Goal: Task Accomplishment & Management: Manage account settings

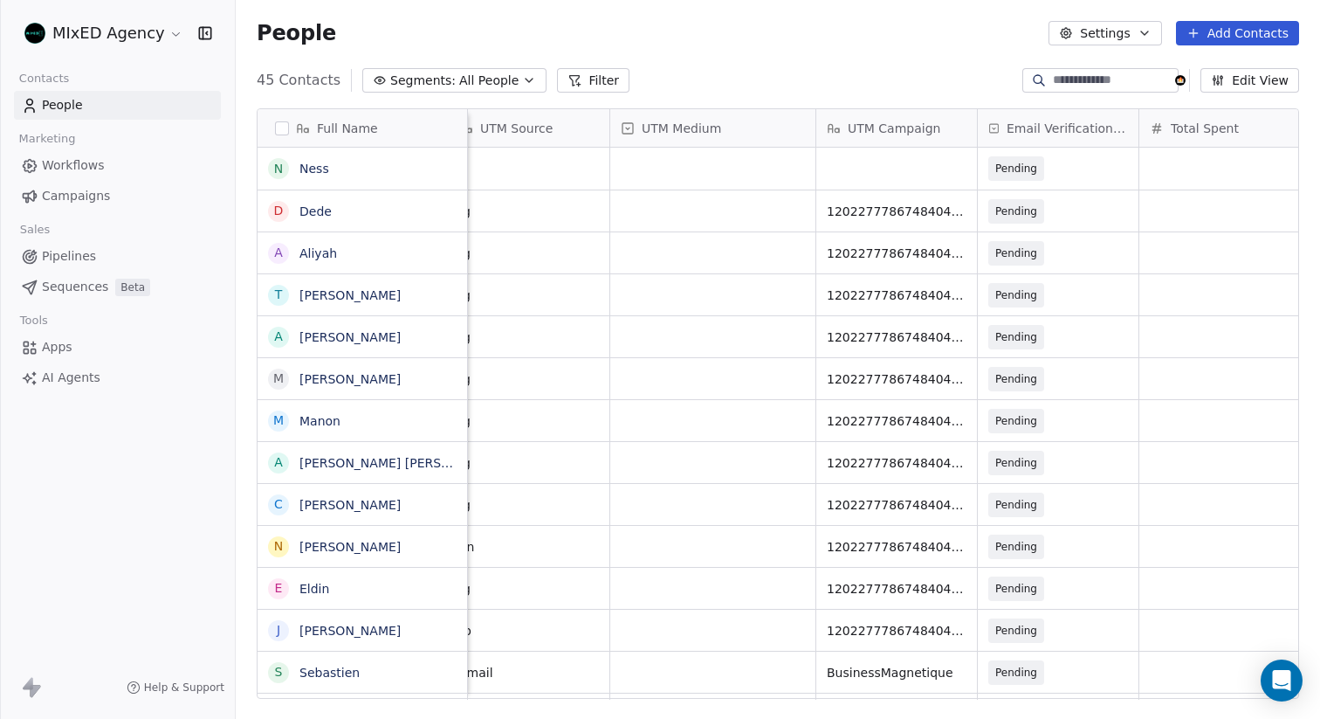
scroll to position [0, 2294]
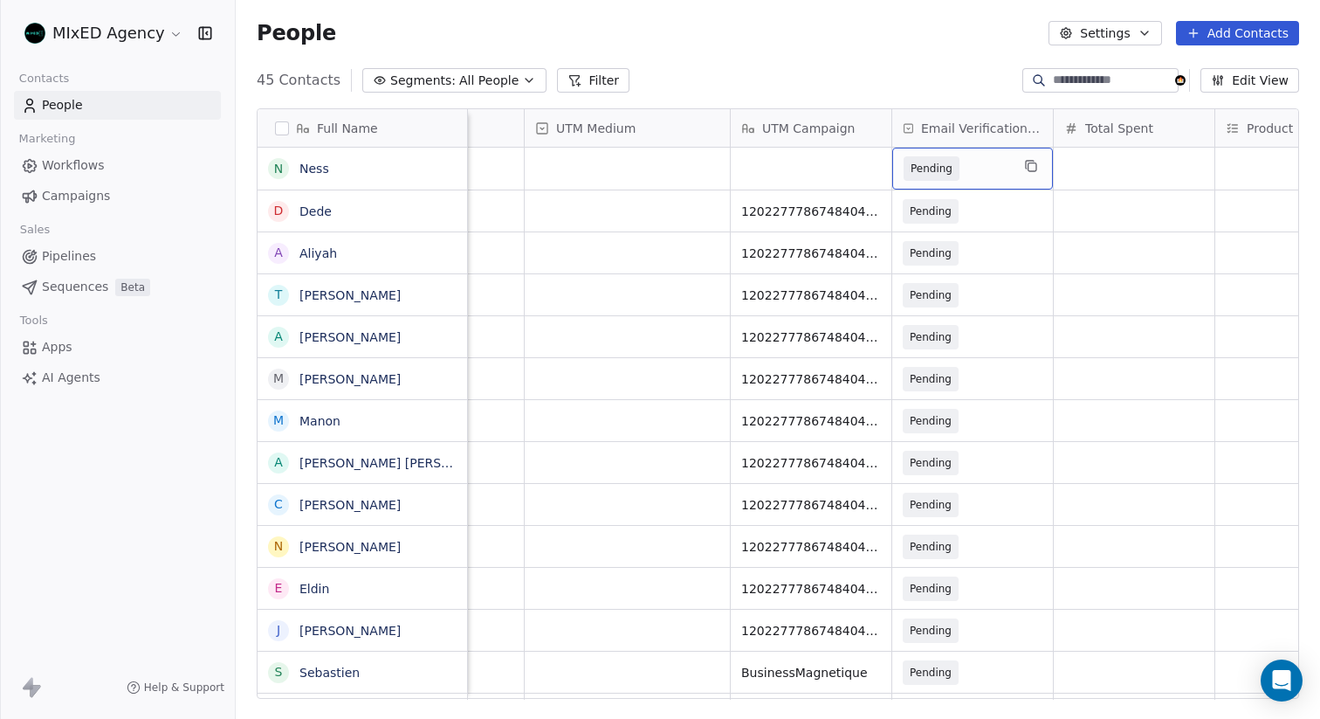
click at [910, 65] on div "People Settings Add Contacts" at bounding box center [778, 33] width 1084 height 66
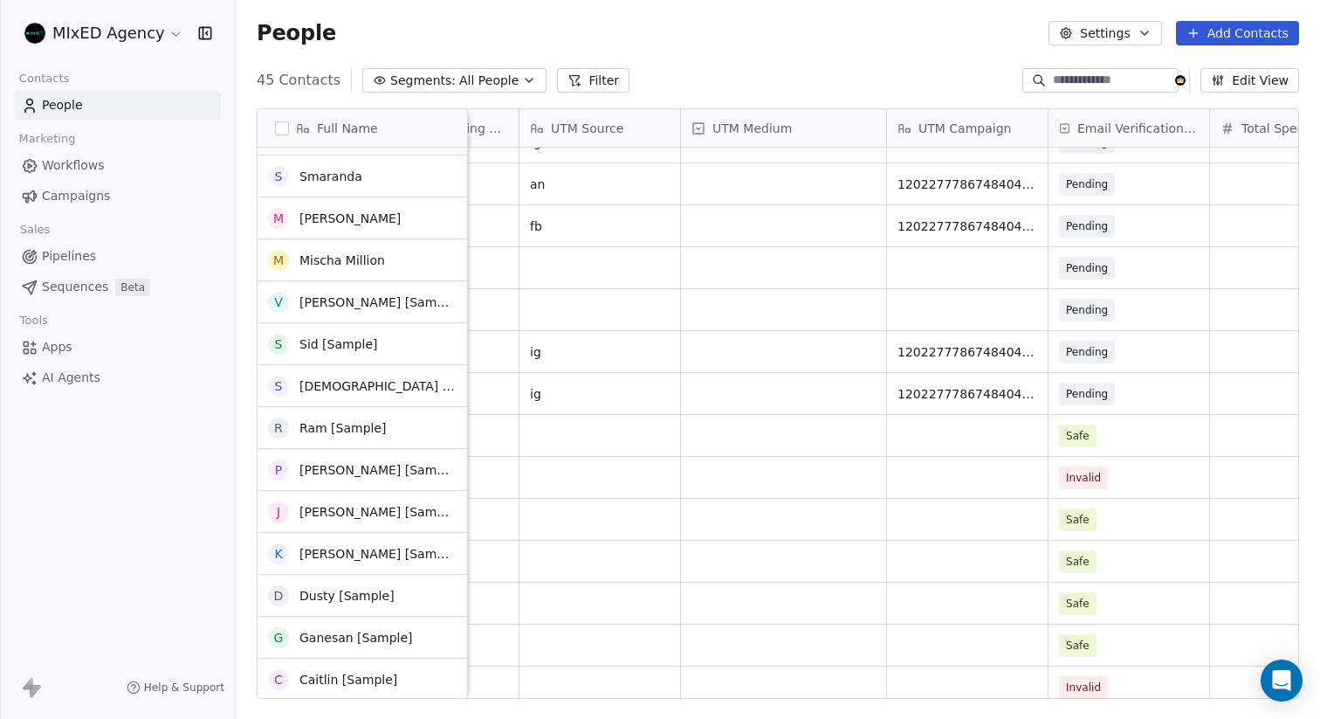
scroll to position [1159, 0]
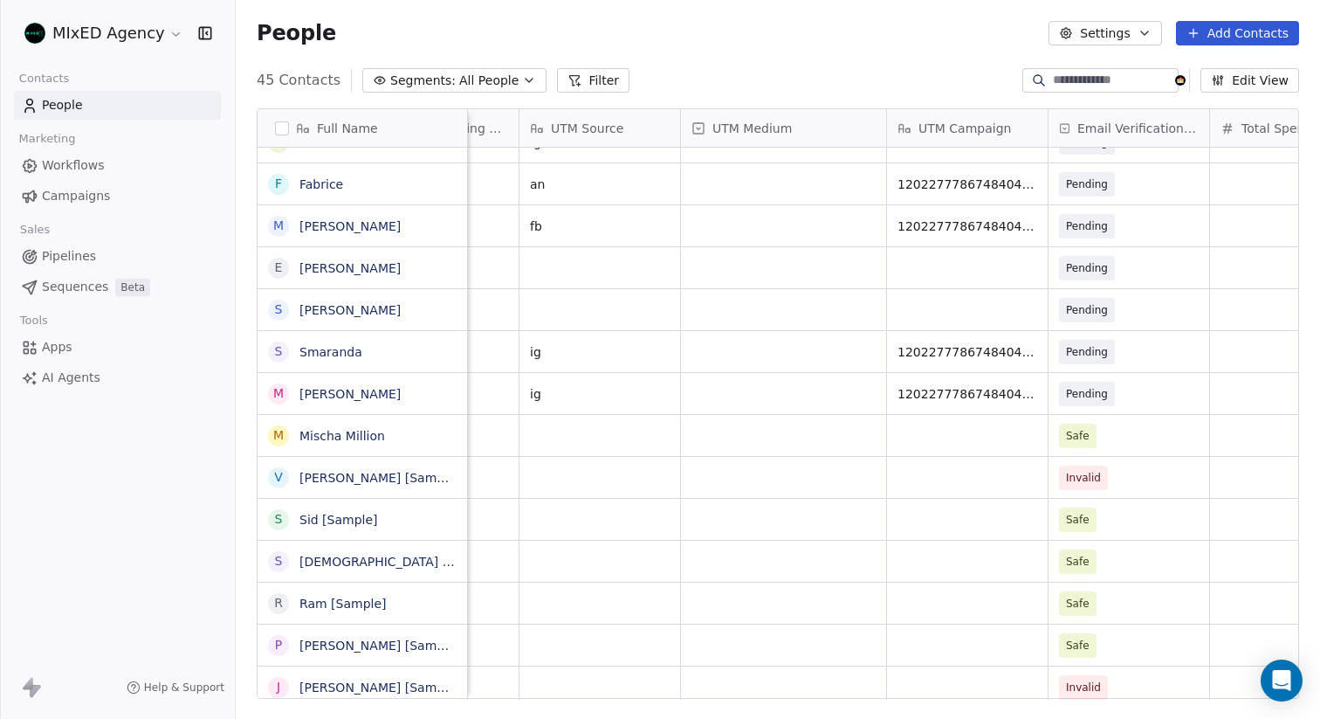
click at [84, 348] on link "Apps" at bounding box center [117, 347] width 207 height 29
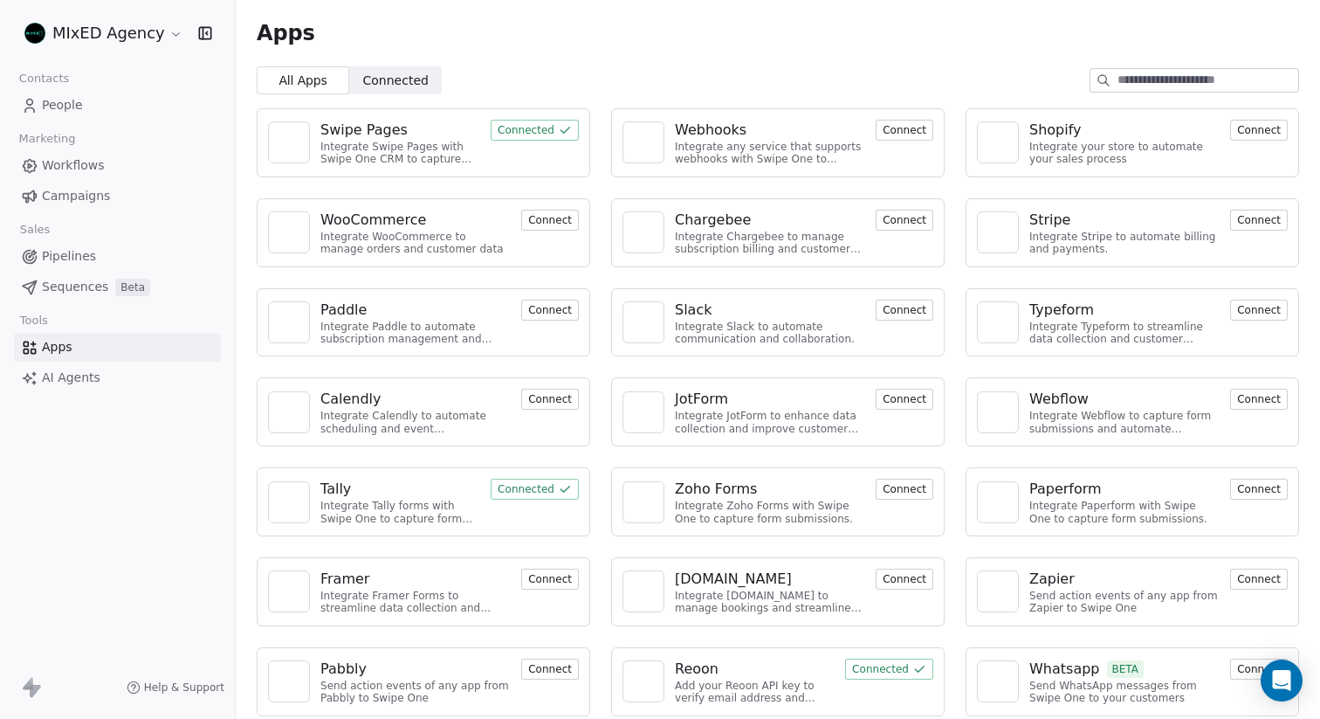
scroll to position [10, 0]
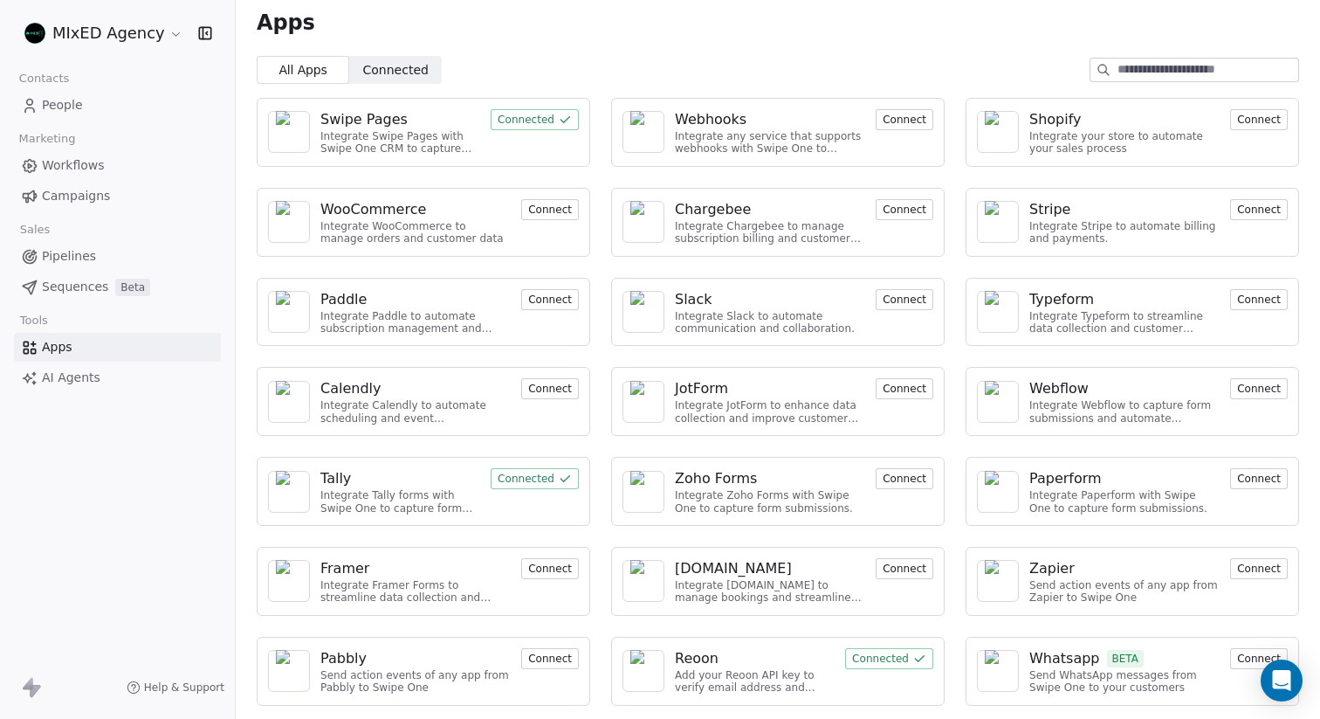
click at [715, 652] on div "Reoon" at bounding box center [697, 658] width 44 height 21
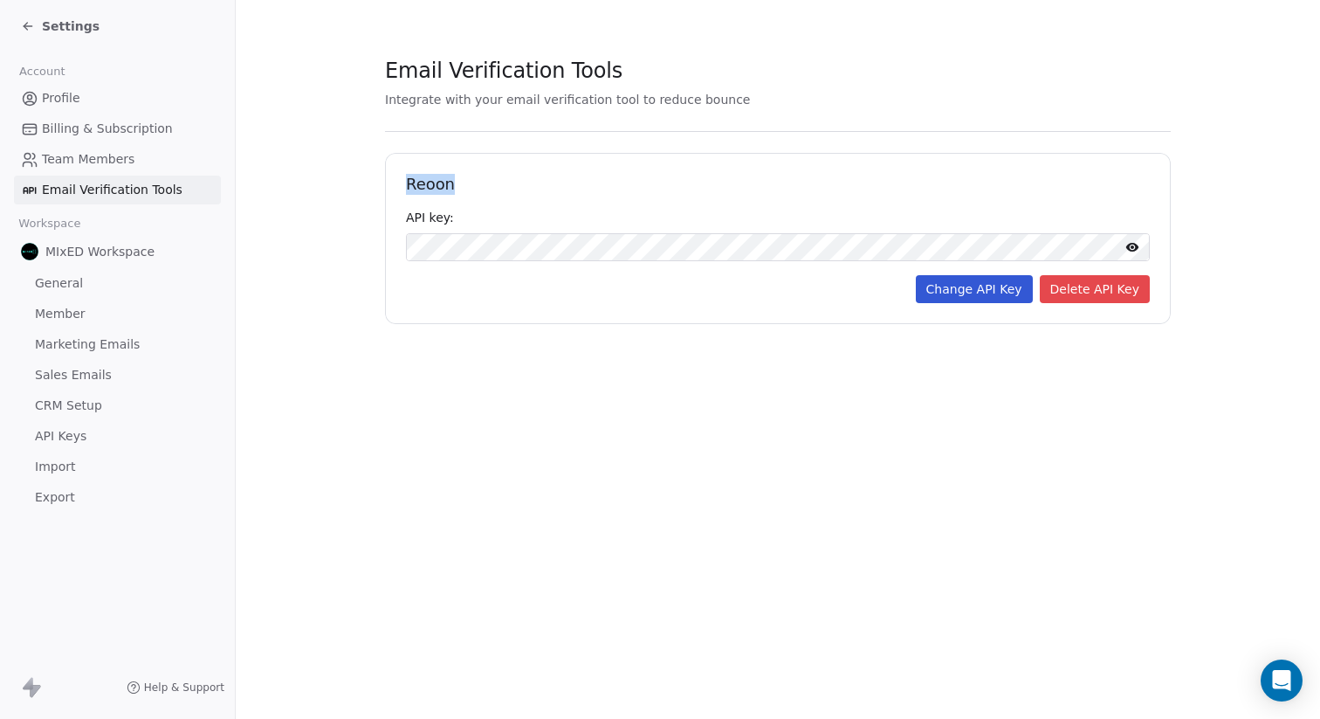
drag, startPoint x: 404, startPoint y: 185, endPoint x: 451, endPoint y: 185, distance: 46.3
click at [451, 185] on div "Reoon API key: Change API Key Delete API Key" at bounding box center [778, 238] width 786 height 171
copy h1 "Reoon"
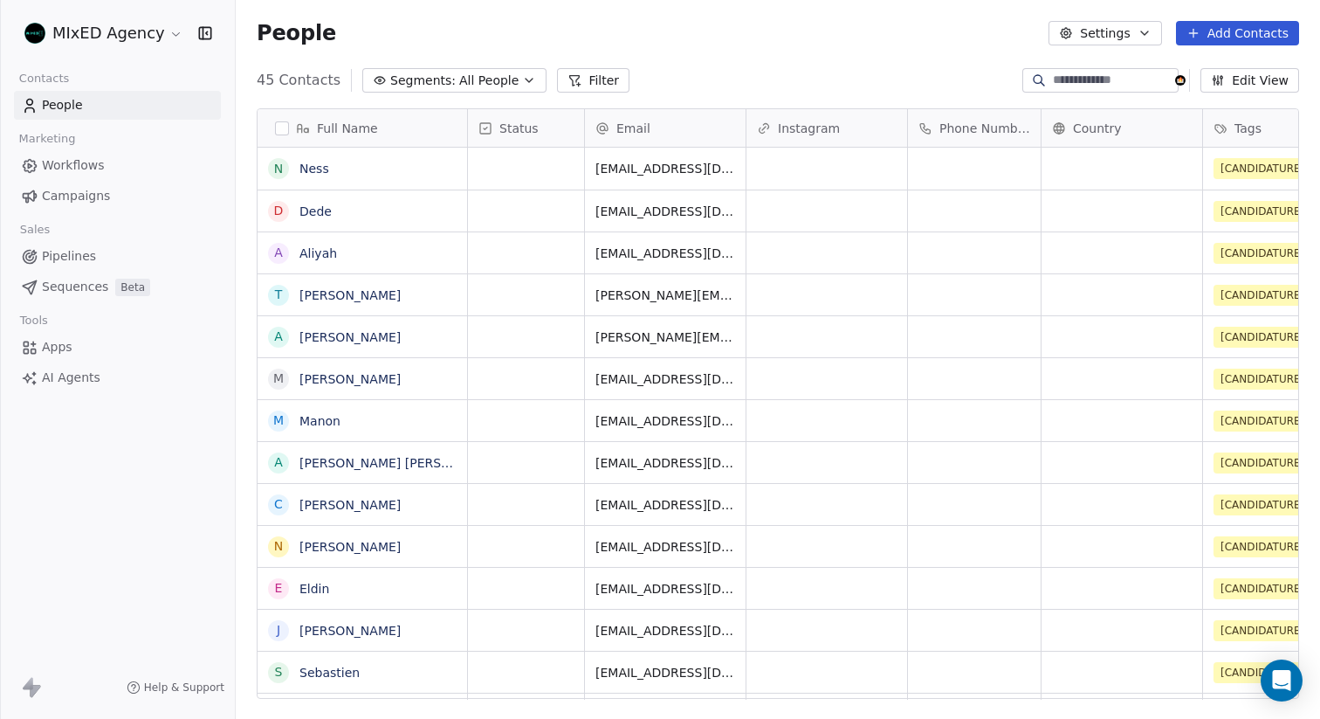
scroll to position [1, 1]
click at [58, 340] on span "Apps" at bounding box center [57, 347] width 31 height 18
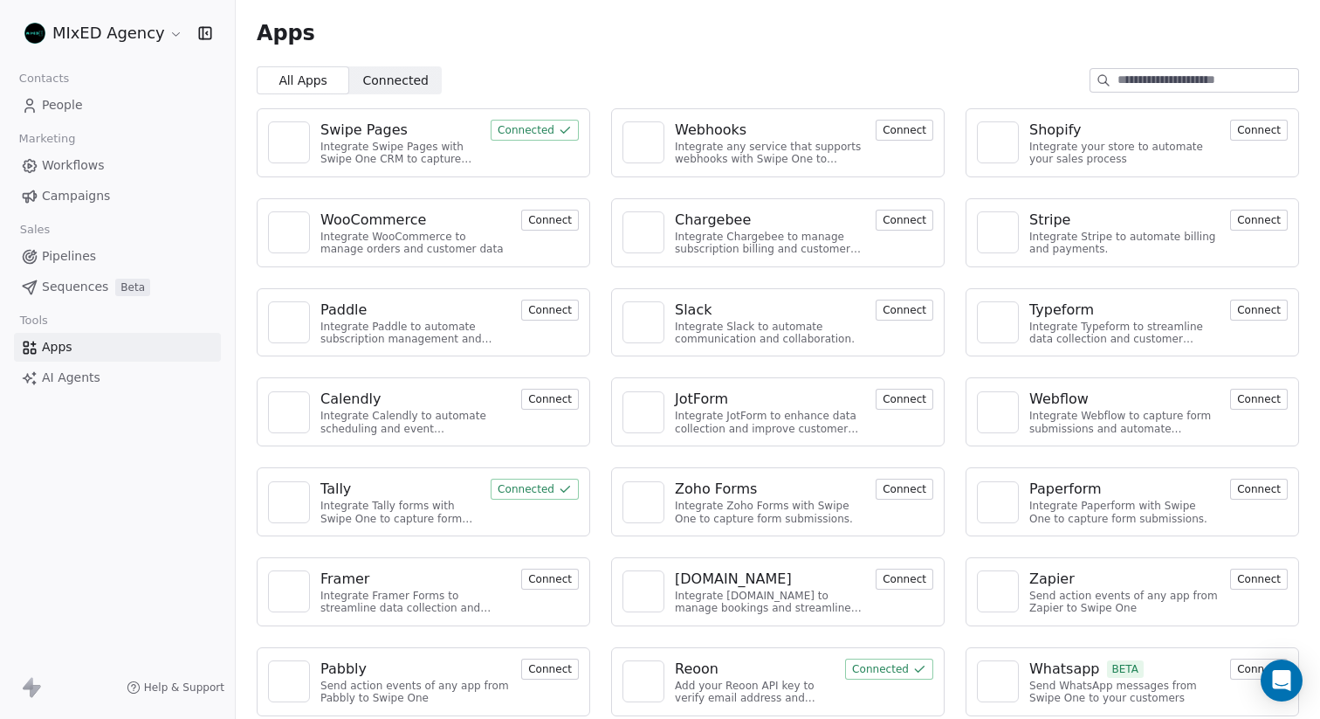
click at [82, 108] on link "People" at bounding box center [117, 105] width 207 height 29
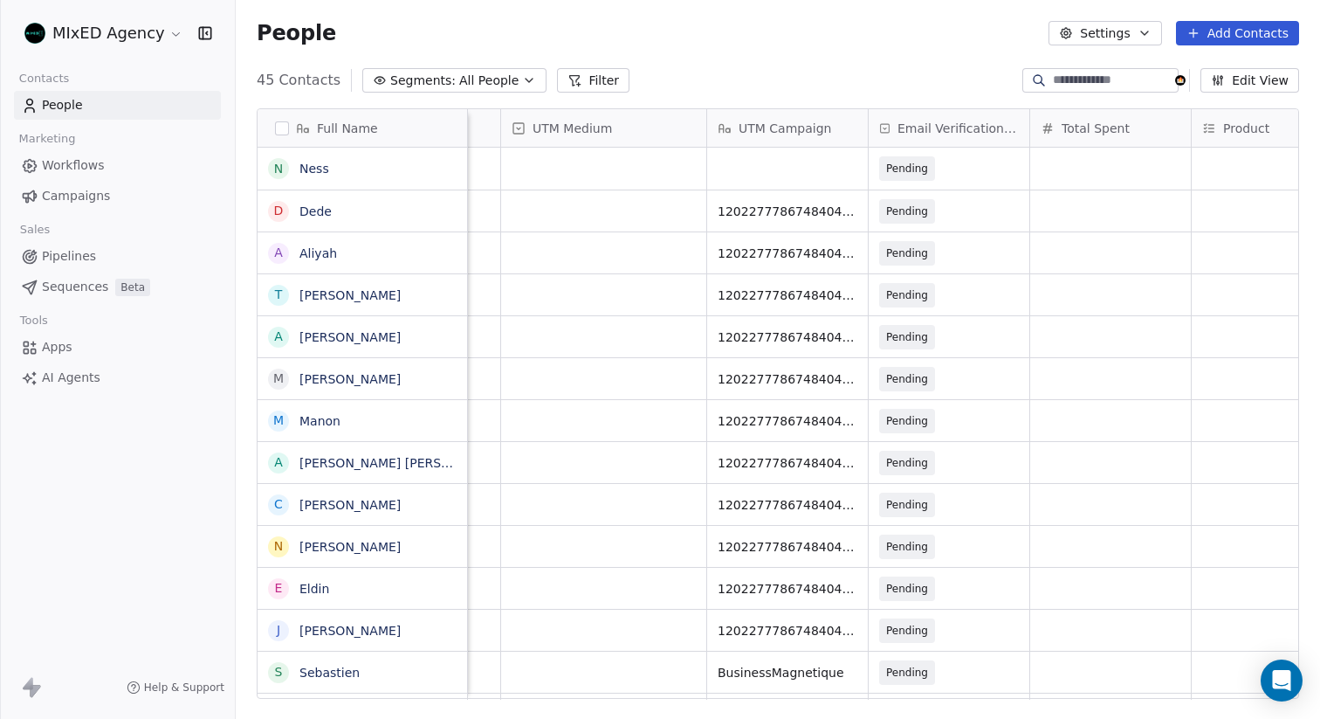
scroll to position [0, 2349]
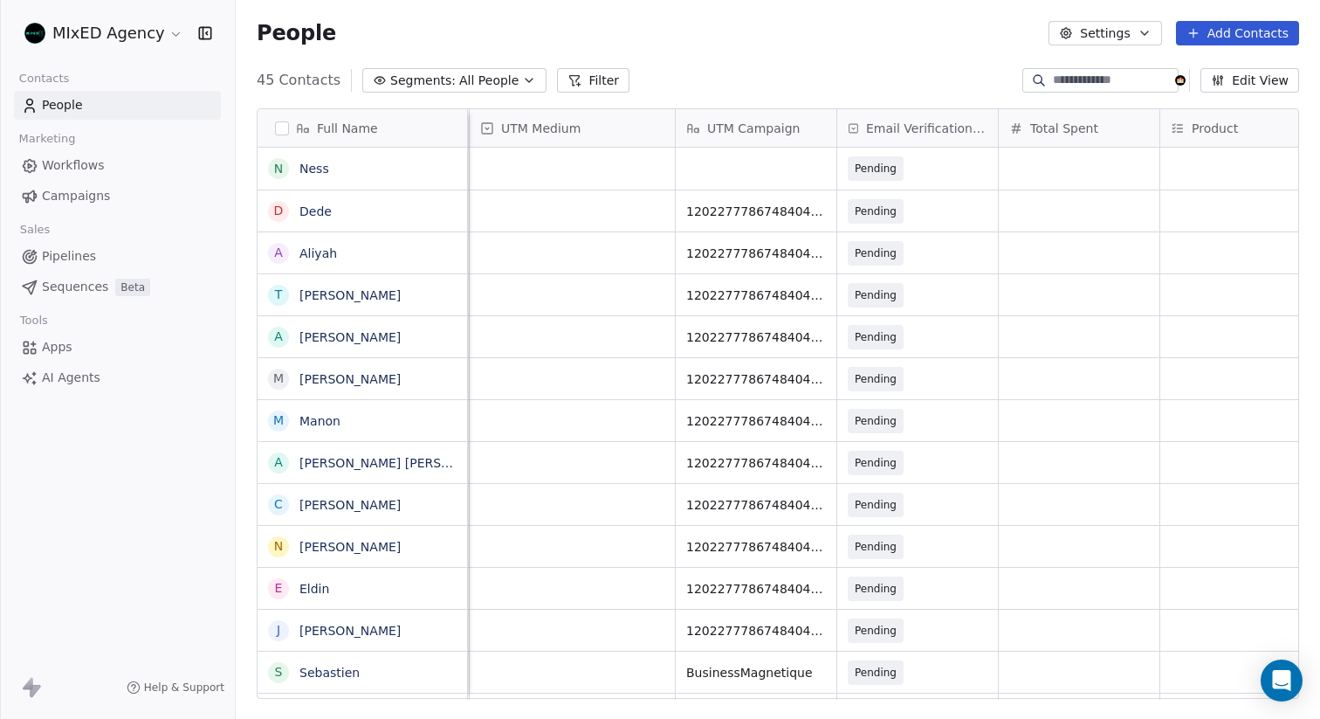
click at [69, 348] on span "Apps" at bounding box center [57, 347] width 31 height 18
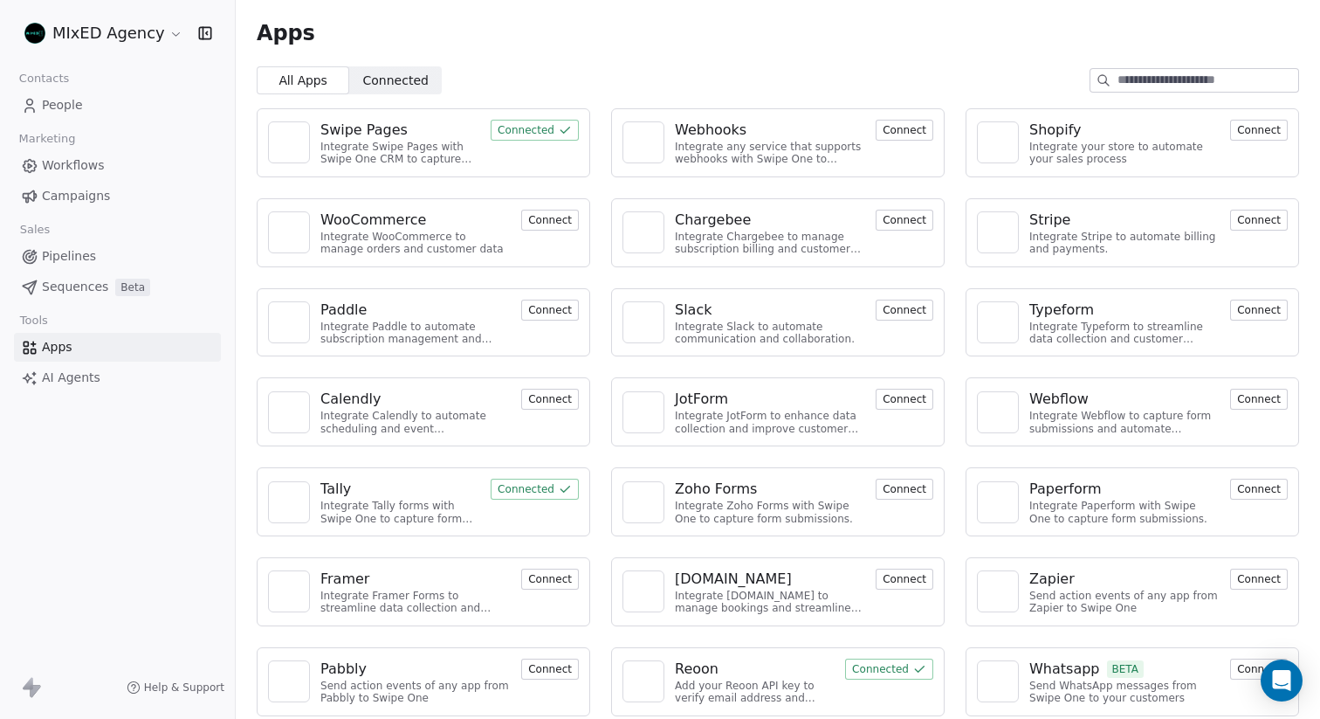
scroll to position [10, 0]
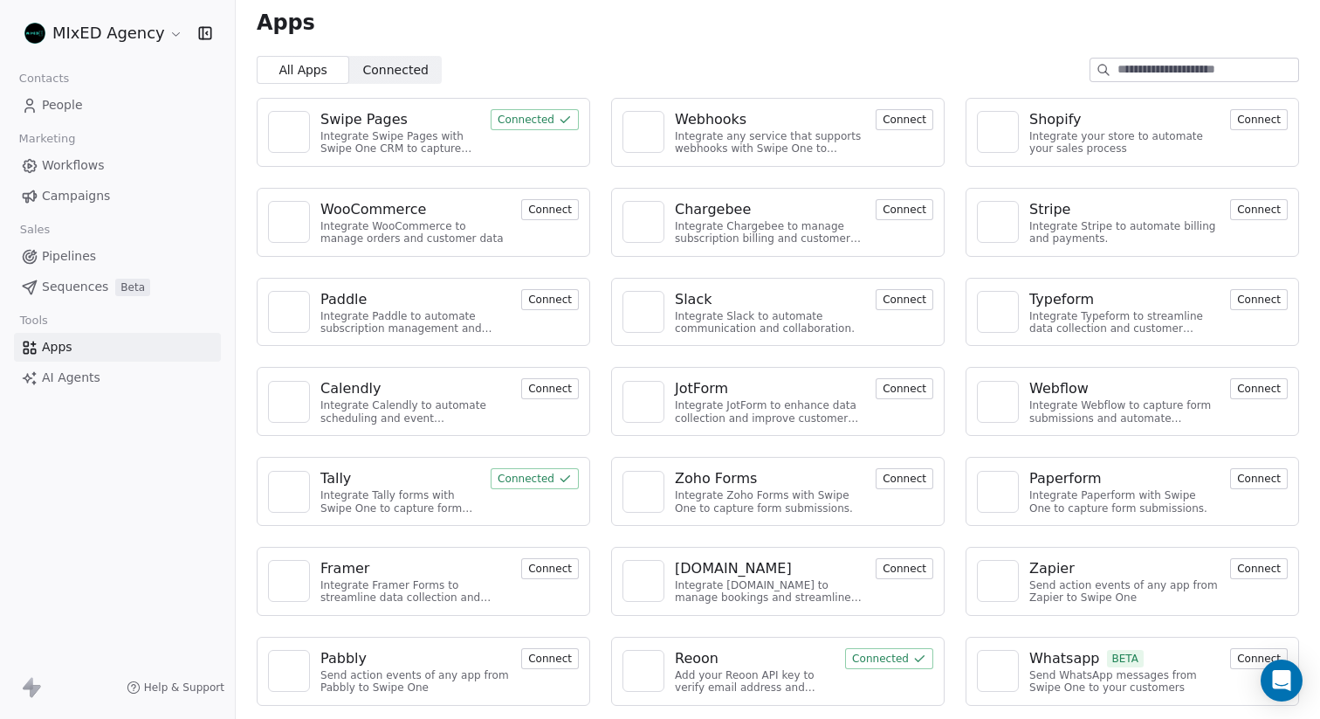
click at [735, 670] on div "Add your Reoon API key to verify email address and reduce bounces" at bounding box center [755, 681] width 160 height 25
click at [694, 657] on div "Reoon" at bounding box center [697, 658] width 44 height 21
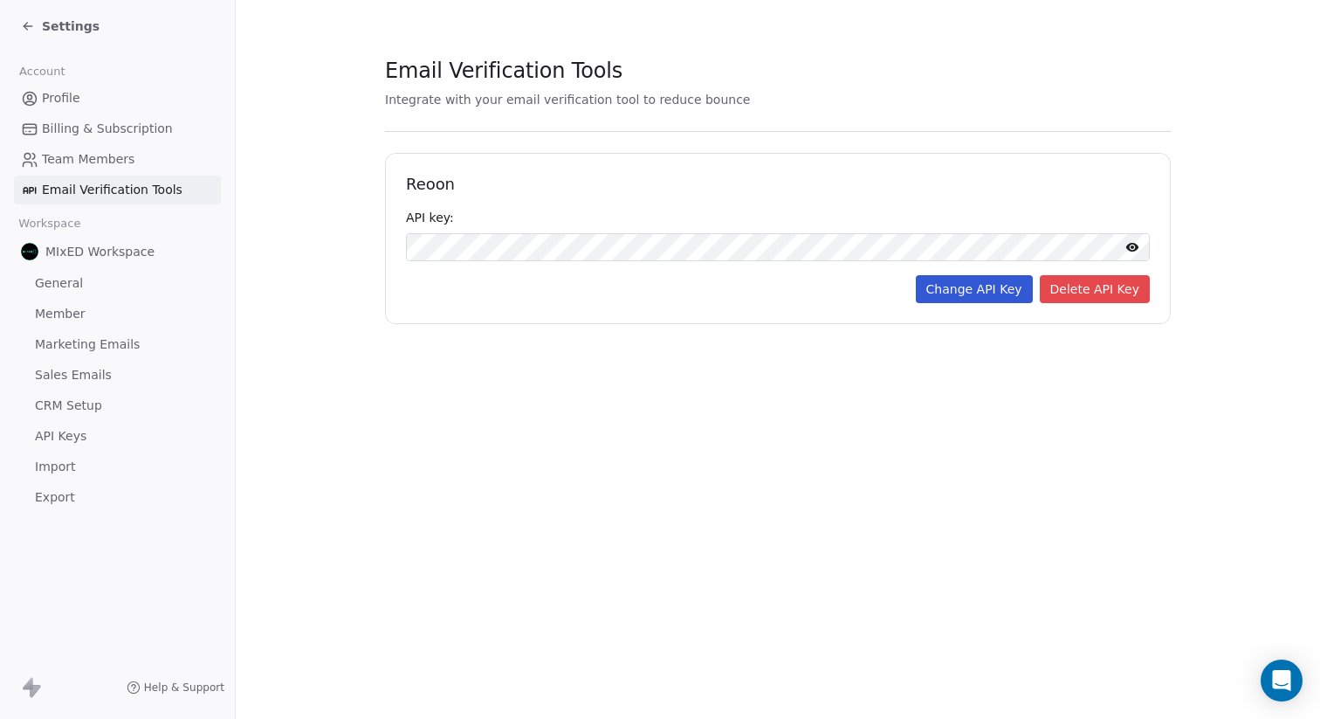
click at [1130, 246] on icon at bounding box center [1132, 247] width 14 height 14
click at [987, 290] on button "Change API Key" at bounding box center [974, 289] width 117 height 28
click at [1110, 297] on button "Save API Key" at bounding box center [1099, 289] width 100 height 28
click at [73, 335] on span "Marketing Emails" at bounding box center [87, 344] width 105 height 18
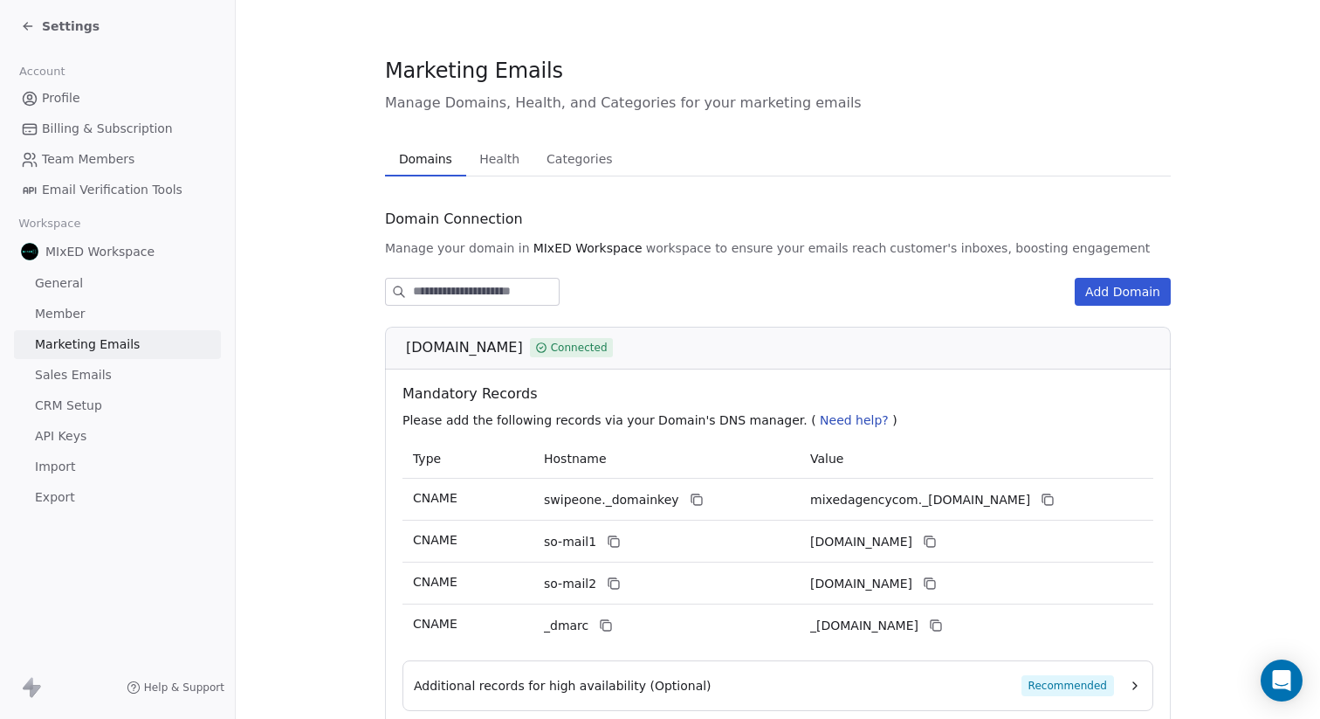
click at [73, 370] on span "Sales Emails" at bounding box center [73, 375] width 77 height 18
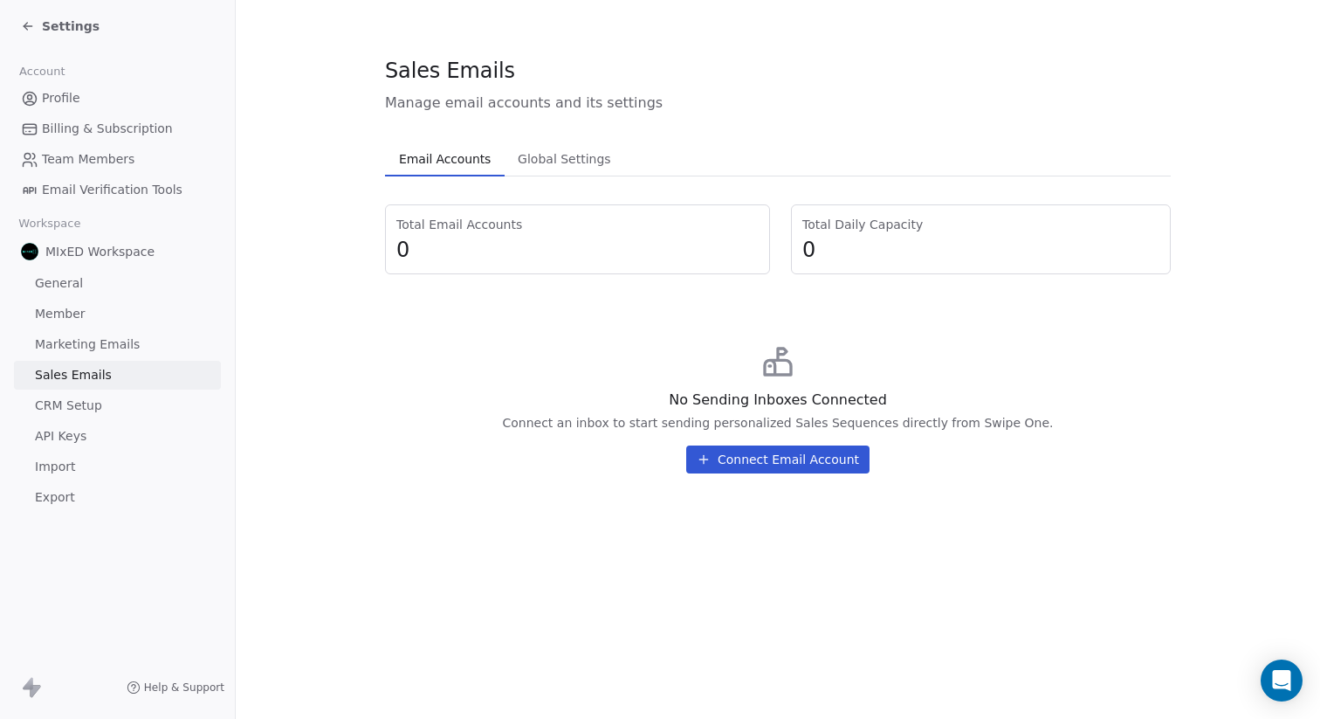
click at [75, 346] on span "Marketing Emails" at bounding box center [87, 344] width 105 height 18
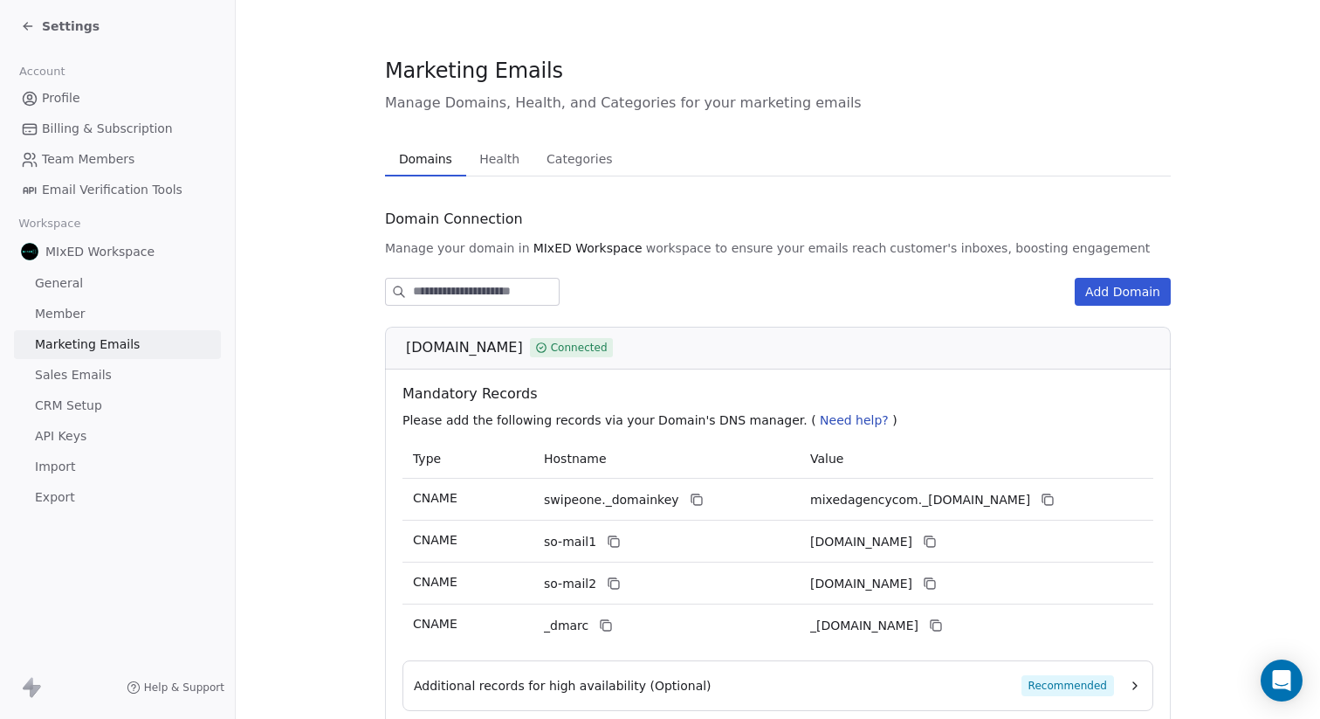
click at [78, 396] on span "CRM Setup" at bounding box center [68, 405] width 67 height 18
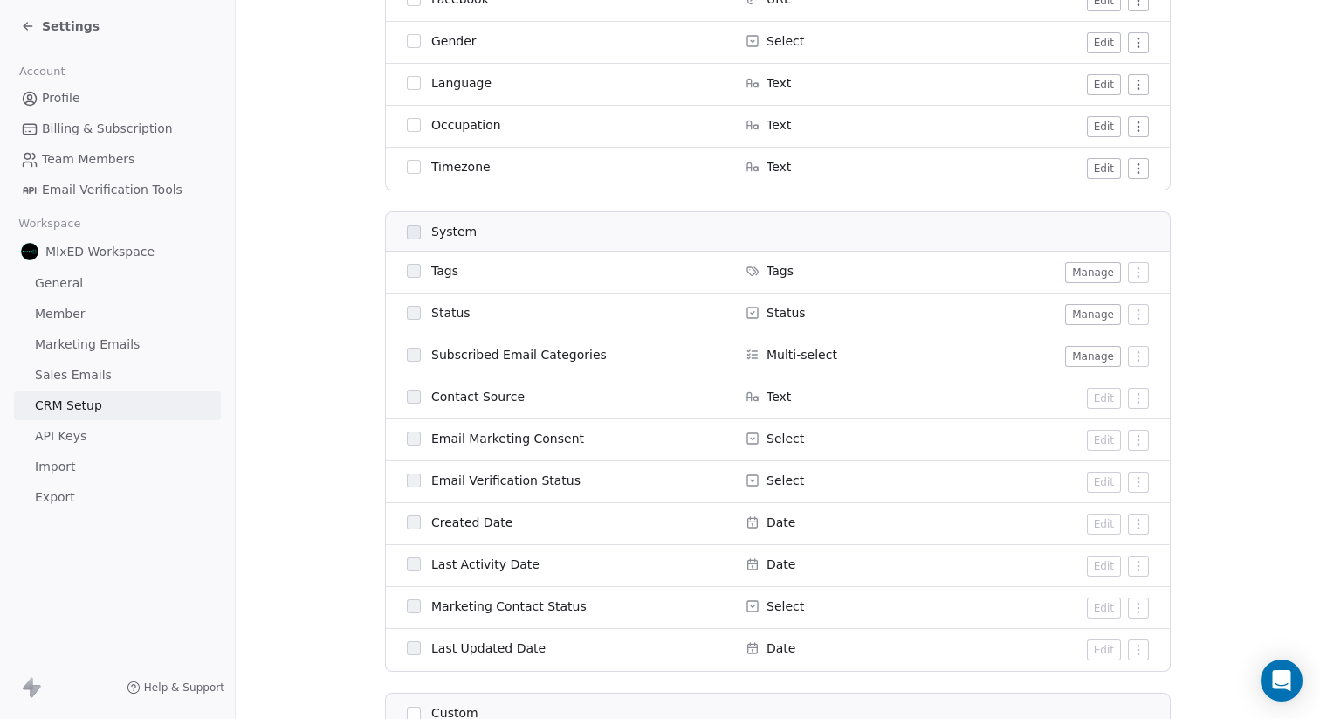
scroll to position [1036, 0]
click at [502, 476] on span "Email Verification Status" at bounding box center [505, 476] width 149 height 17
click at [108, 430] on link "API Keys" at bounding box center [117, 436] width 207 height 29
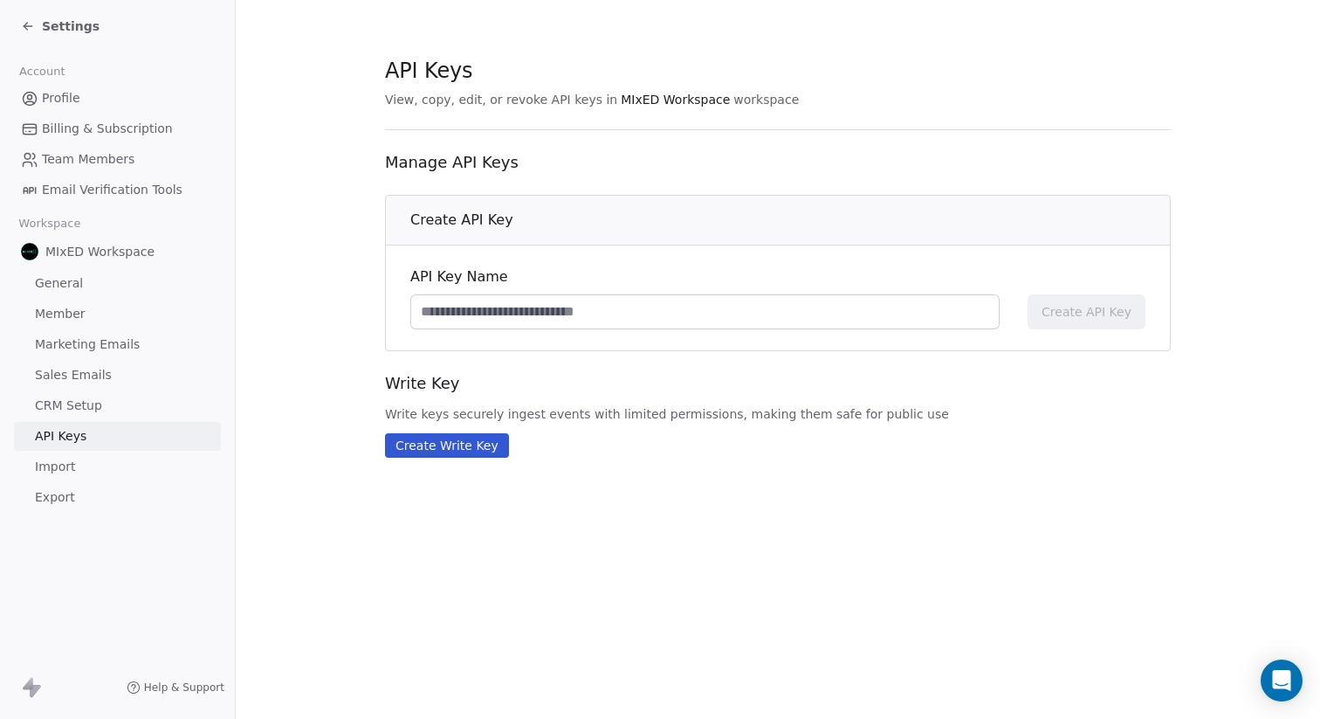
click at [89, 464] on link "Import" at bounding box center [117, 466] width 207 height 29
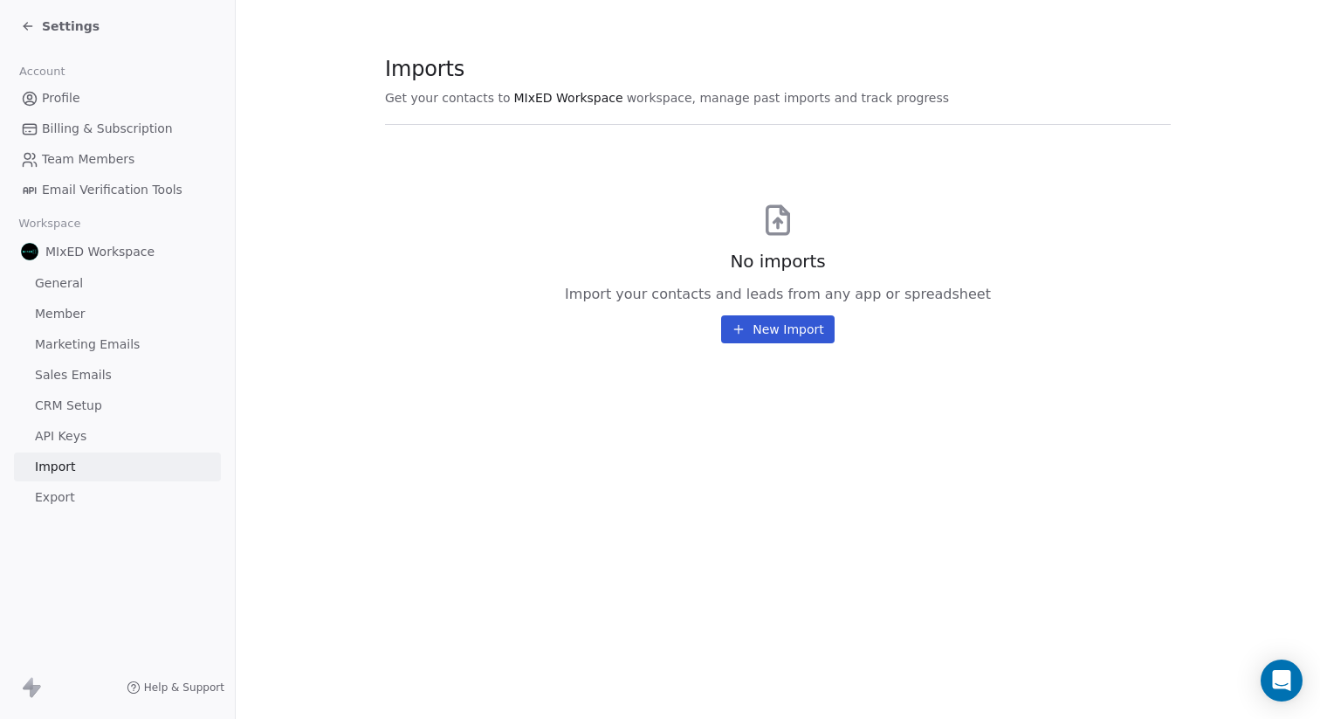
click at [88, 491] on link "Export" at bounding box center [117, 497] width 207 height 29
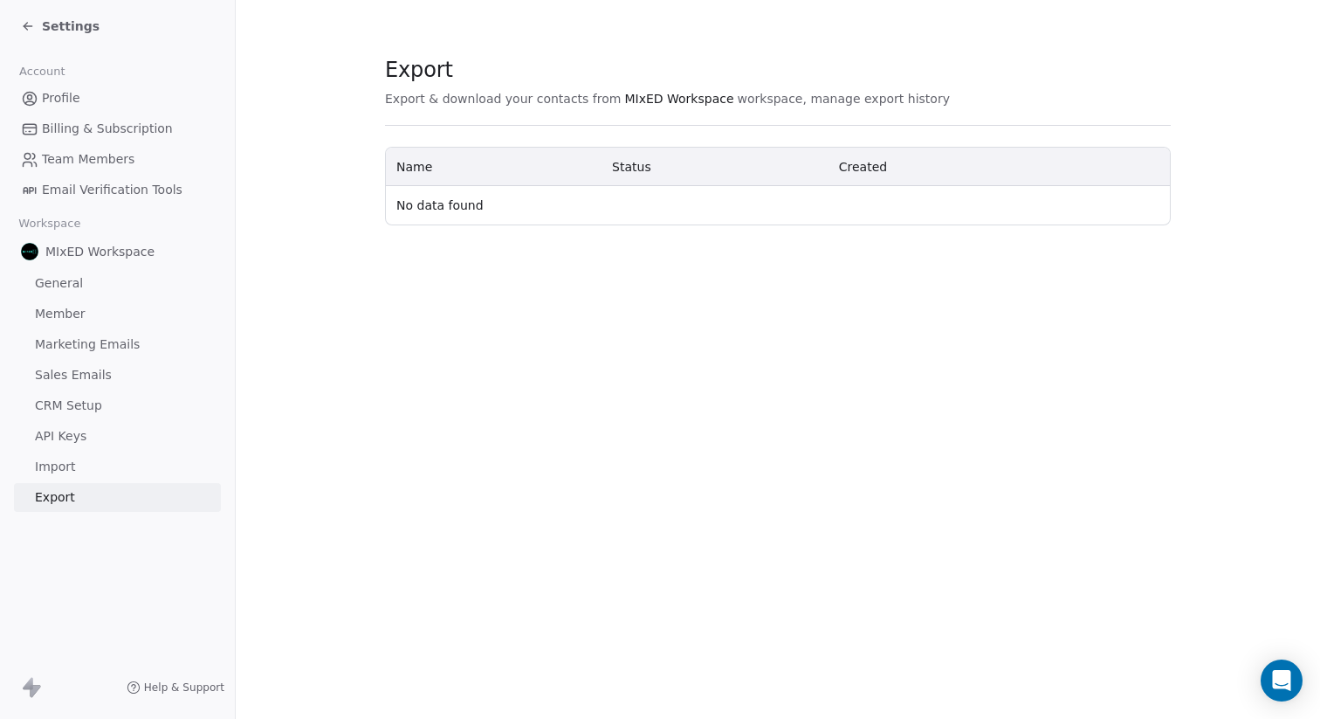
click at [120, 282] on link "General" at bounding box center [117, 283] width 207 height 29
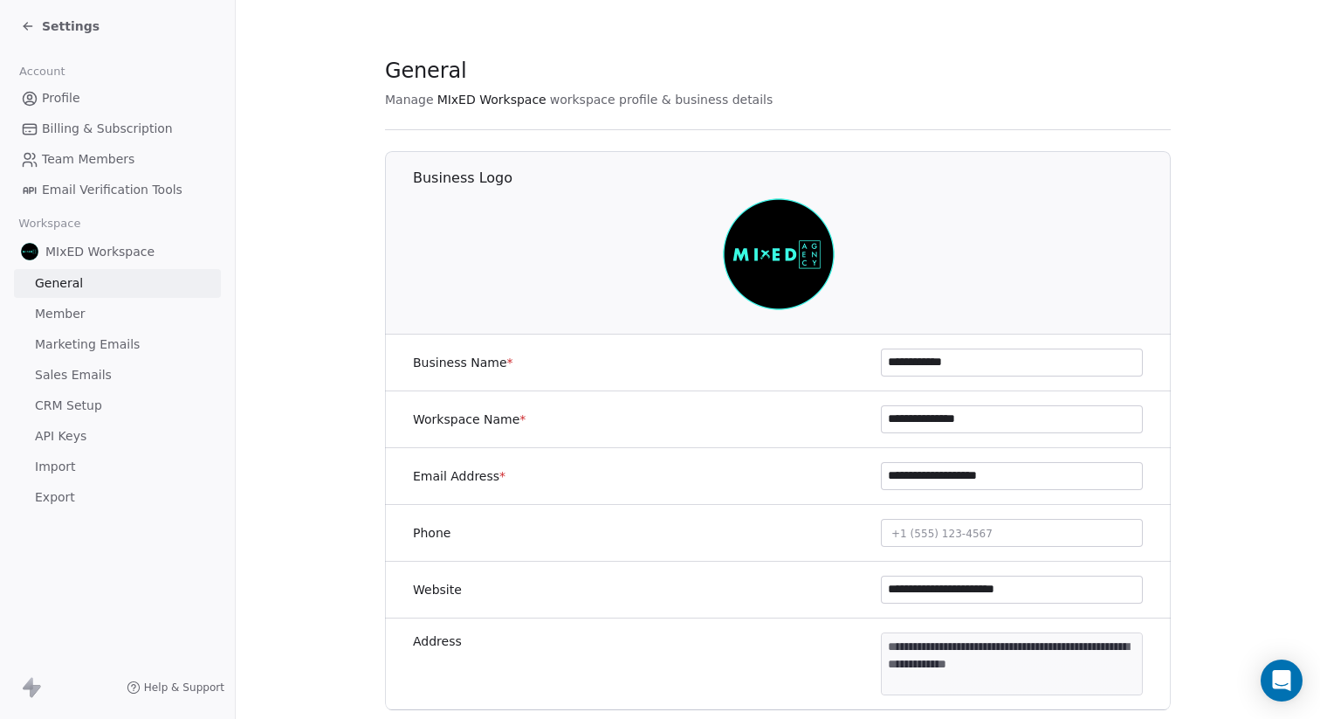
click at [132, 189] on span "Email Verification Tools" at bounding box center [112, 190] width 141 height 18
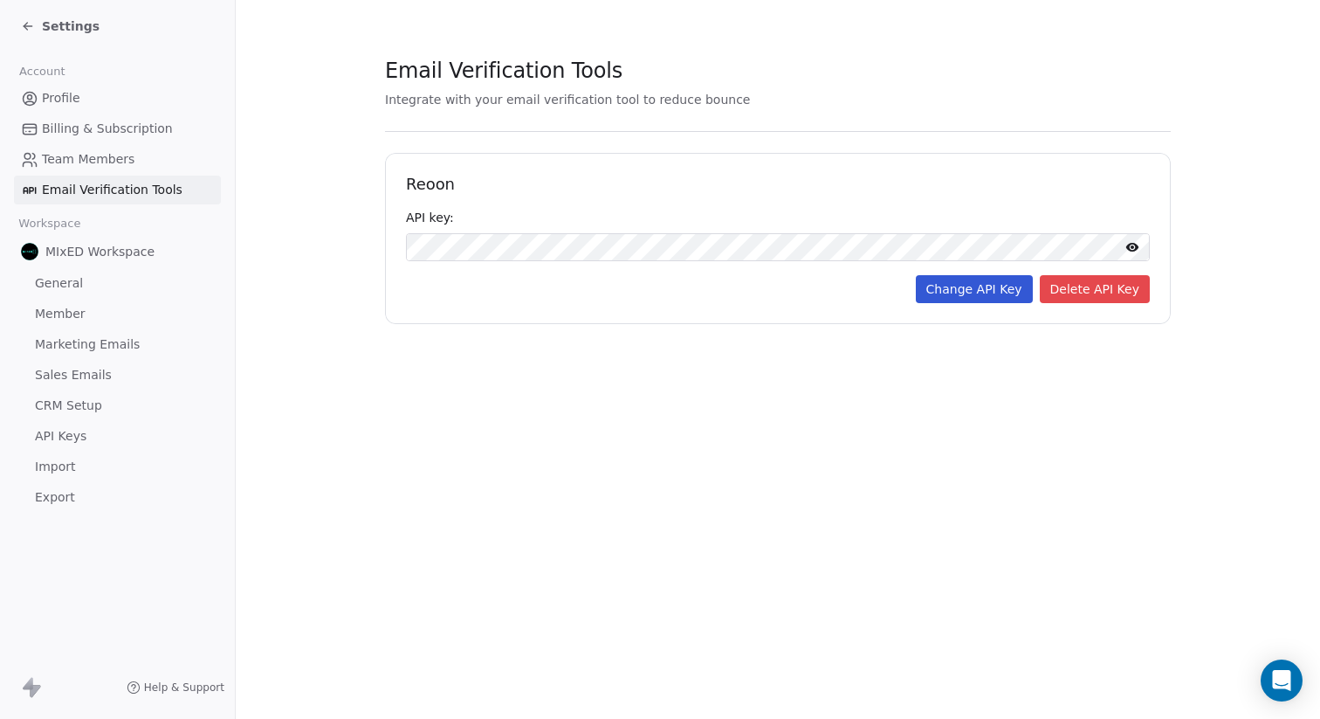
click at [120, 155] on span "Team Members" at bounding box center [88, 159] width 93 height 18
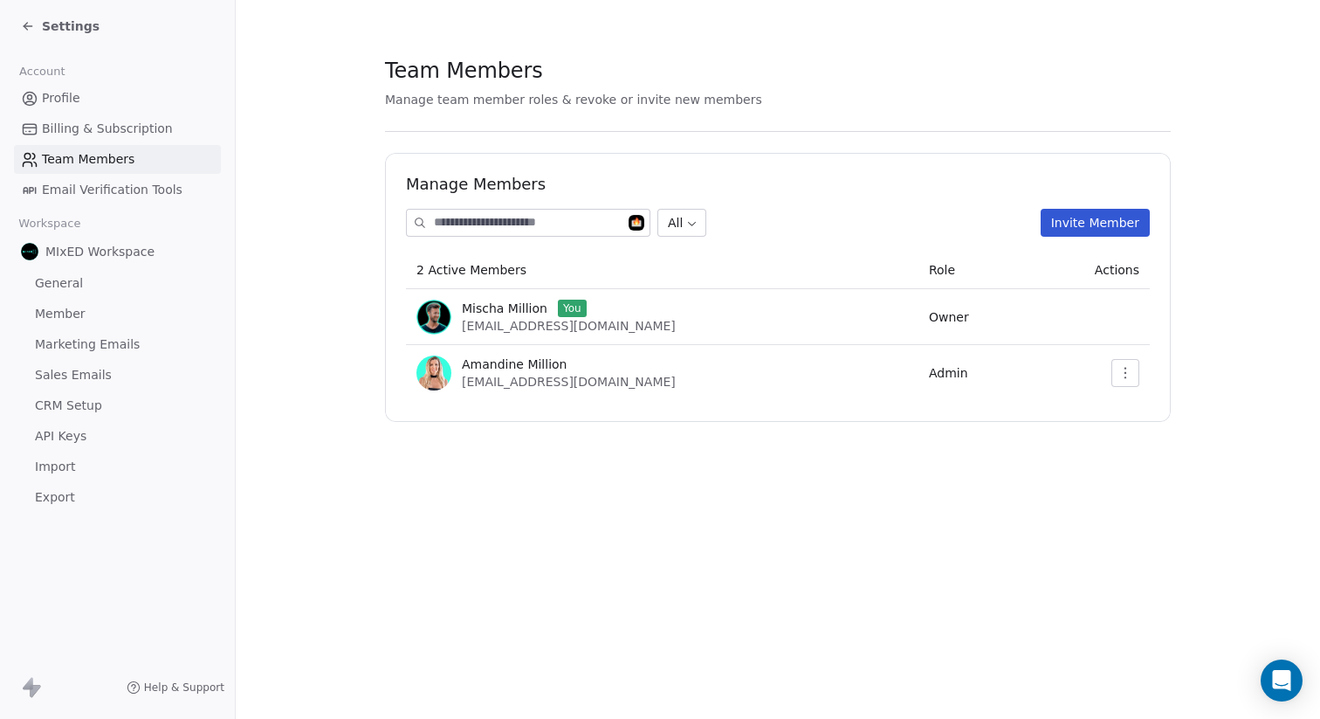
click at [120, 120] on span "Billing & Subscription" at bounding box center [107, 129] width 131 height 18
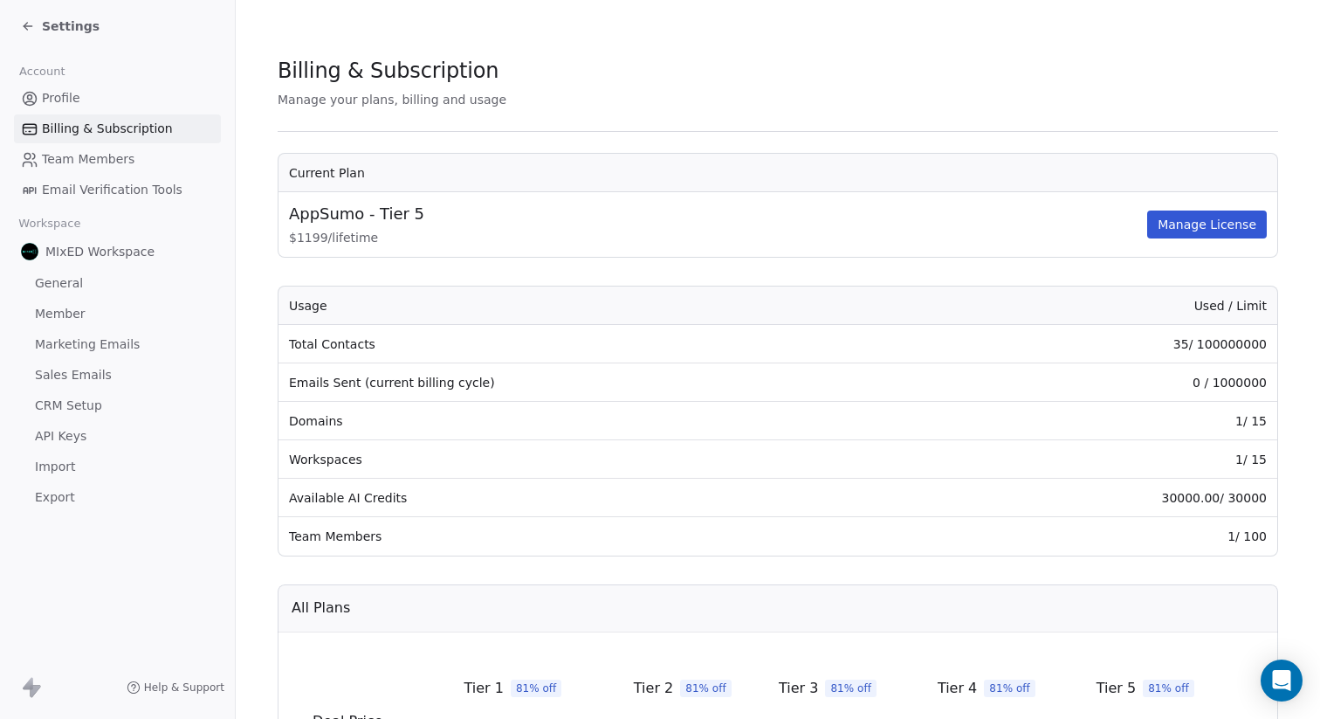
click at [105, 106] on link "Profile" at bounding box center [117, 98] width 207 height 29
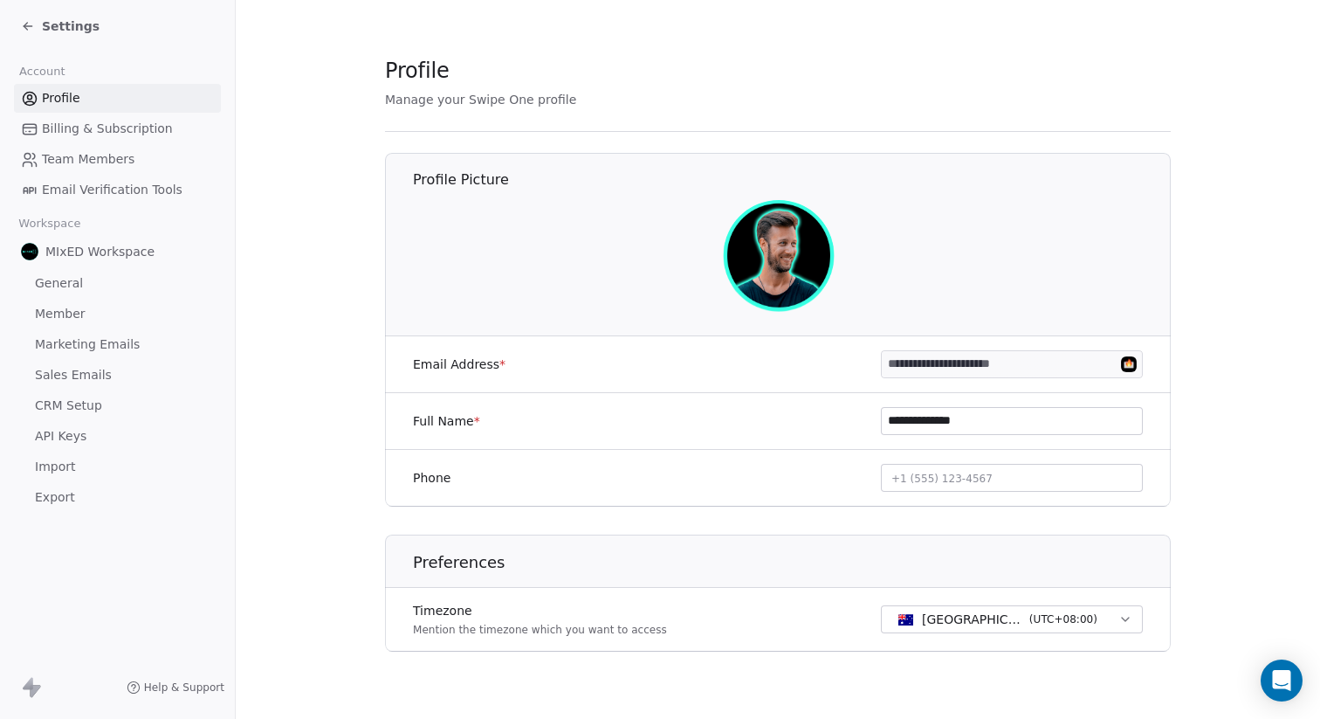
click at [49, 27] on span "Settings" at bounding box center [71, 25] width 58 height 17
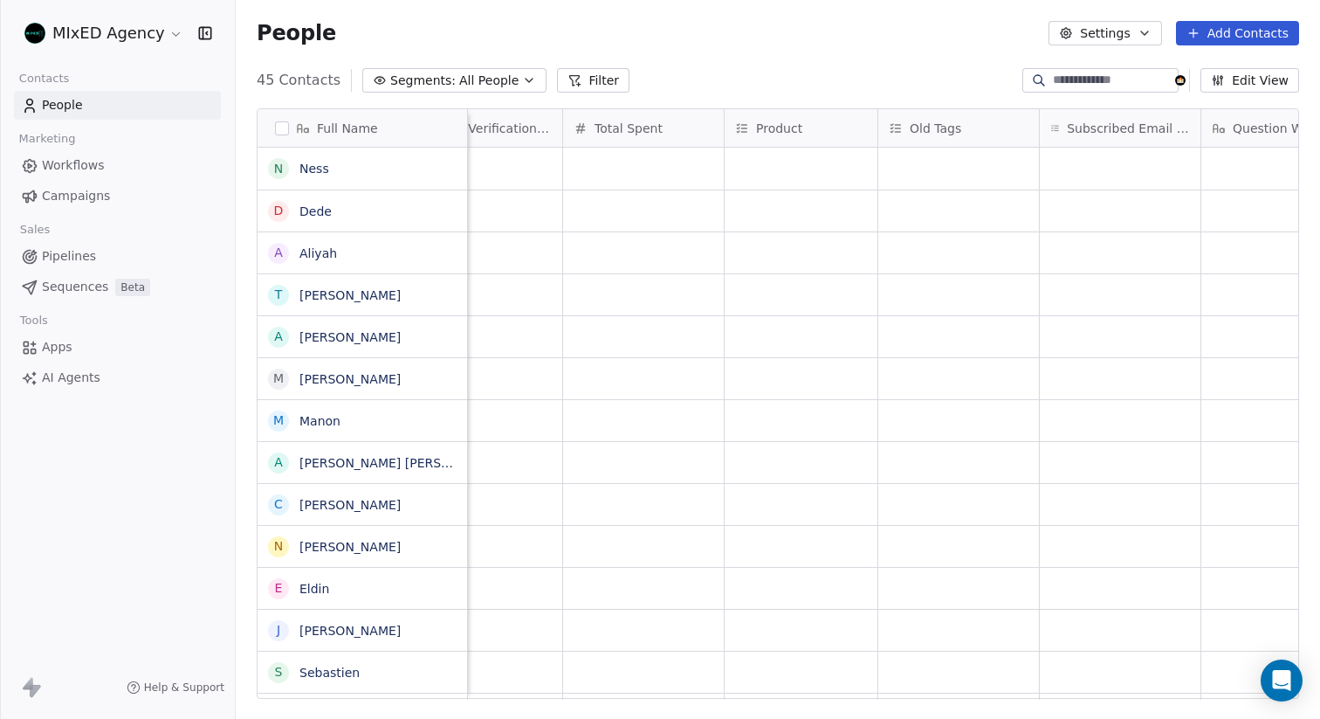
scroll to position [0, 2440]
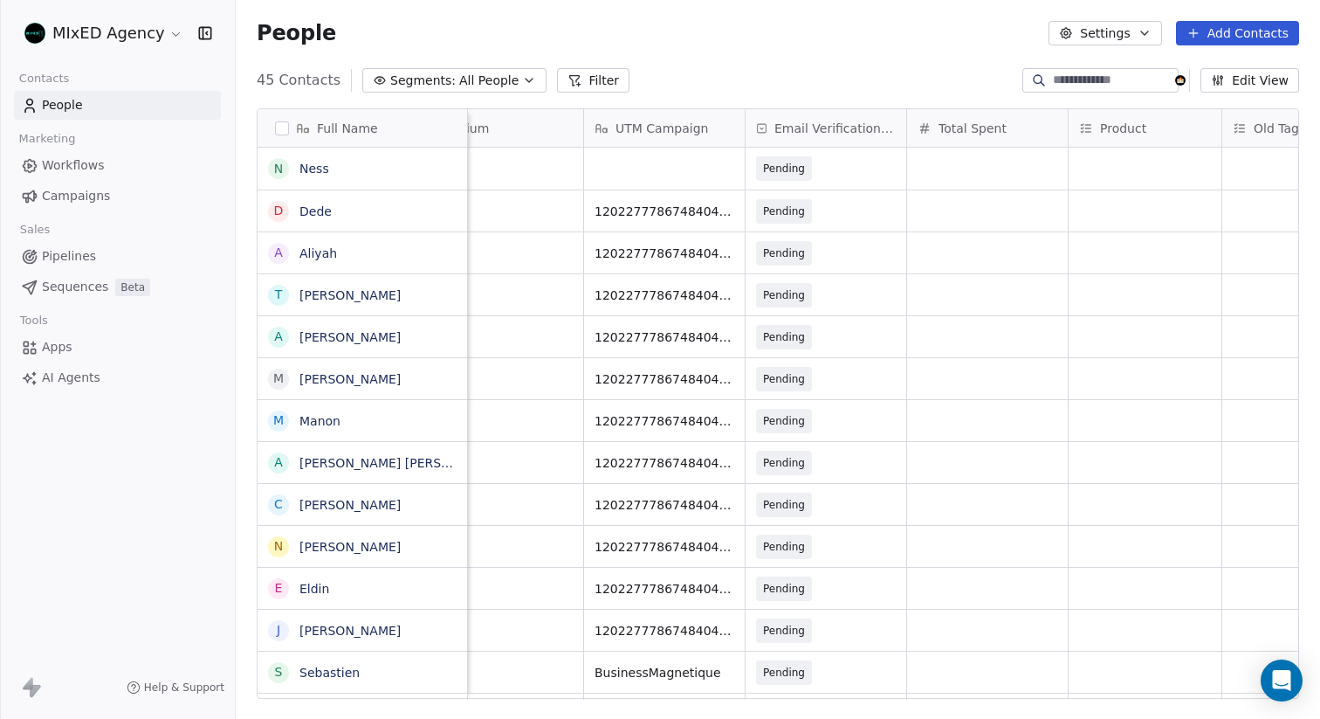
click at [808, 132] on span "Email Verification Status" at bounding box center [834, 128] width 121 height 17
click at [830, 126] on html "MIxED Agency Contacts People Marketing Workflows Campaigns Sales Pipelines Sequ…" at bounding box center [660, 359] width 1320 height 719
click at [833, 129] on html "MIxED Agency Contacts People Marketing Workflows Campaigns Sales Pipelines Sequ…" at bounding box center [660, 359] width 1320 height 719
click at [1113, 22] on button "Settings" at bounding box center [1105, 33] width 113 height 24
click at [1104, 35] on html "MIxED Agency Contacts People Marketing Workflows Campaigns Sales Pipelines Sequ…" at bounding box center [660, 359] width 1320 height 719
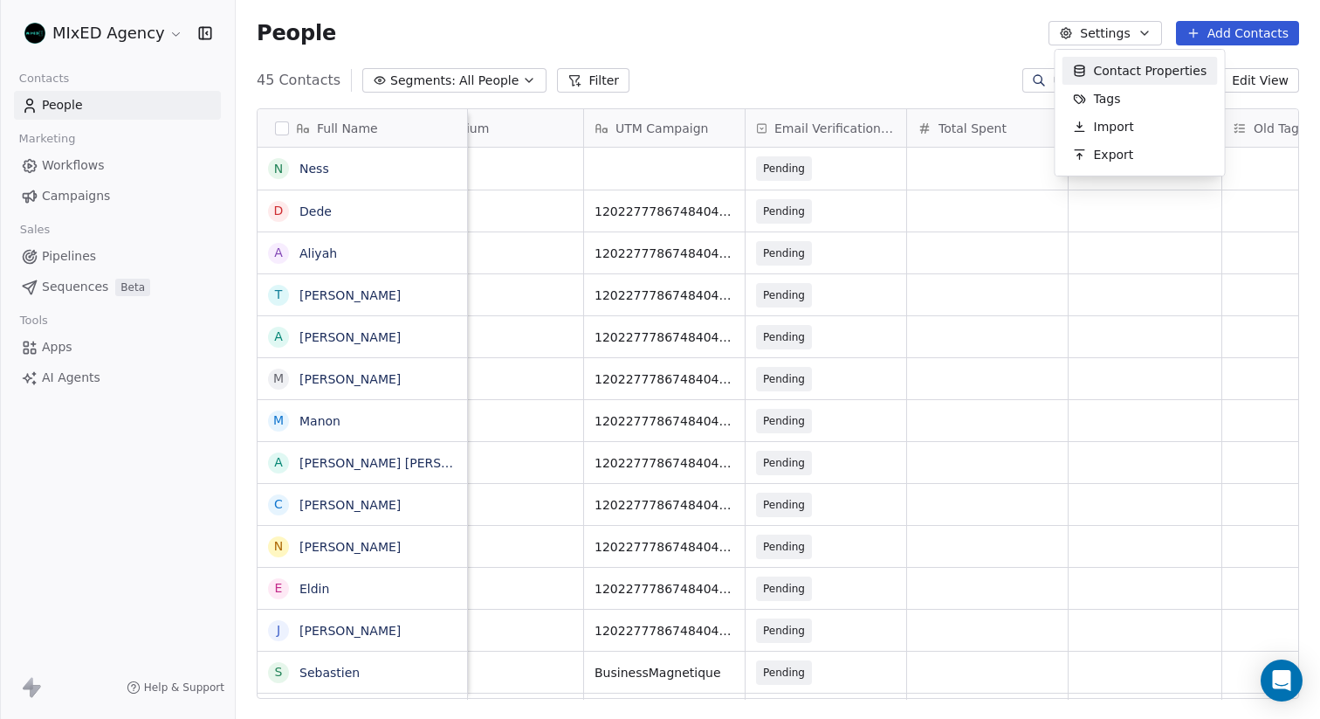
click at [1104, 35] on button "Settings" at bounding box center [1105, 33] width 113 height 24
click at [1115, 35] on html "MIxED Agency Contacts People Marketing Workflows Campaigns Sales Pipelines Sequ…" at bounding box center [660, 359] width 1320 height 719
click at [1115, 66] on span "Contact Properties" at bounding box center [1150, 71] width 113 height 18
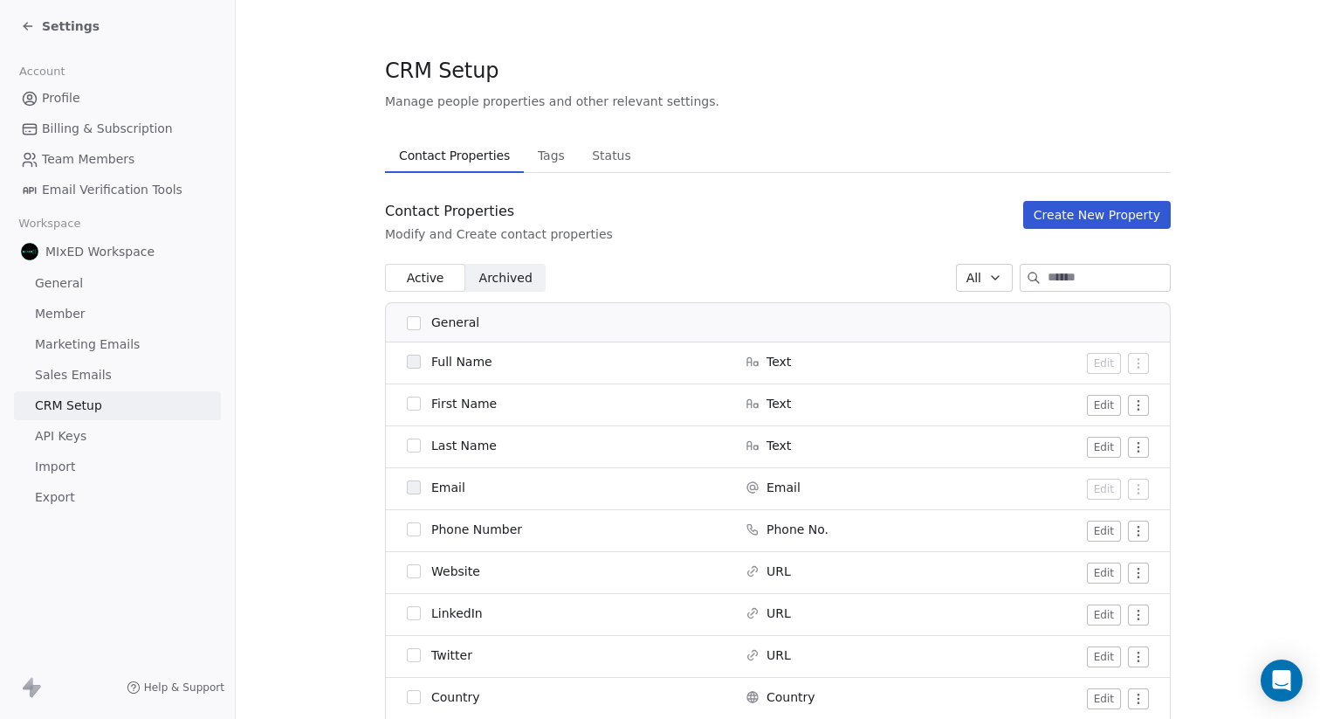
click at [559, 157] on span "Tags" at bounding box center [551, 155] width 41 height 24
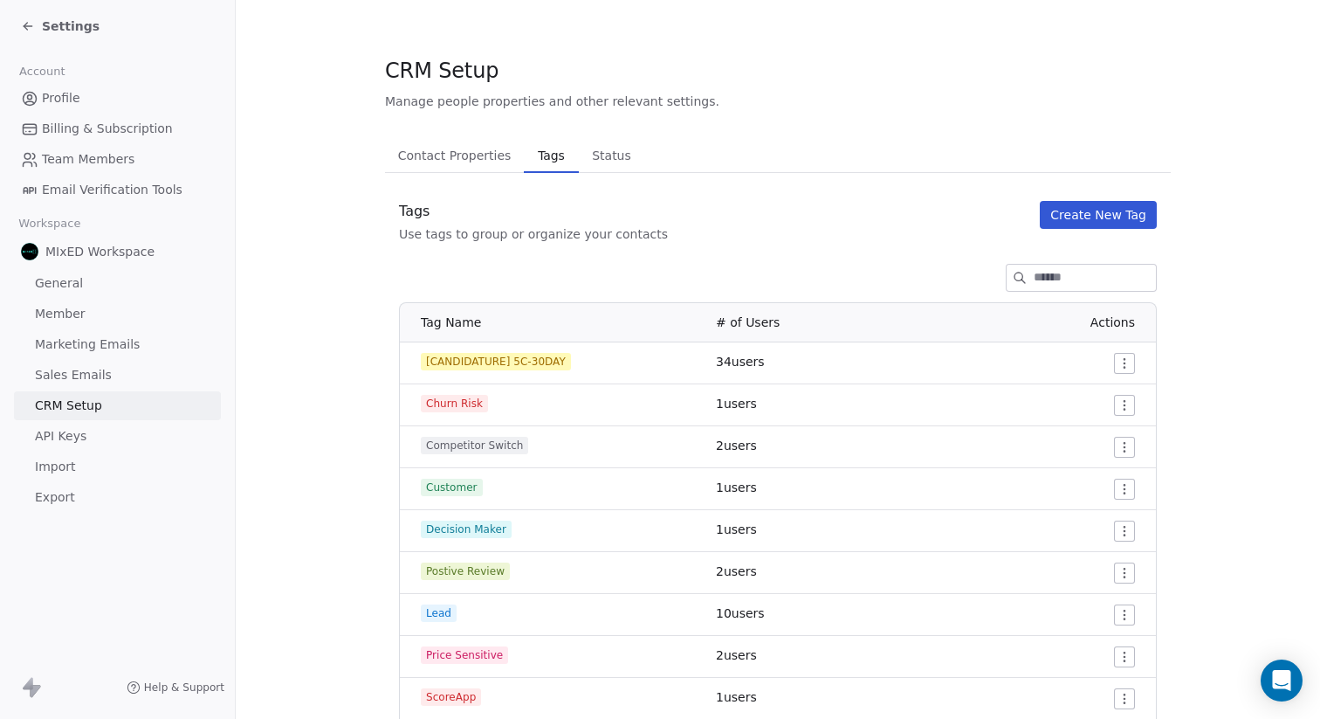
click at [623, 156] on span "Status" at bounding box center [611, 155] width 53 height 24
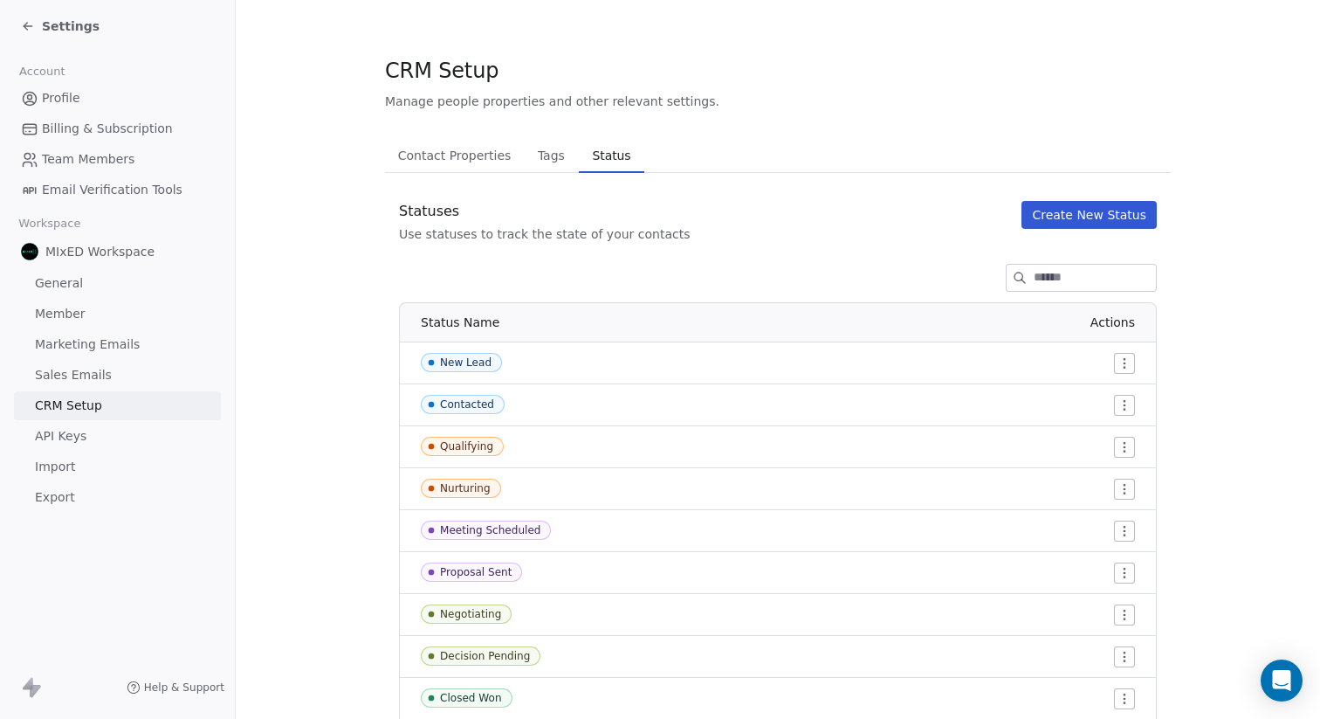
click at [550, 161] on span "Tags" at bounding box center [551, 155] width 41 height 24
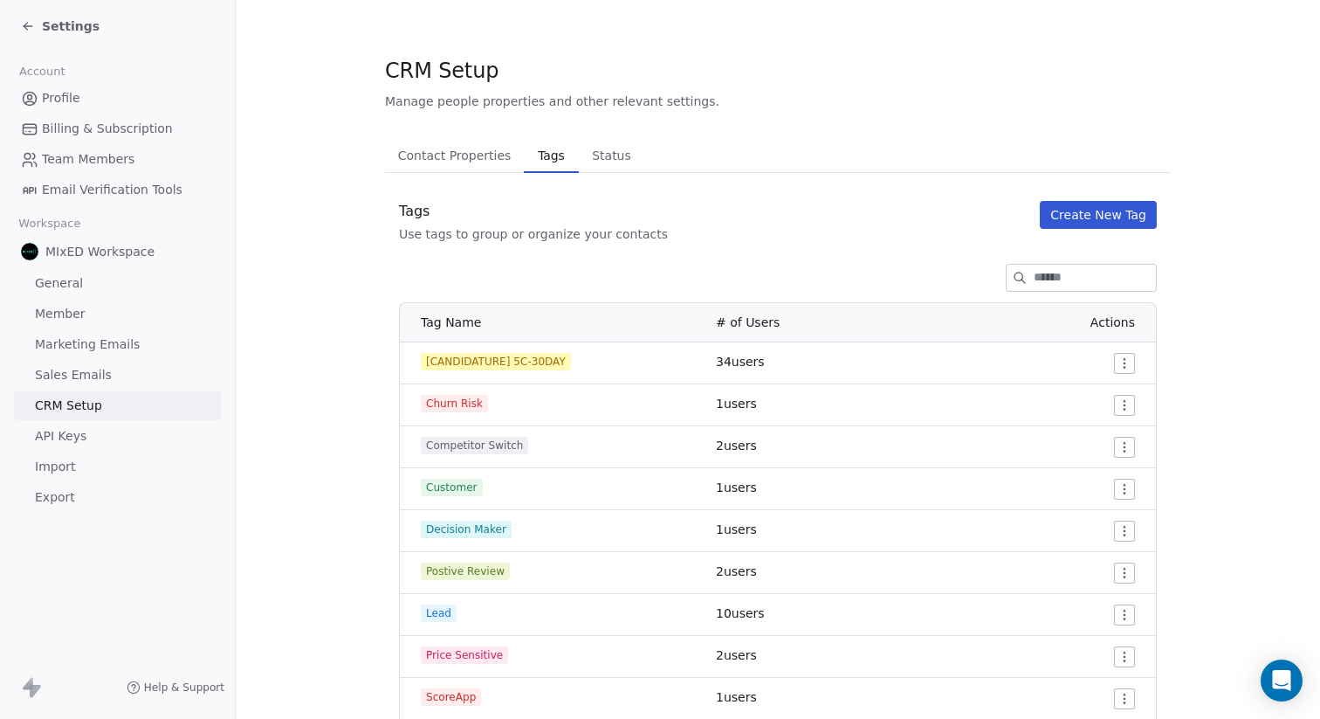
click at [461, 159] on span "Contact Properties" at bounding box center [454, 155] width 127 height 24
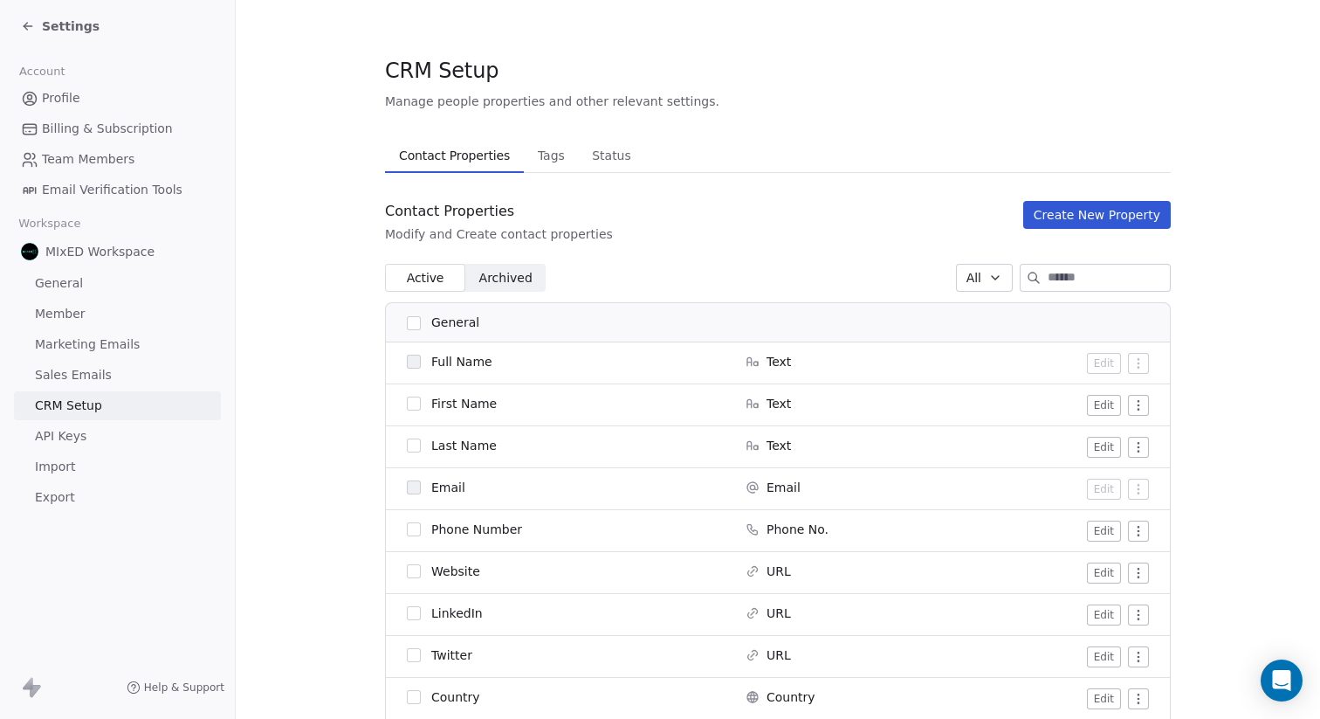
click at [68, 28] on span "Settings" at bounding box center [71, 25] width 58 height 17
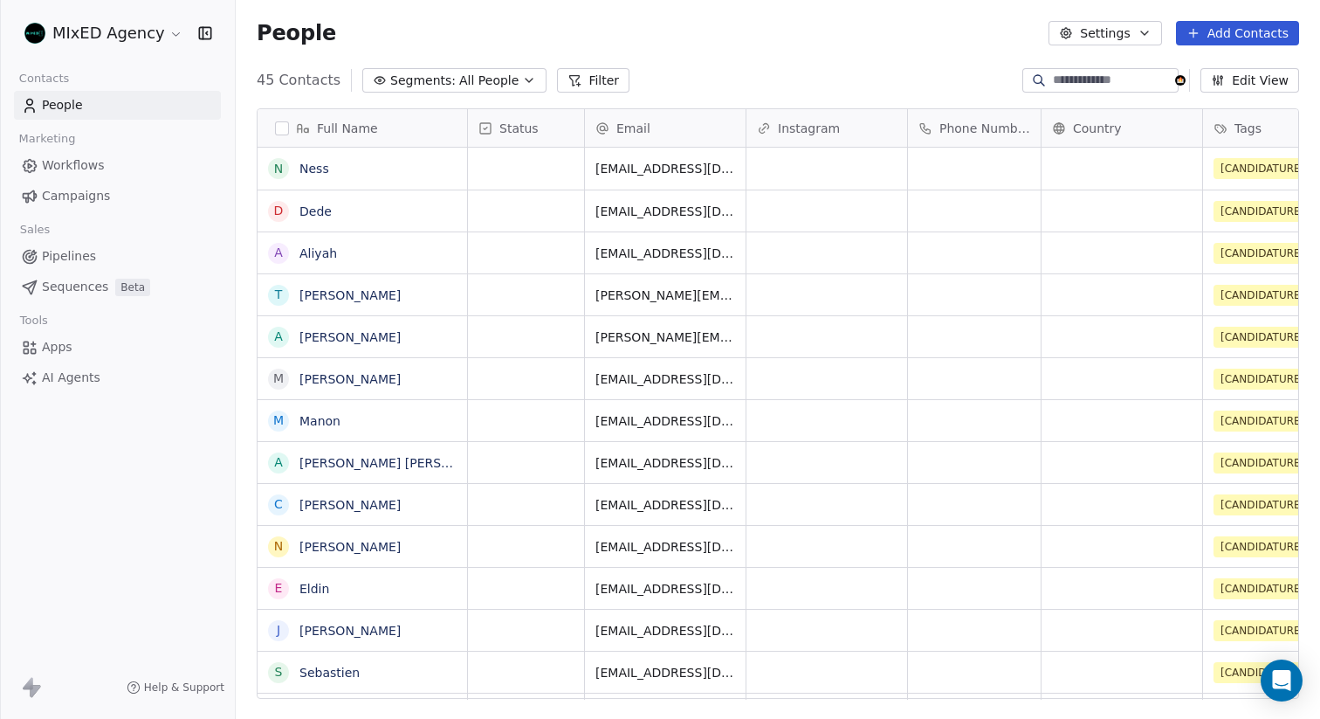
scroll to position [632, 1084]
click at [1146, 31] on icon "button" at bounding box center [1145, 33] width 14 height 14
click at [960, 44] on html "MIxED Agency Contacts People Marketing Workflows Campaigns Sales Pipelines Sequ…" at bounding box center [660, 359] width 1320 height 719
click at [494, 77] on span "All People" at bounding box center [488, 81] width 59 height 18
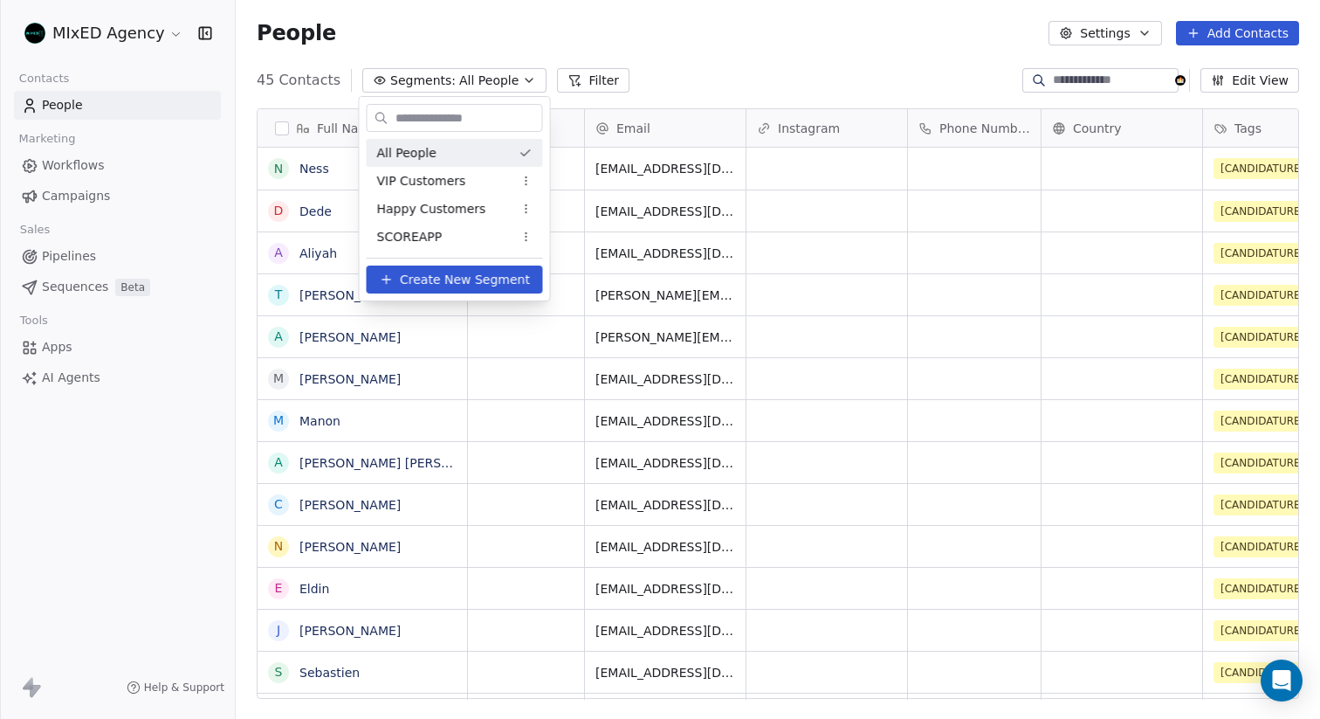
click at [93, 376] on html "MIxED Agency Contacts People Marketing Workflows Campaigns Sales Pipelines Sequ…" at bounding box center [660, 359] width 1320 height 719
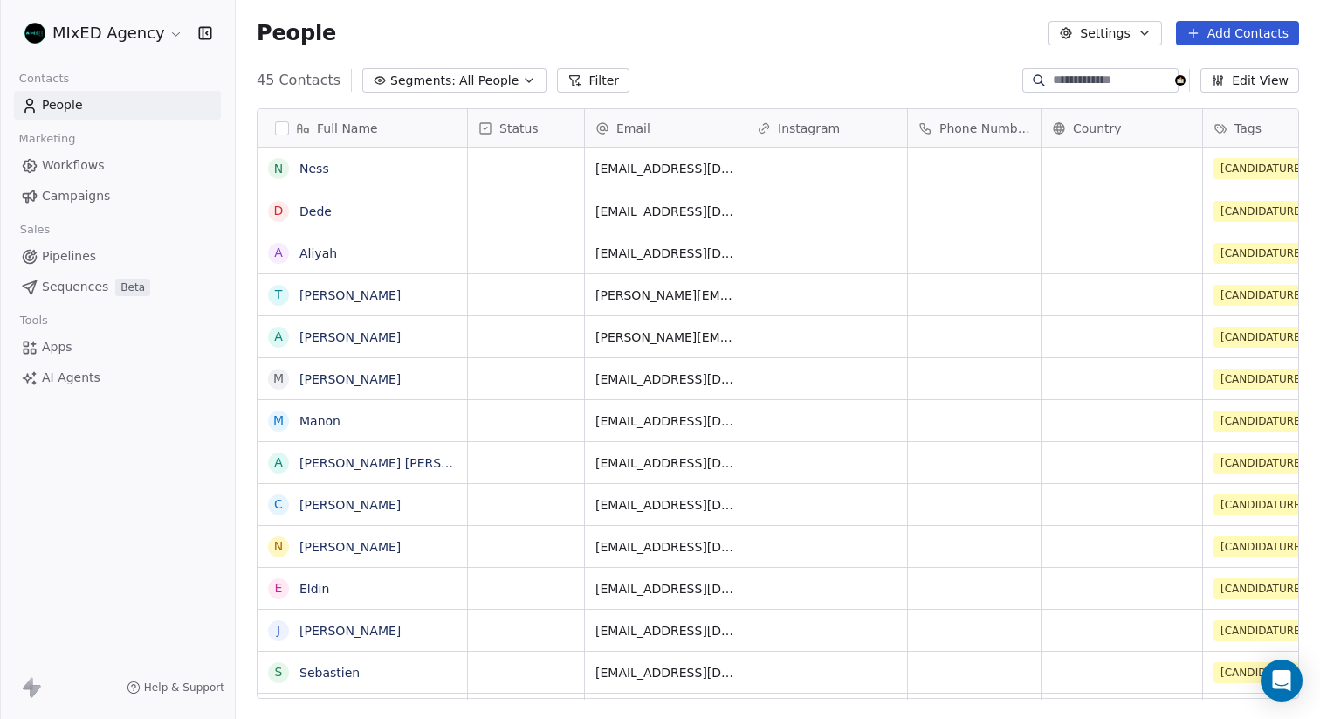
click at [77, 377] on span "AI Agents" at bounding box center [71, 377] width 58 height 18
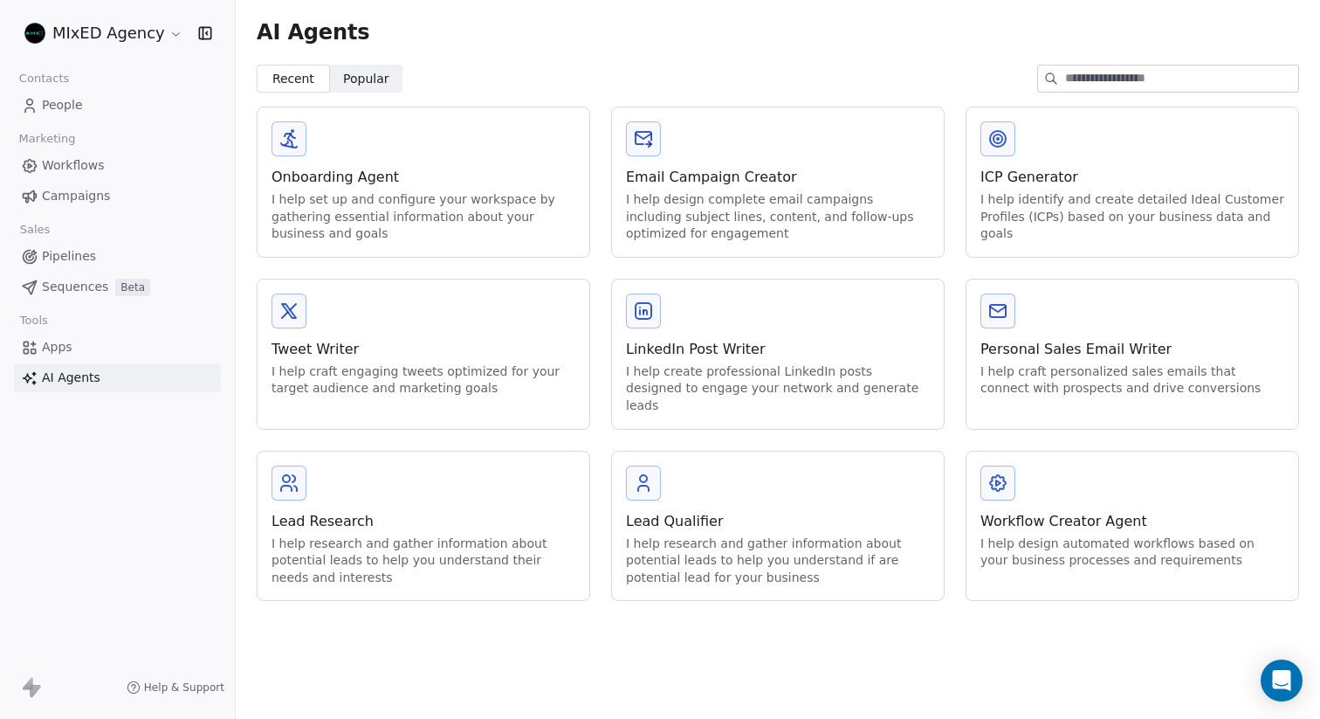
click at [368, 76] on span "Popular" at bounding box center [366, 79] width 46 height 18
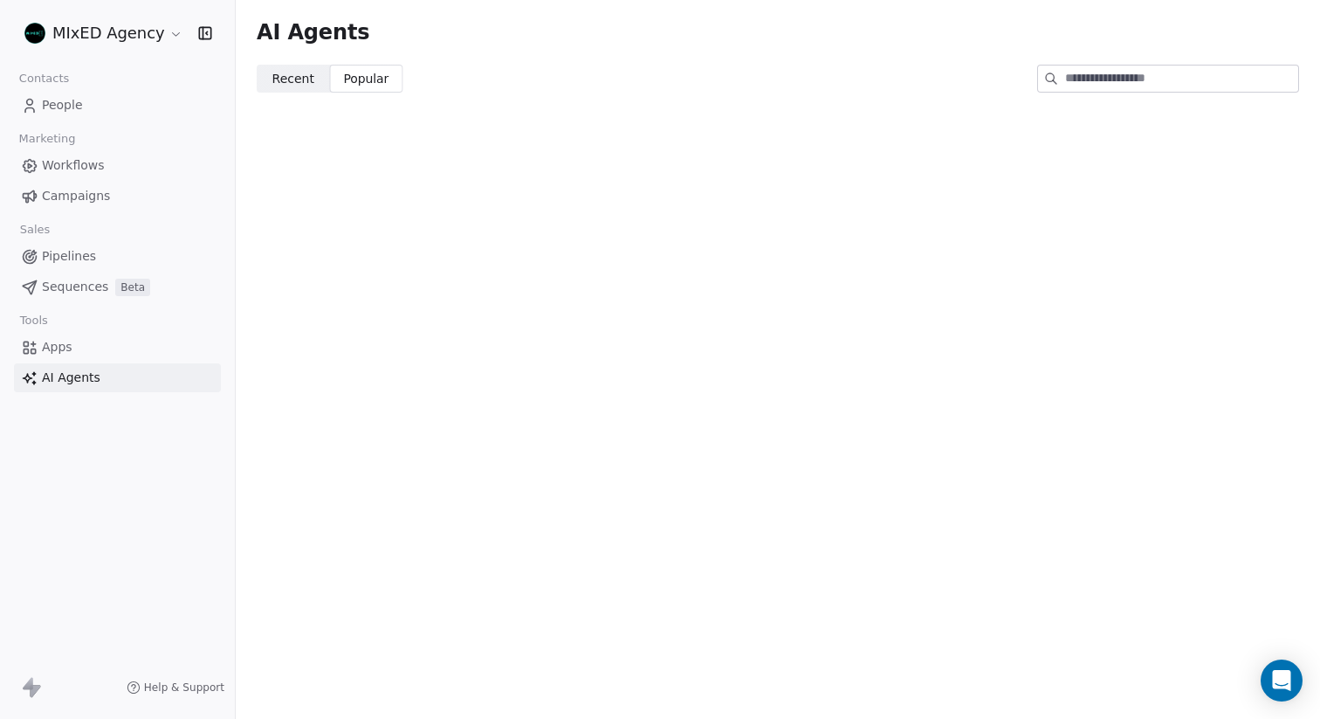
click at [285, 86] on span "Recent" at bounding box center [293, 79] width 42 height 18
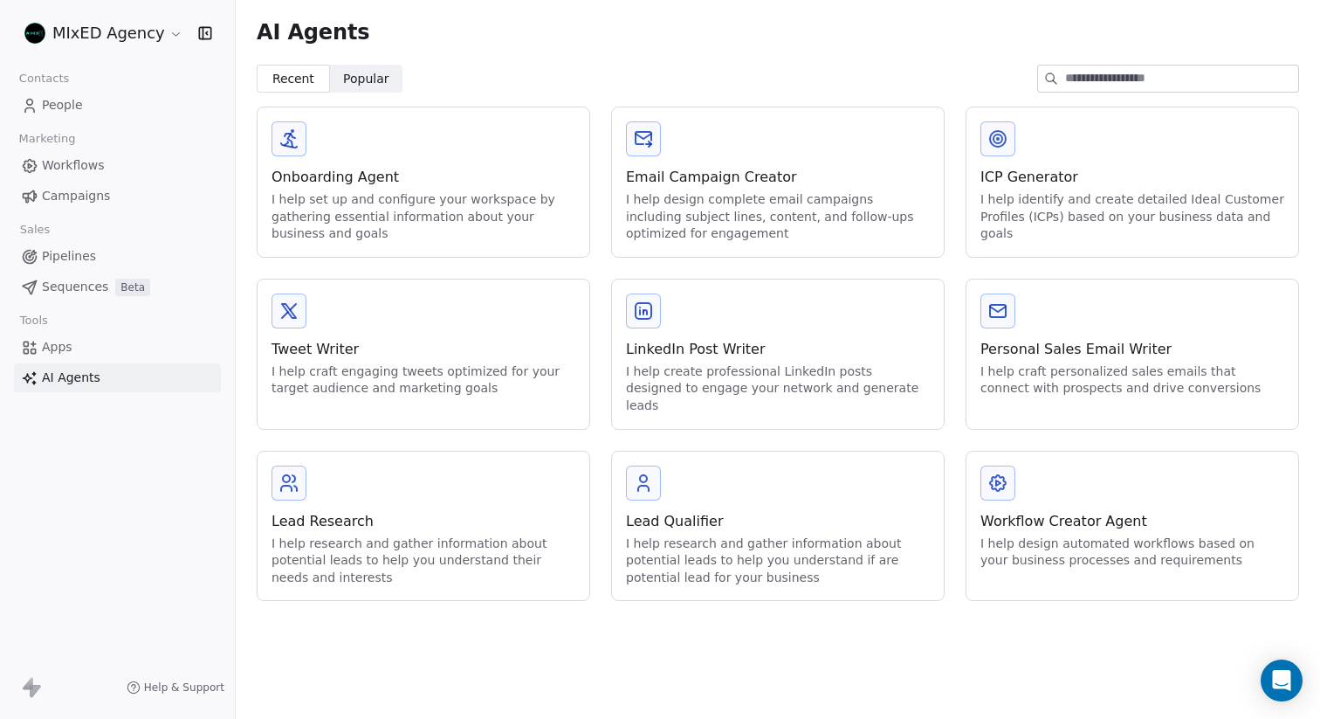
click at [1190, 82] on input at bounding box center [1181, 78] width 233 height 26
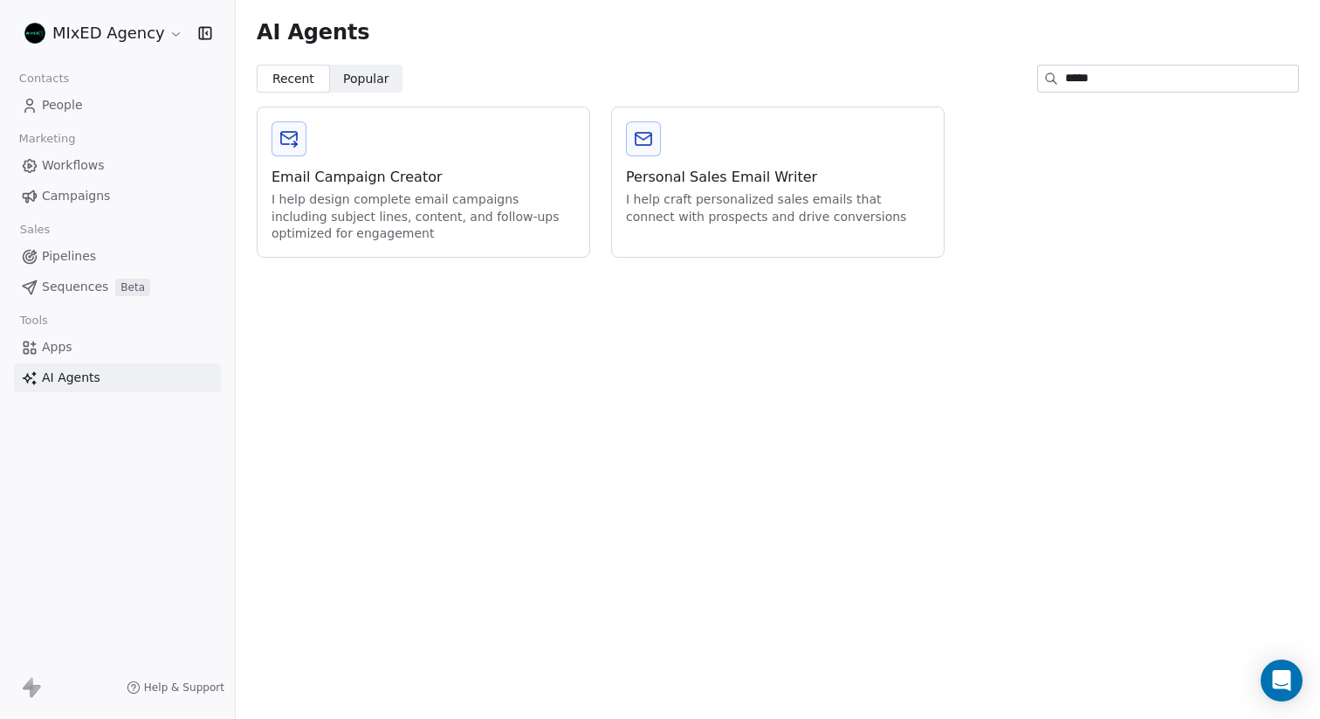
type input "*****"
click at [94, 172] on span "Workflows" at bounding box center [73, 165] width 63 height 18
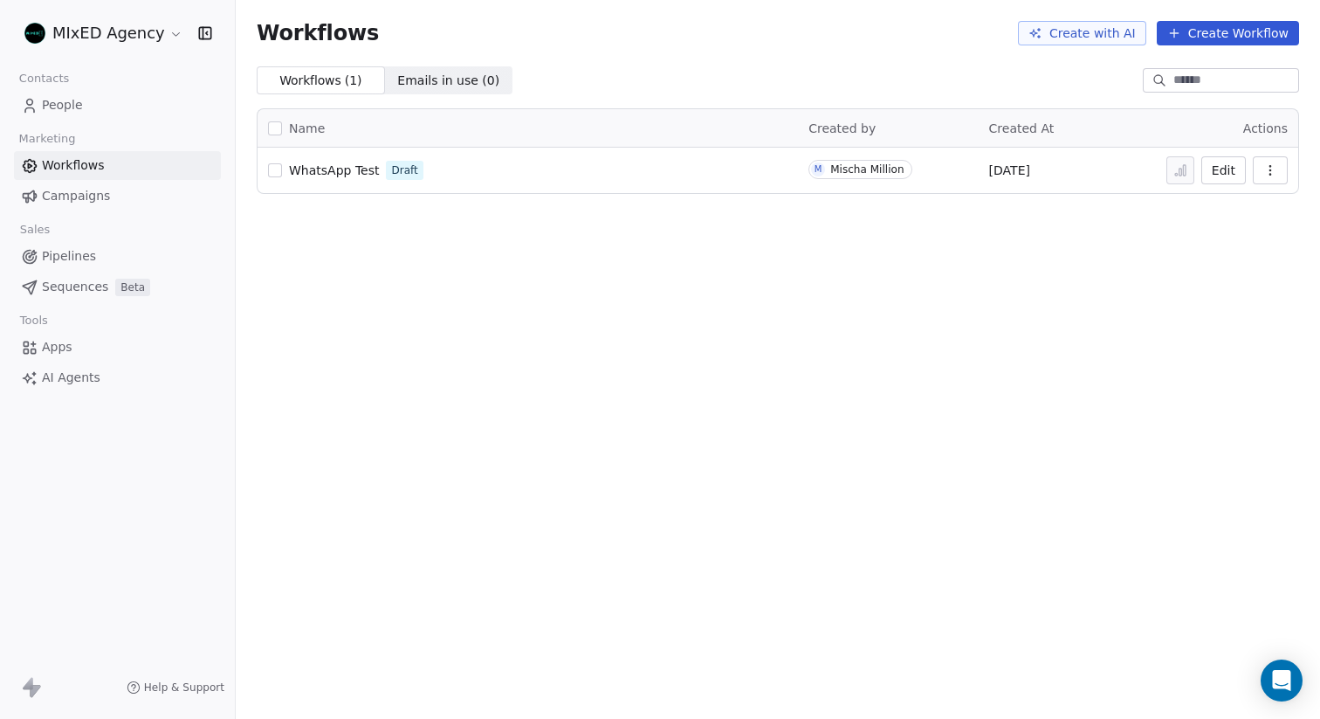
click at [107, 204] on link "Campaigns" at bounding box center [117, 196] width 207 height 29
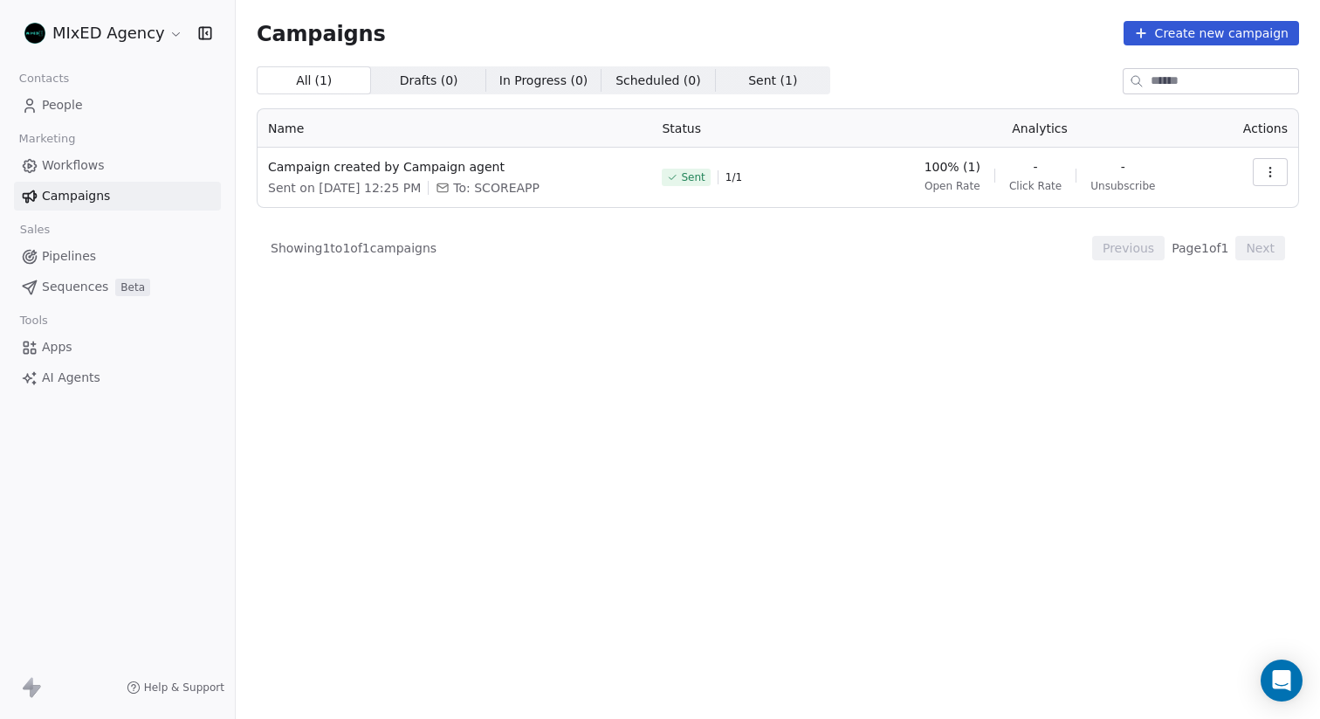
click at [87, 100] on link "People" at bounding box center [117, 105] width 207 height 29
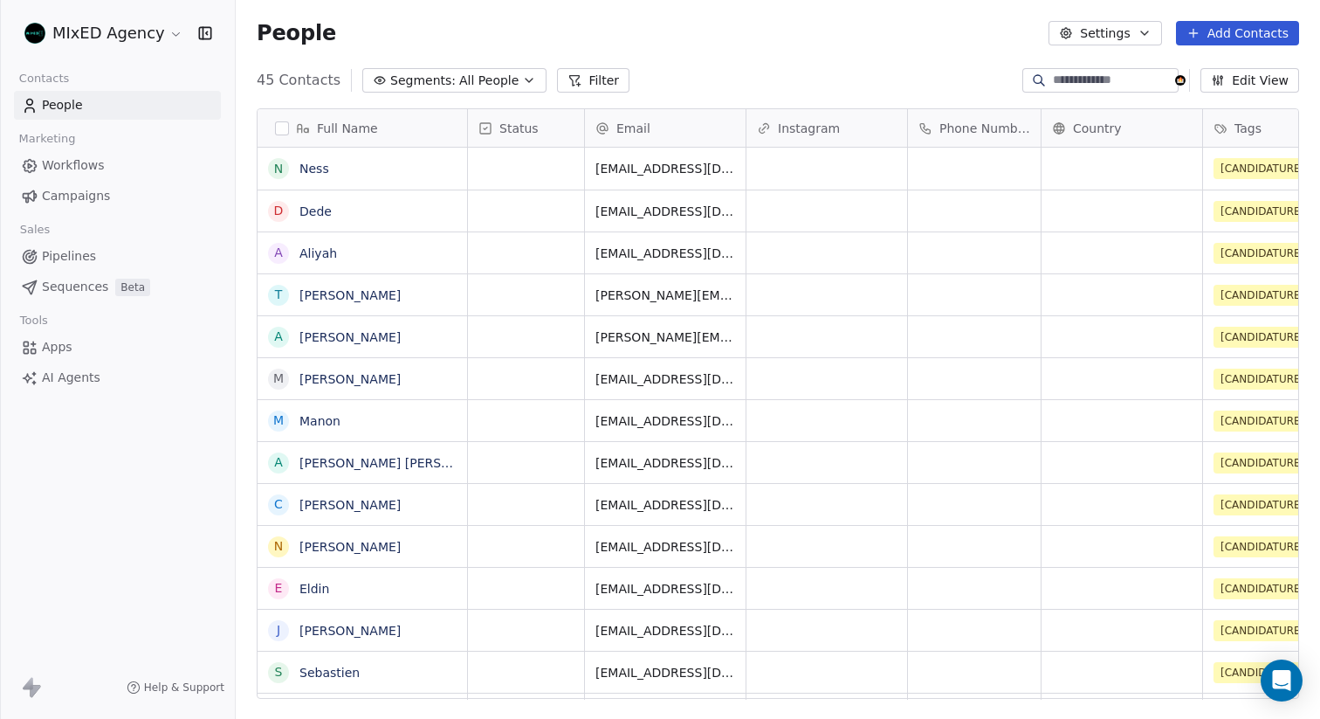
scroll to position [632, 1084]
click at [141, 29] on html "MIxED Agency Contacts People Marketing Workflows Campaigns Sales Pipelines Sequ…" at bounding box center [660, 359] width 1320 height 719
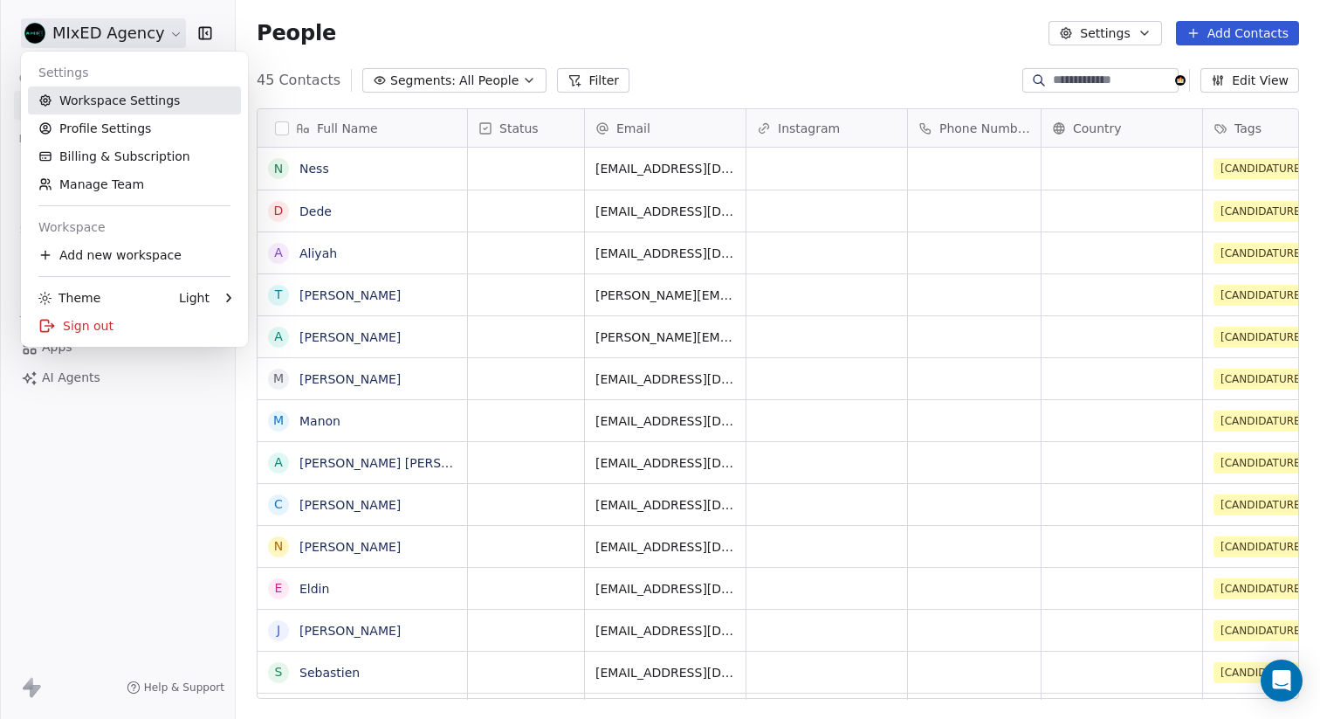
click at [125, 100] on link "Workspace Settings" at bounding box center [134, 100] width 213 height 28
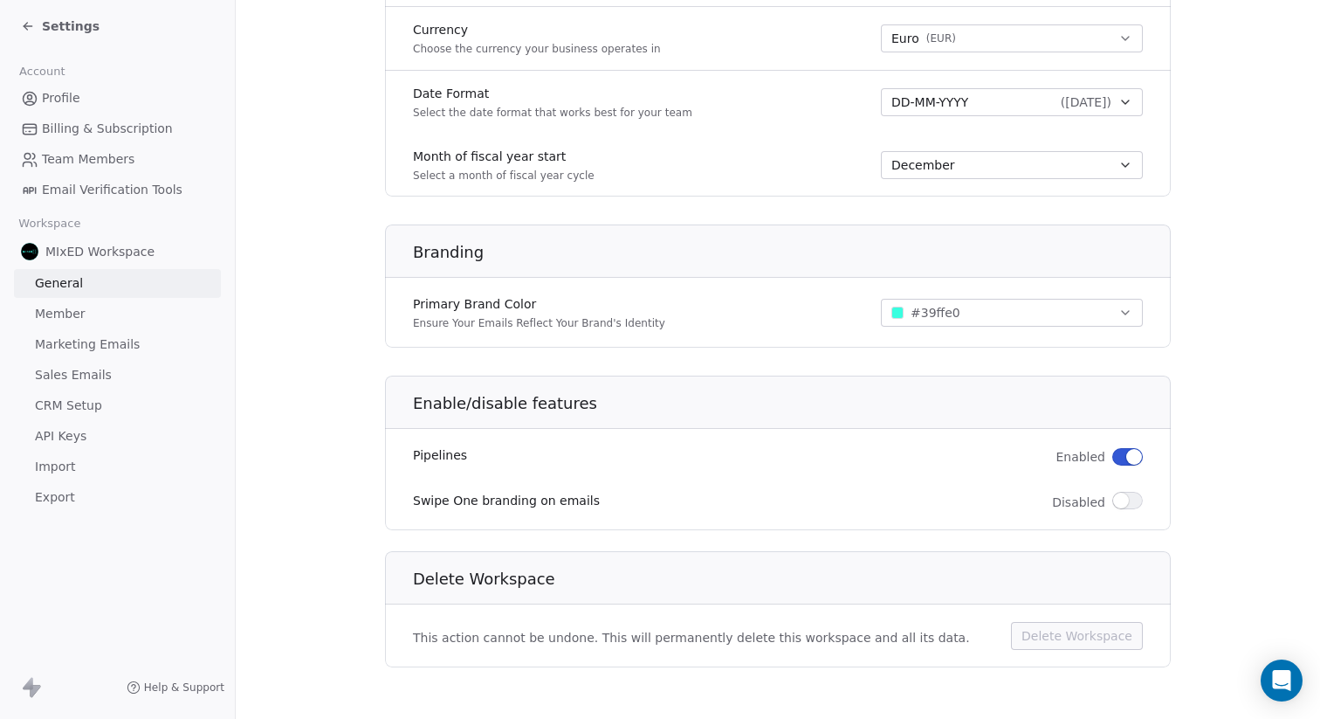
scroll to position [916, 0]
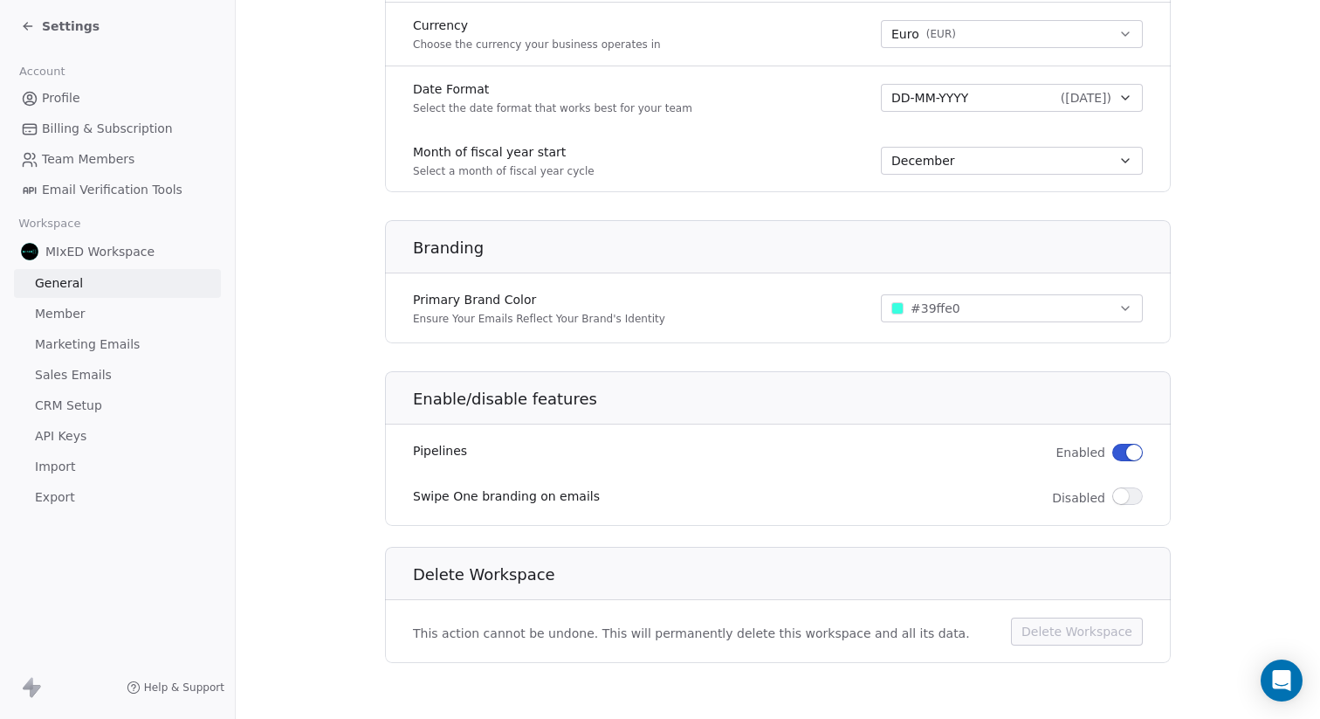
click at [82, 313] on link "Member" at bounding box center [117, 313] width 207 height 29
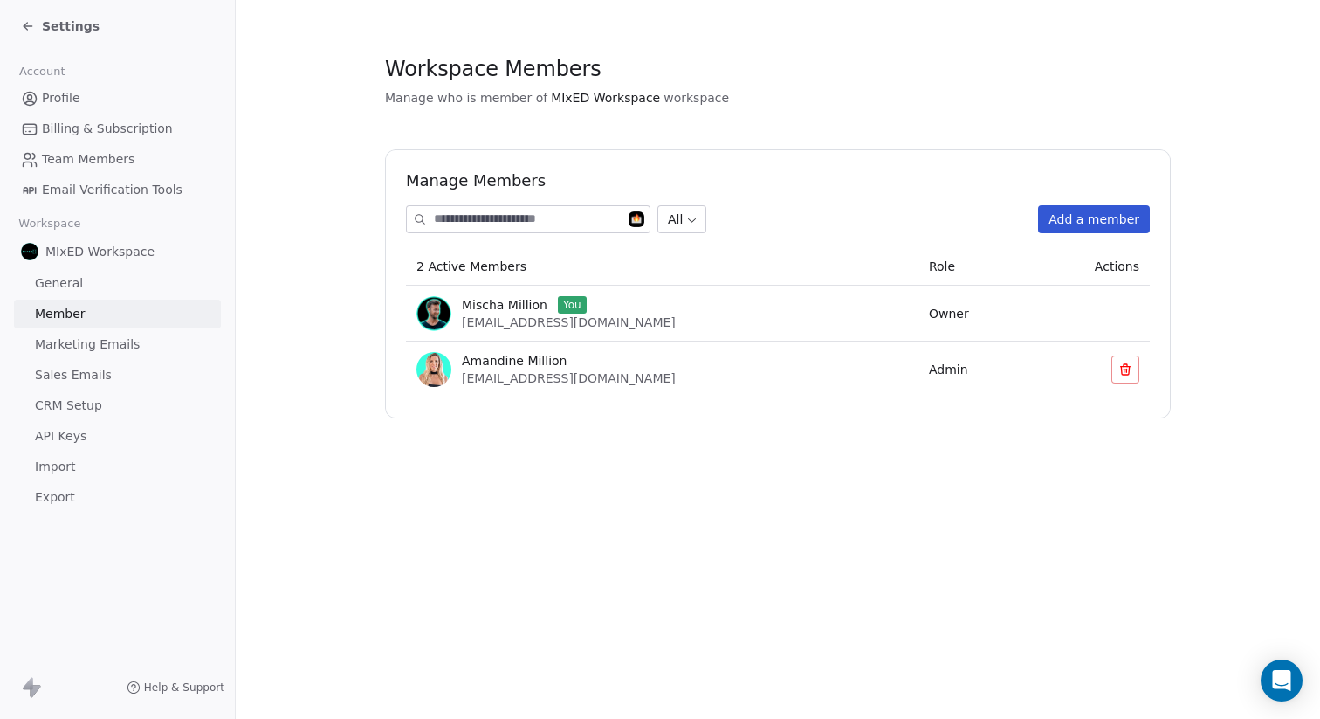
click at [83, 339] on span "Marketing Emails" at bounding box center [87, 344] width 105 height 18
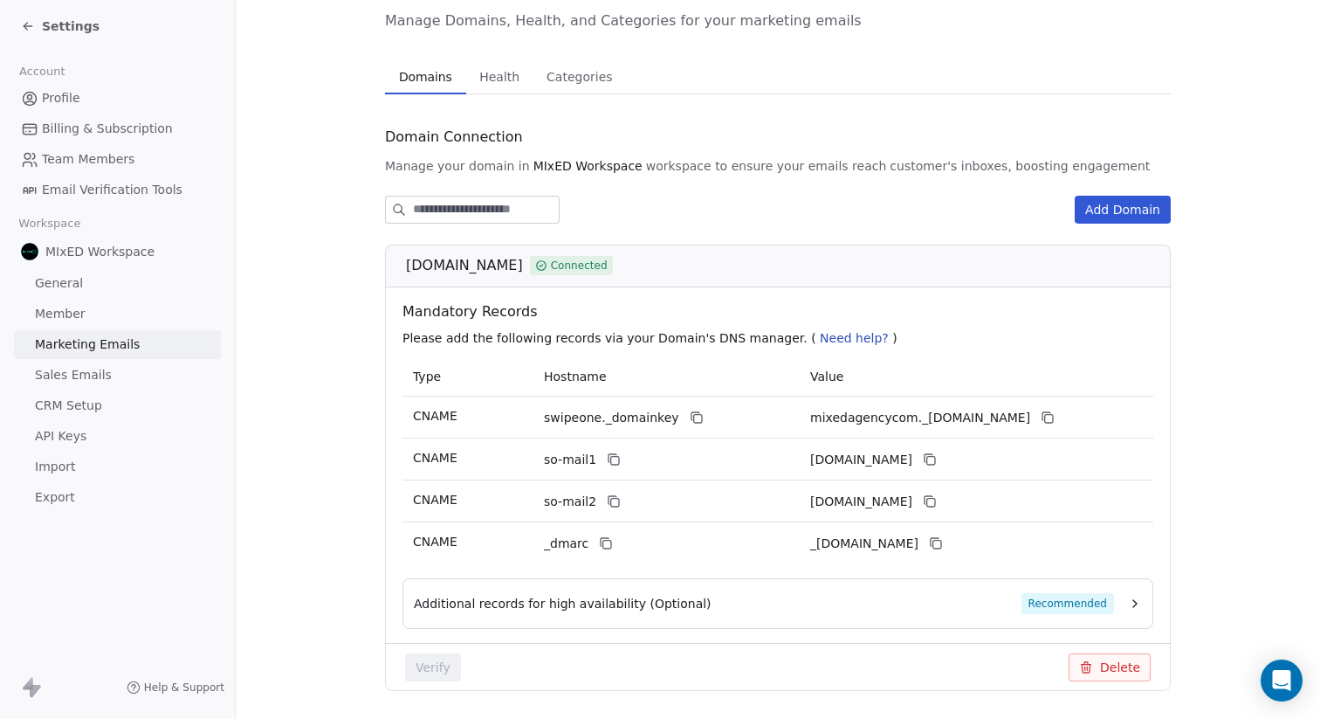
scroll to position [138, 0]
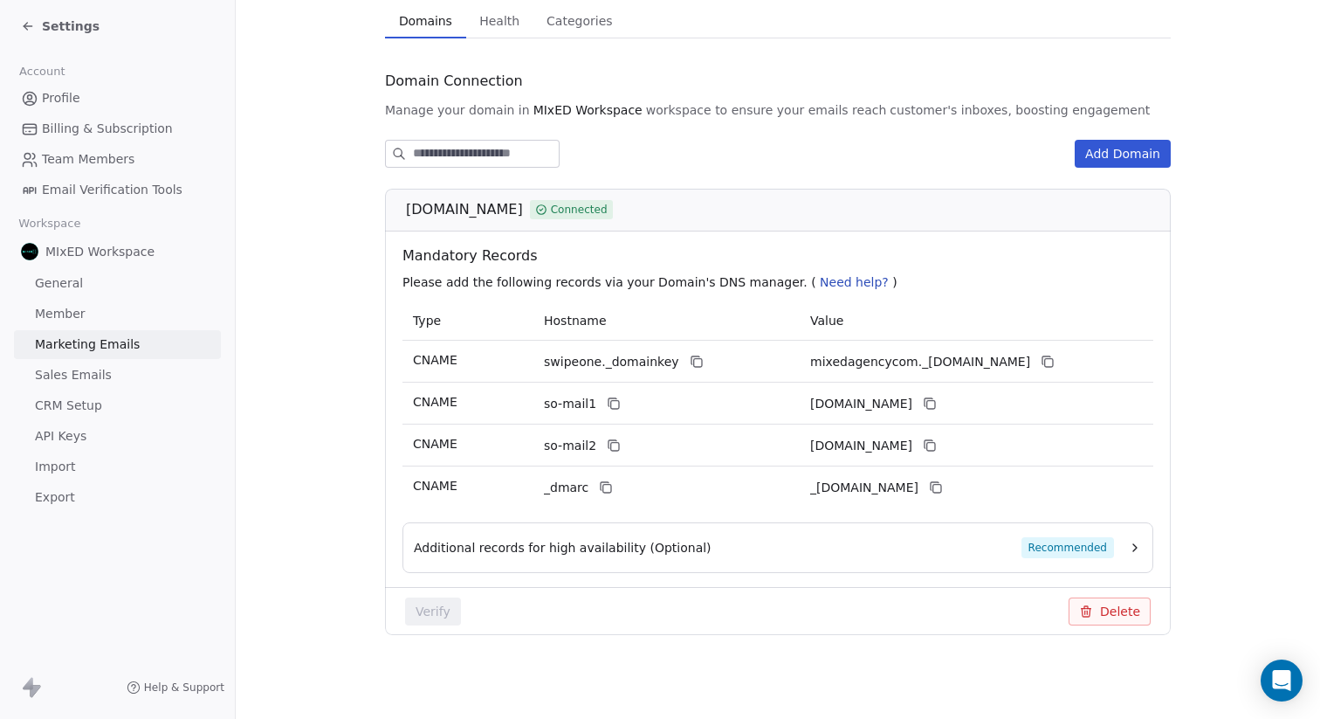
click at [72, 375] on span "Sales Emails" at bounding box center [73, 375] width 77 height 18
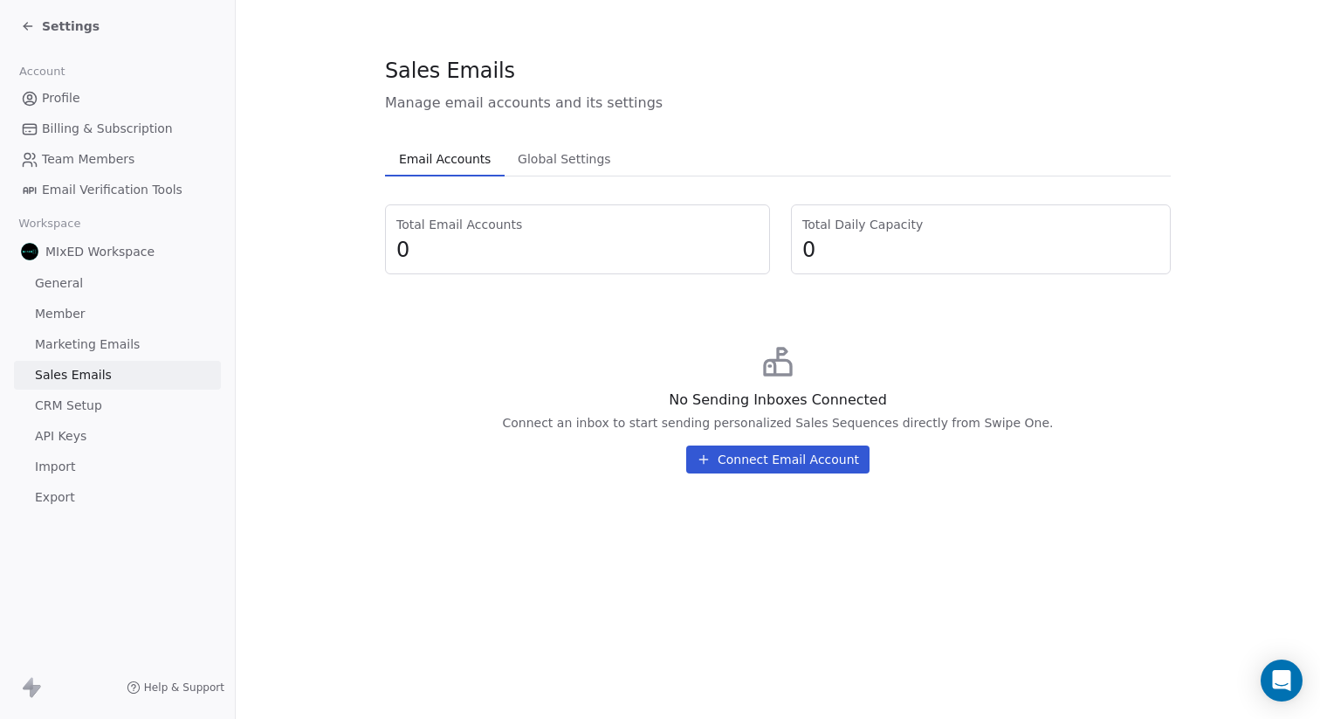
click at [81, 403] on span "CRM Setup" at bounding box center [68, 405] width 67 height 18
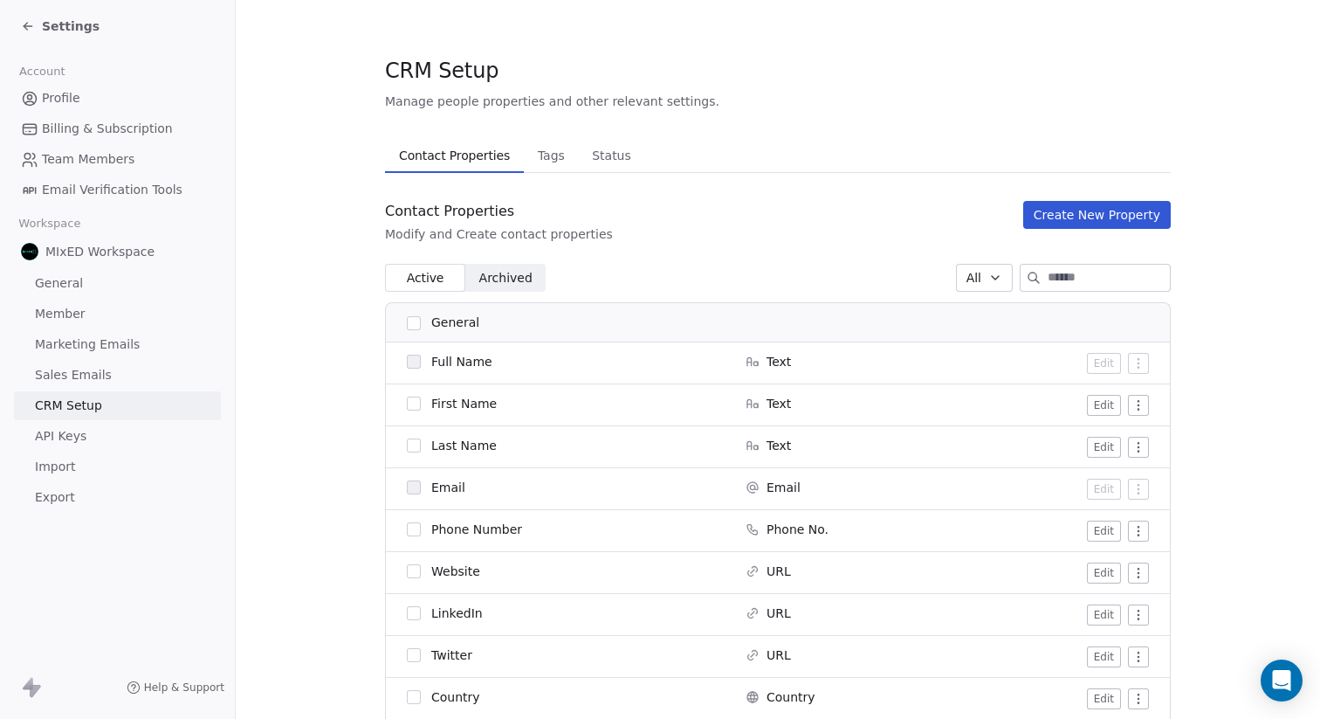
click at [513, 281] on span "Archived" at bounding box center [505, 278] width 53 height 18
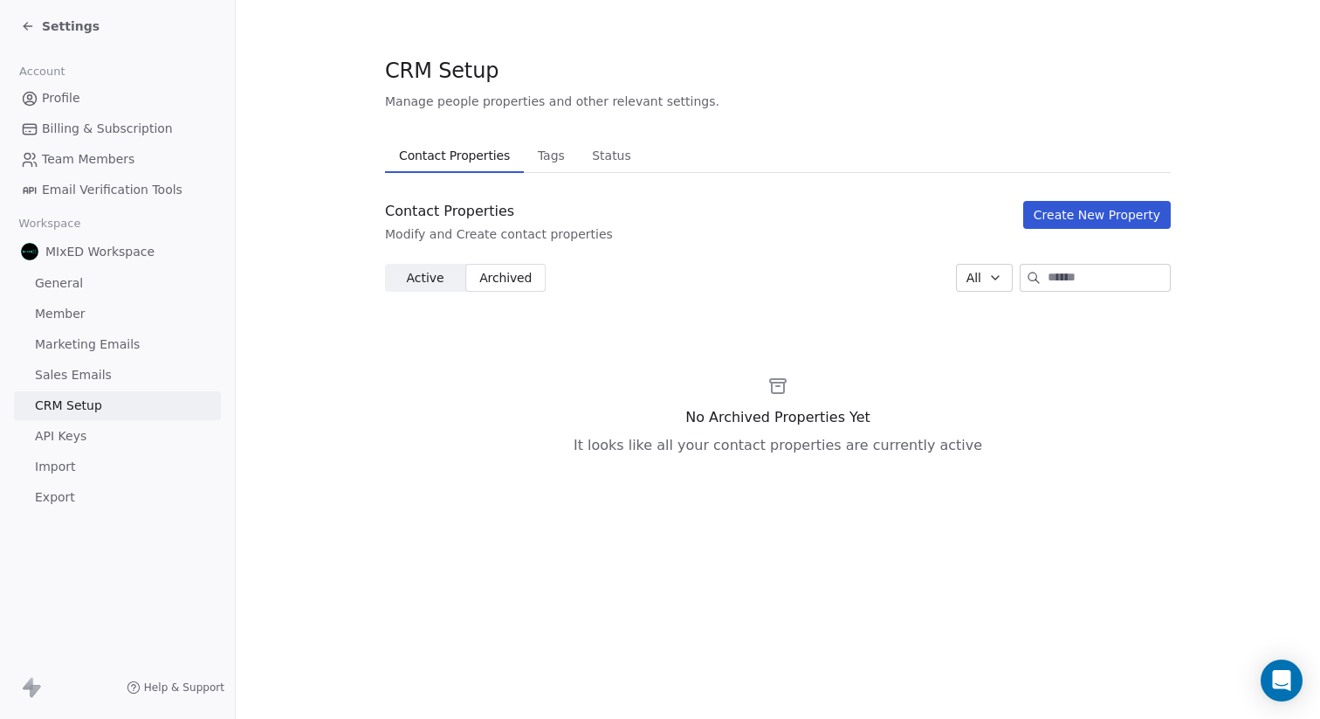
click at [418, 278] on span "Active" at bounding box center [425, 278] width 38 height 18
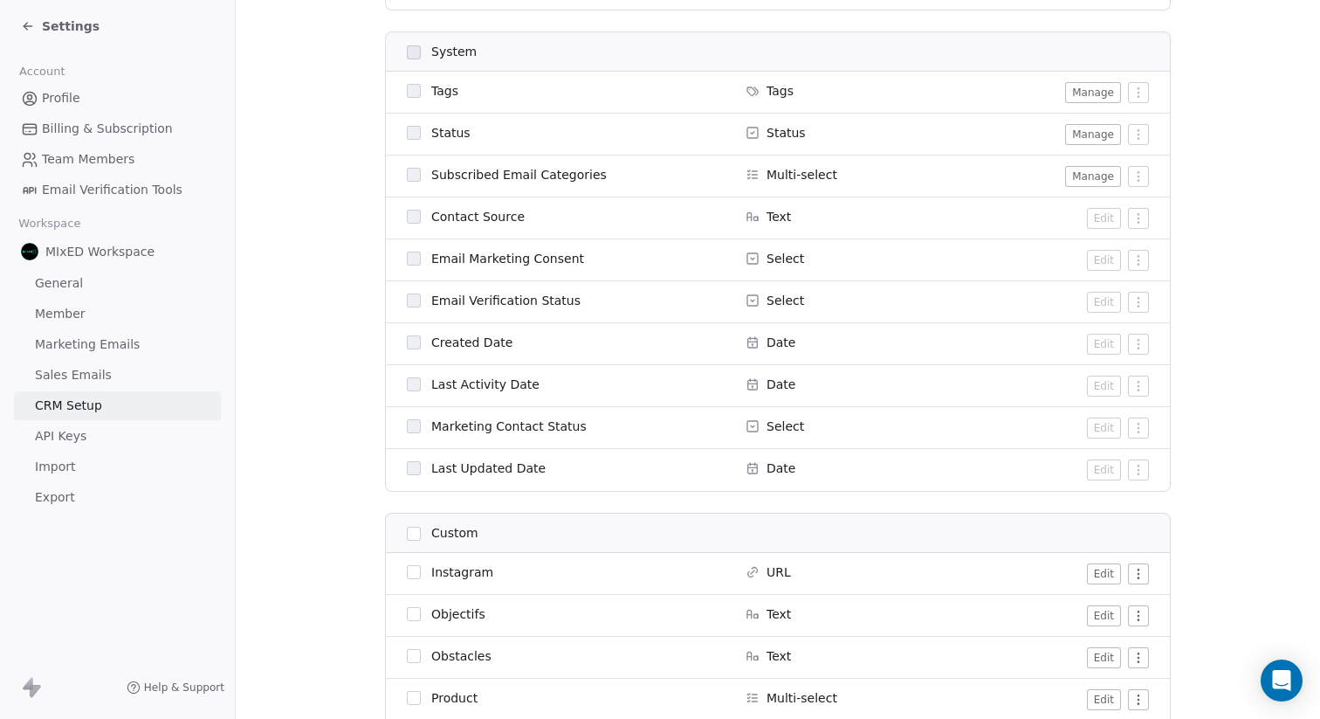
scroll to position [1210, 0]
click at [514, 304] on span "Email Verification Status" at bounding box center [505, 302] width 149 height 17
click at [762, 306] on div "Select" at bounding box center [843, 302] width 194 height 17
click at [90, 434] on link "API Keys" at bounding box center [117, 436] width 207 height 29
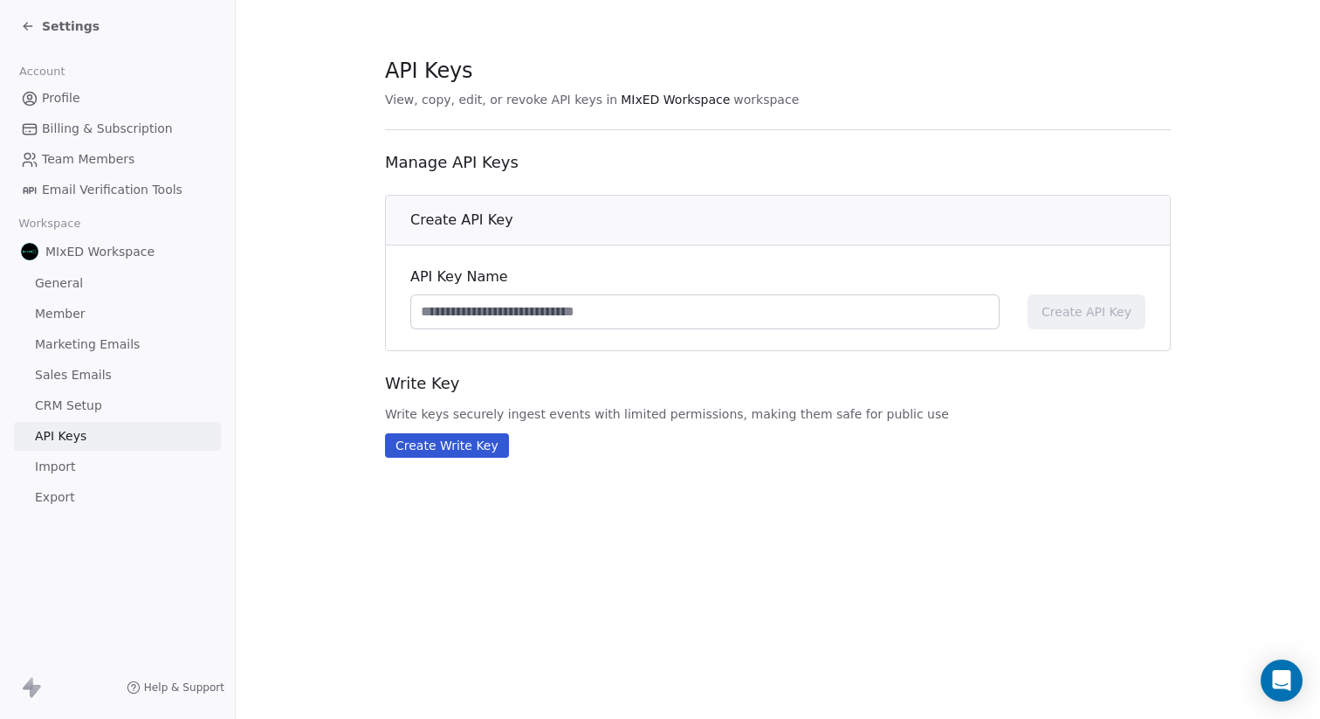
click at [93, 459] on link "Import" at bounding box center [117, 466] width 207 height 29
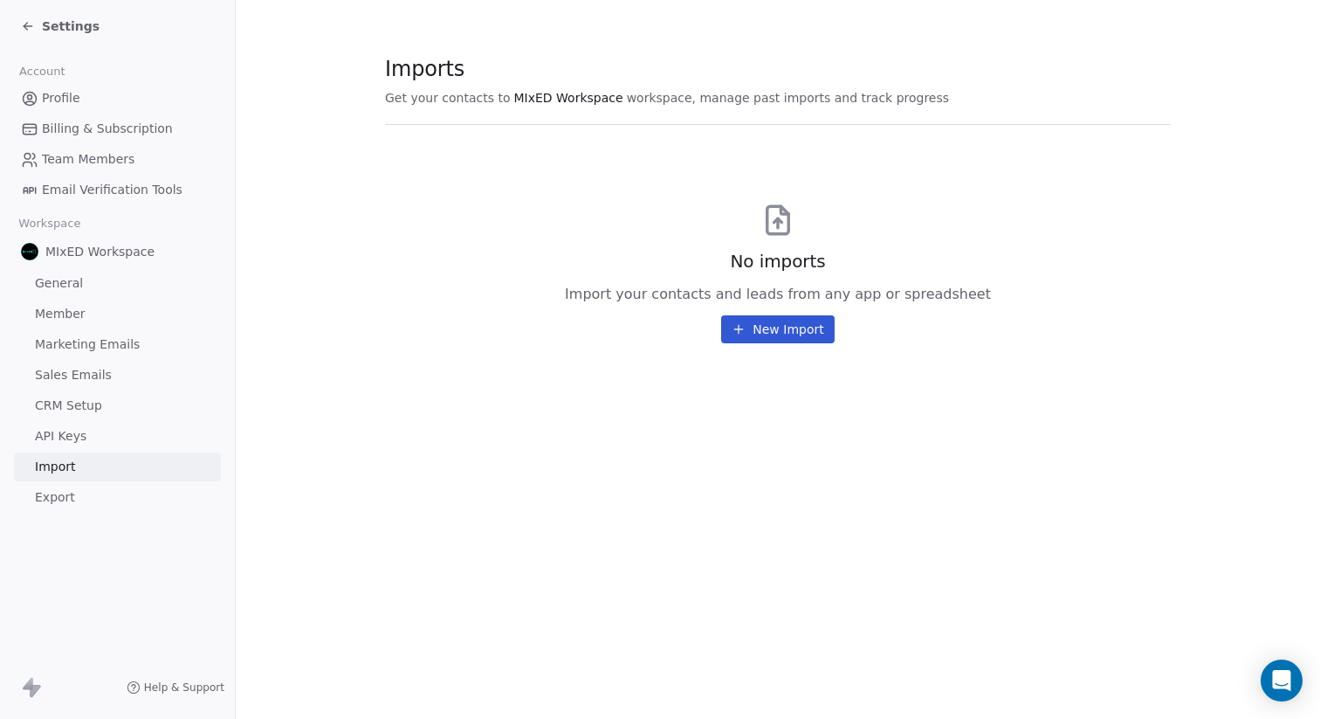
click at [95, 477] on link "Import" at bounding box center [117, 466] width 207 height 29
click at [99, 493] on link "Export" at bounding box center [117, 497] width 207 height 29
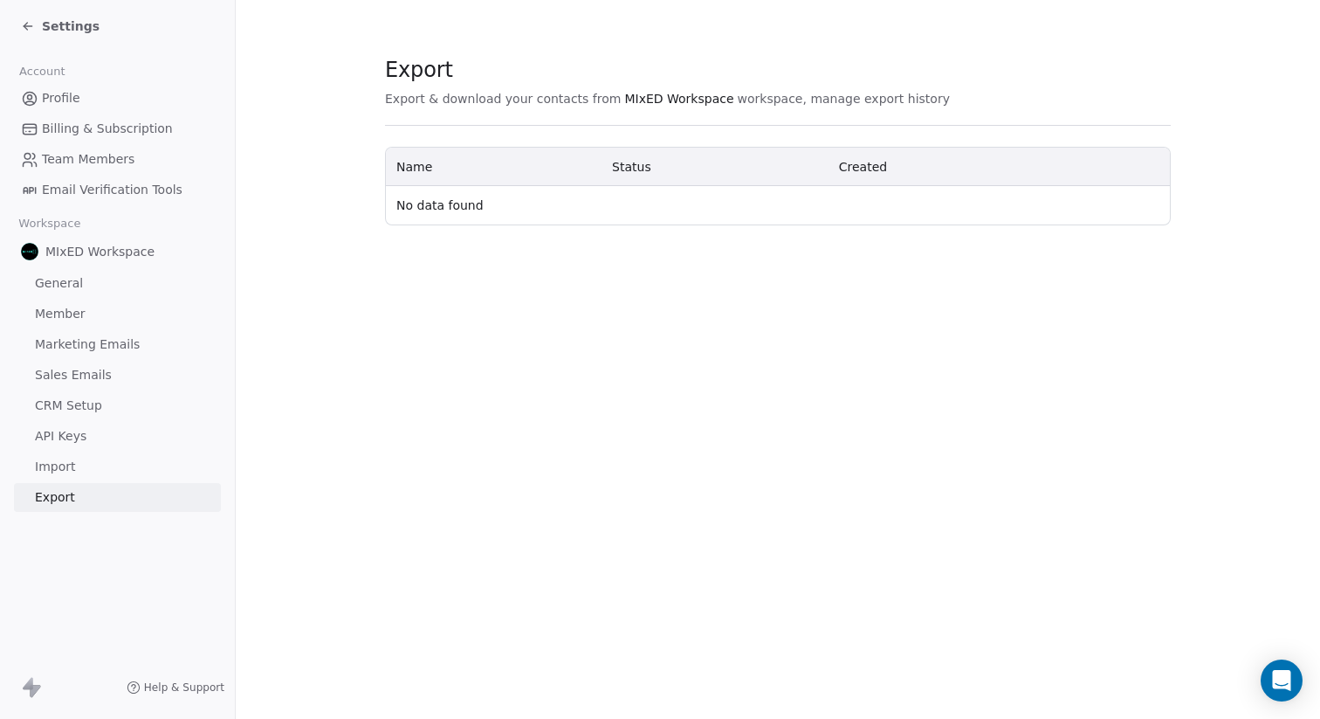
click at [52, 33] on span "Settings" at bounding box center [71, 25] width 58 height 17
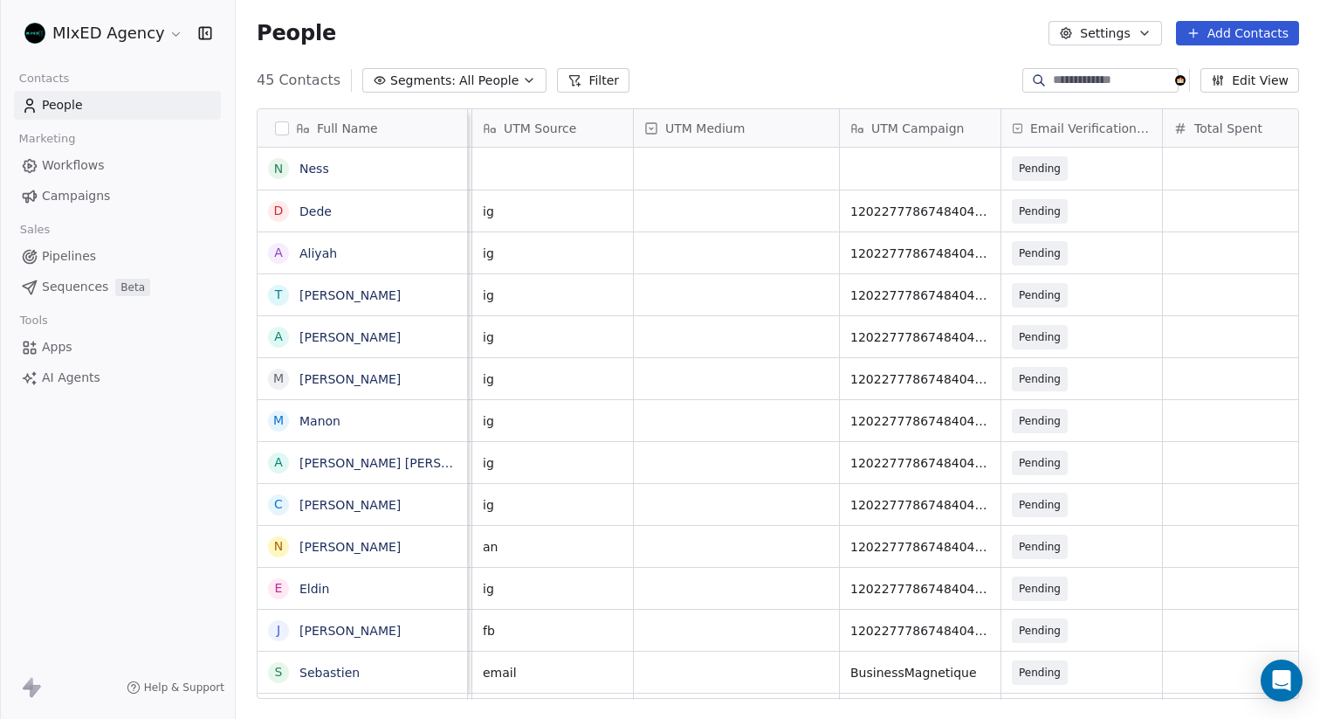
scroll to position [0, 2212]
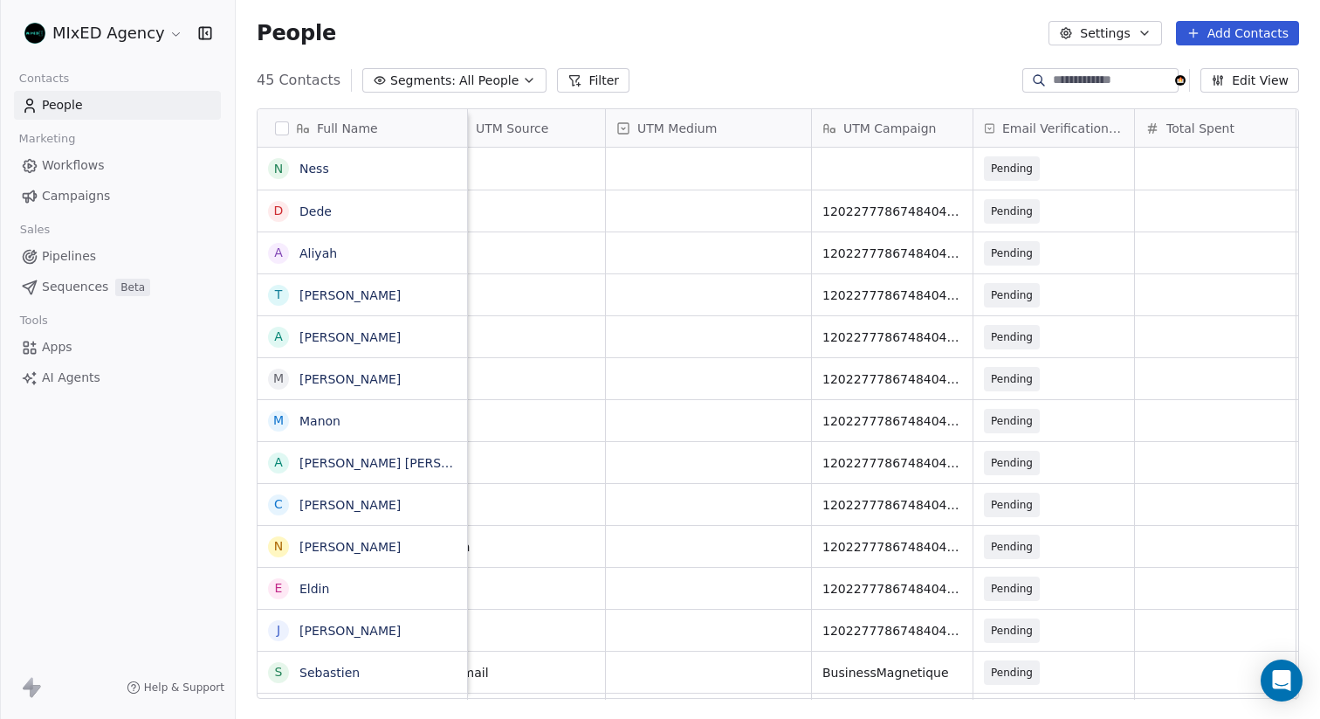
click at [1047, 128] on span "Email Verification Status" at bounding box center [1062, 128] width 121 height 17
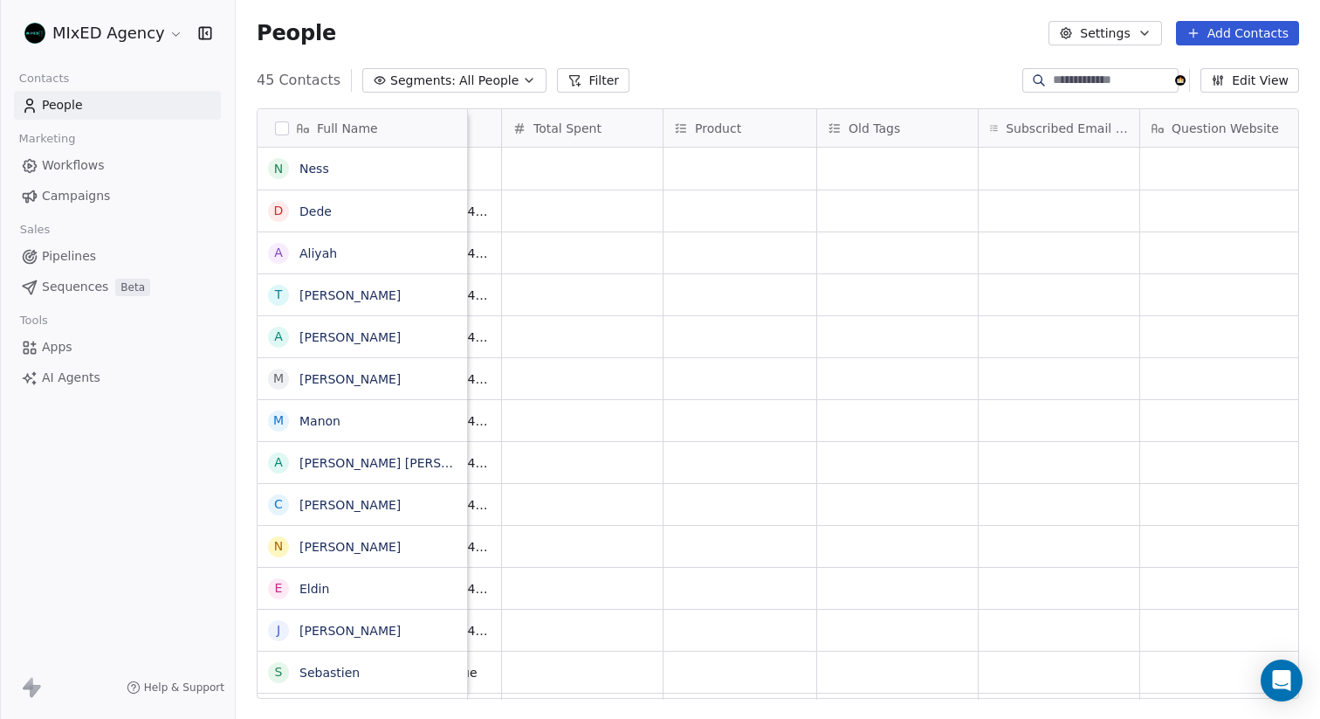
scroll to position [0, 2729]
click at [1237, 81] on button "Edit View" at bounding box center [1249, 80] width 99 height 24
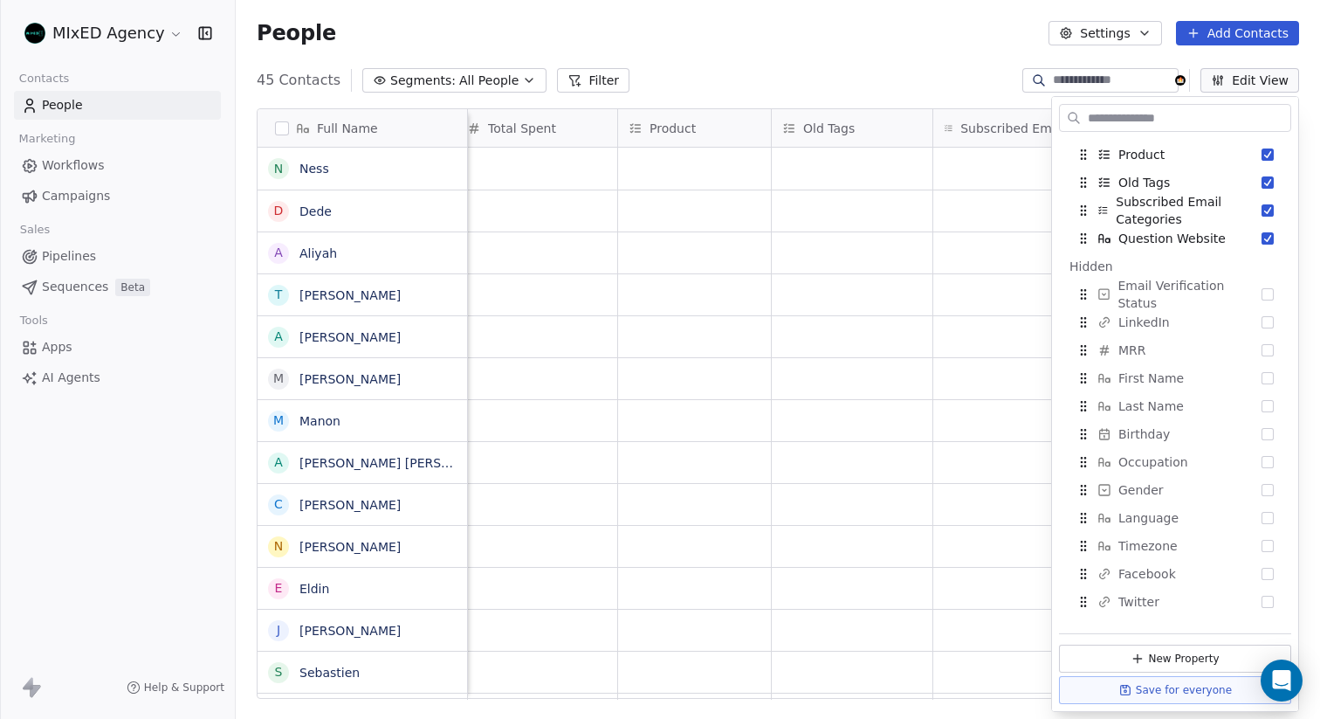
scroll to position [527, 0]
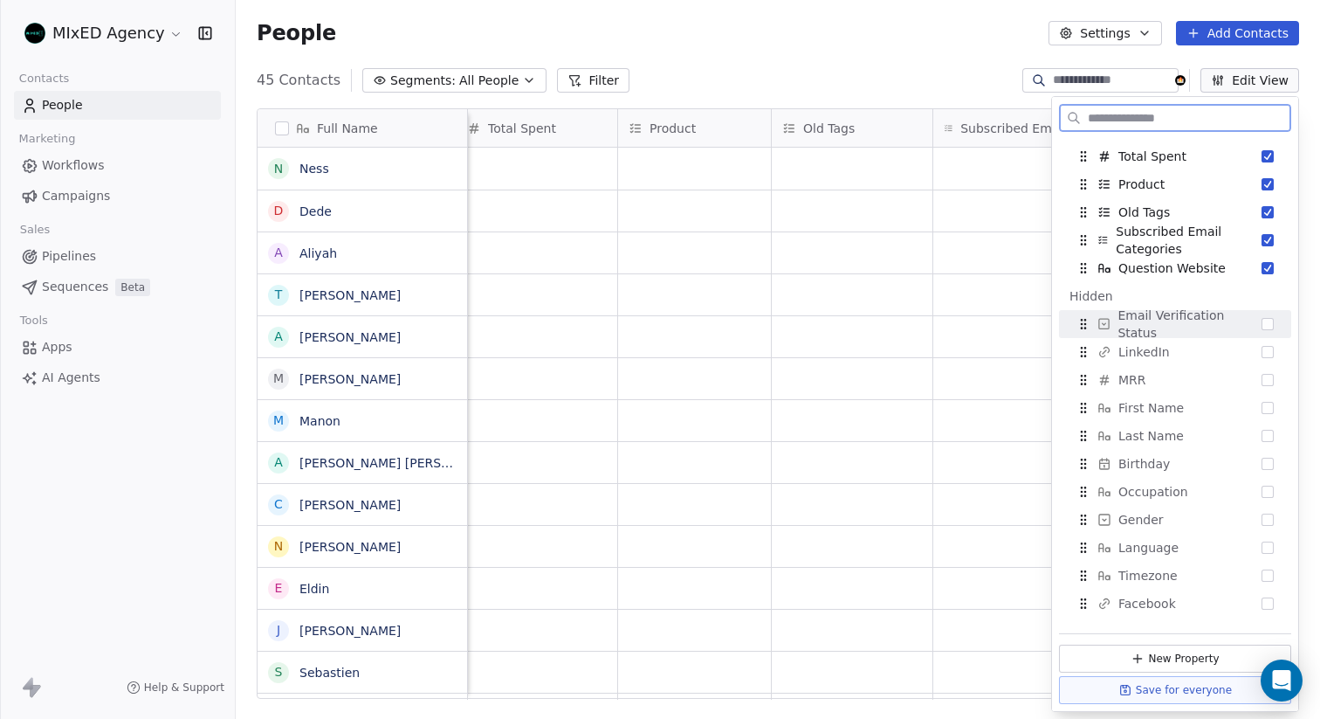
click at [1269, 325] on button "Suggestions" at bounding box center [1268, 324] width 12 height 12
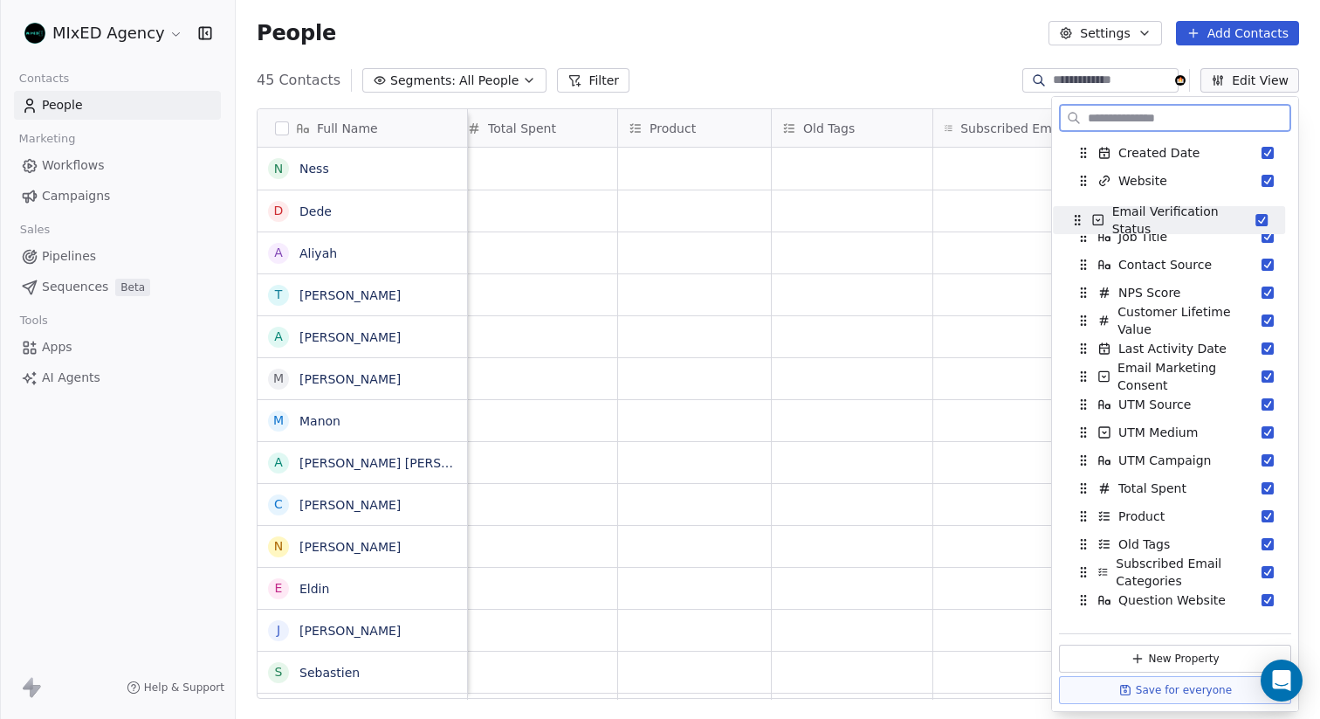
scroll to position [221, 0]
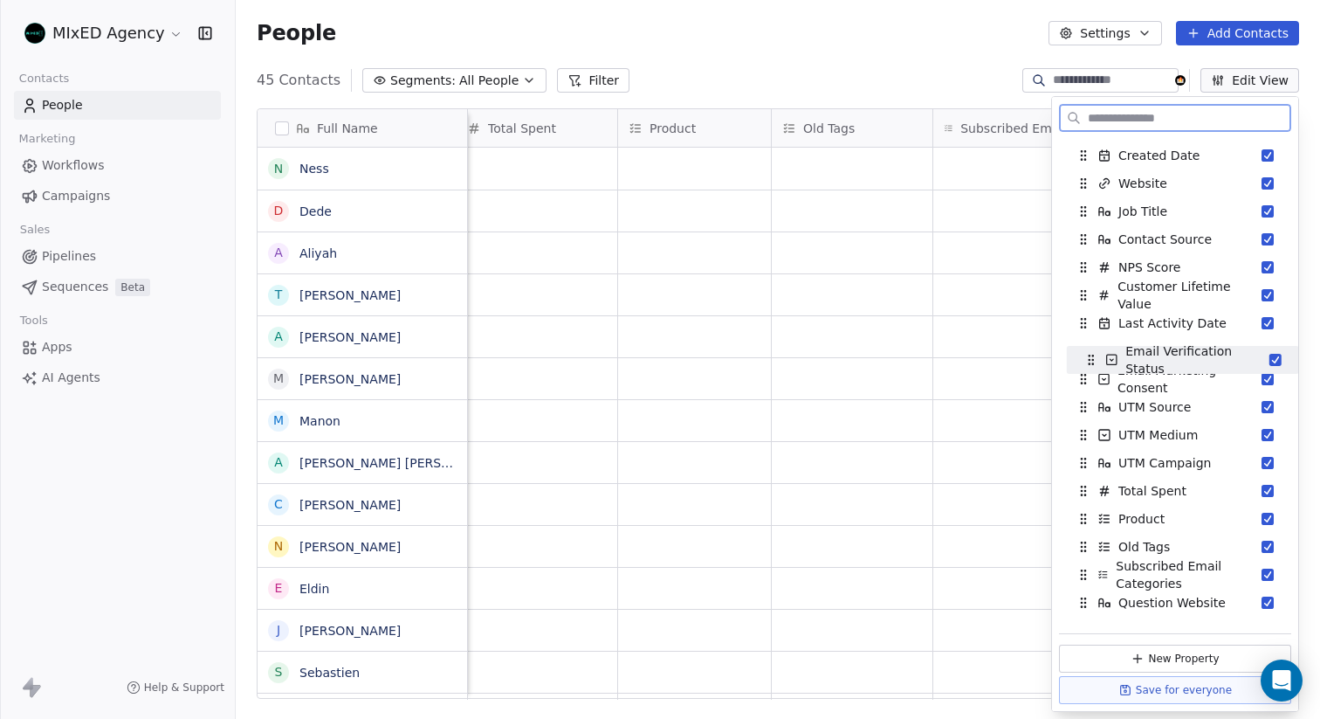
drag, startPoint x: 1085, startPoint y: 298, endPoint x: 1093, endPoint y: 346, distance: 48.7
click at [1093, 346] on div "Email Verification Status" at bounding box center [1183, 360] width 218 height 28
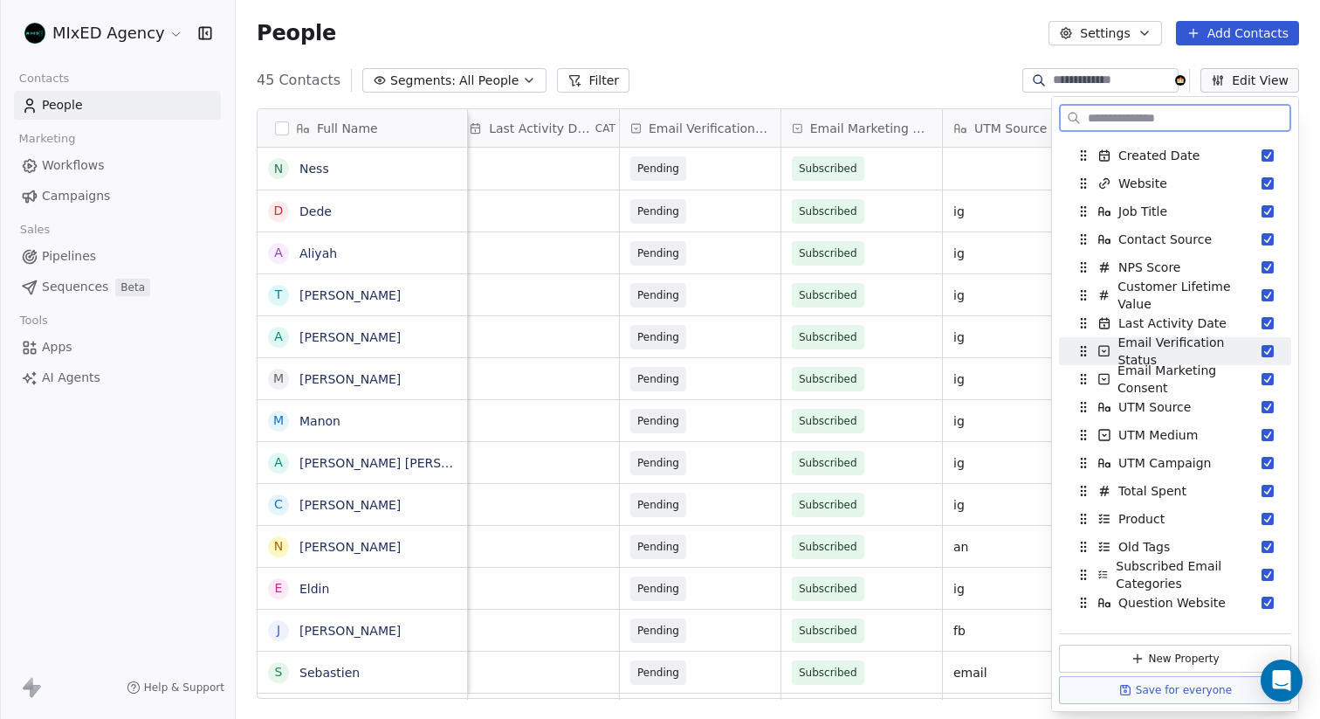
scroll to position [0, 1872]
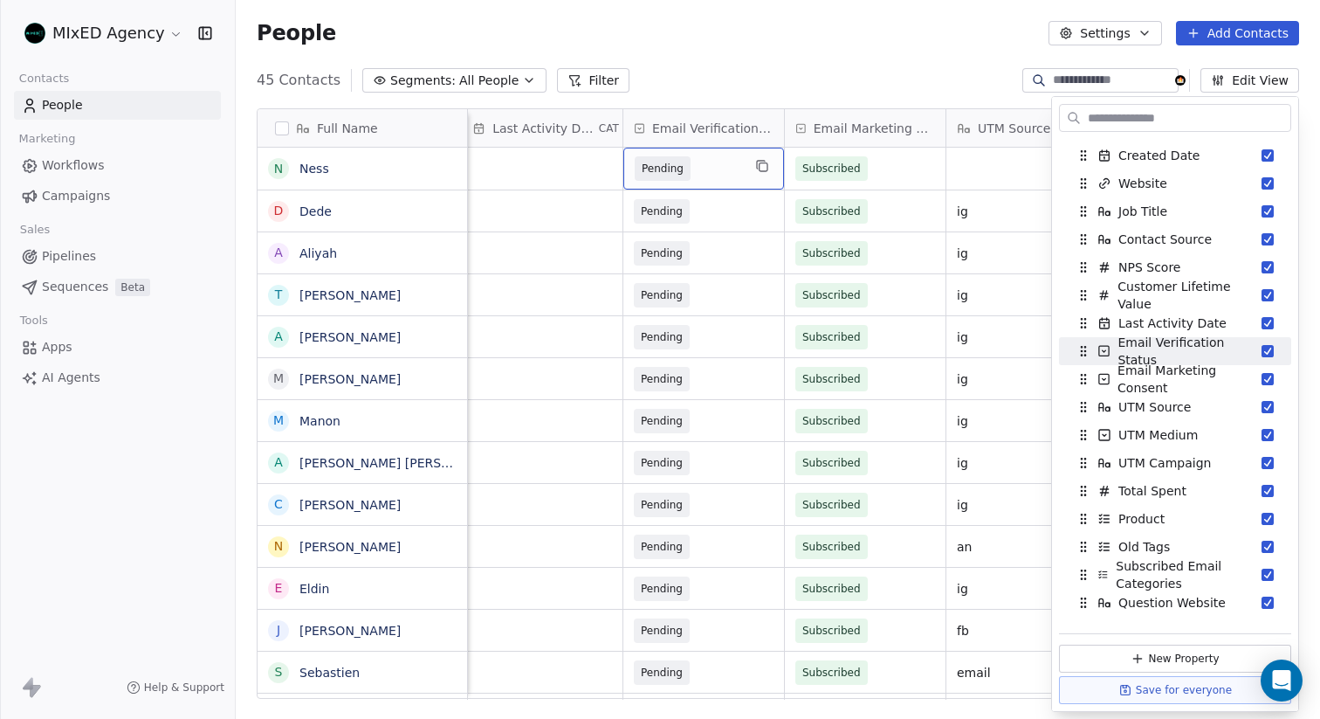
click at [728, 167] on span "Pending" at bounding box center [688, 168] width 107 height 24
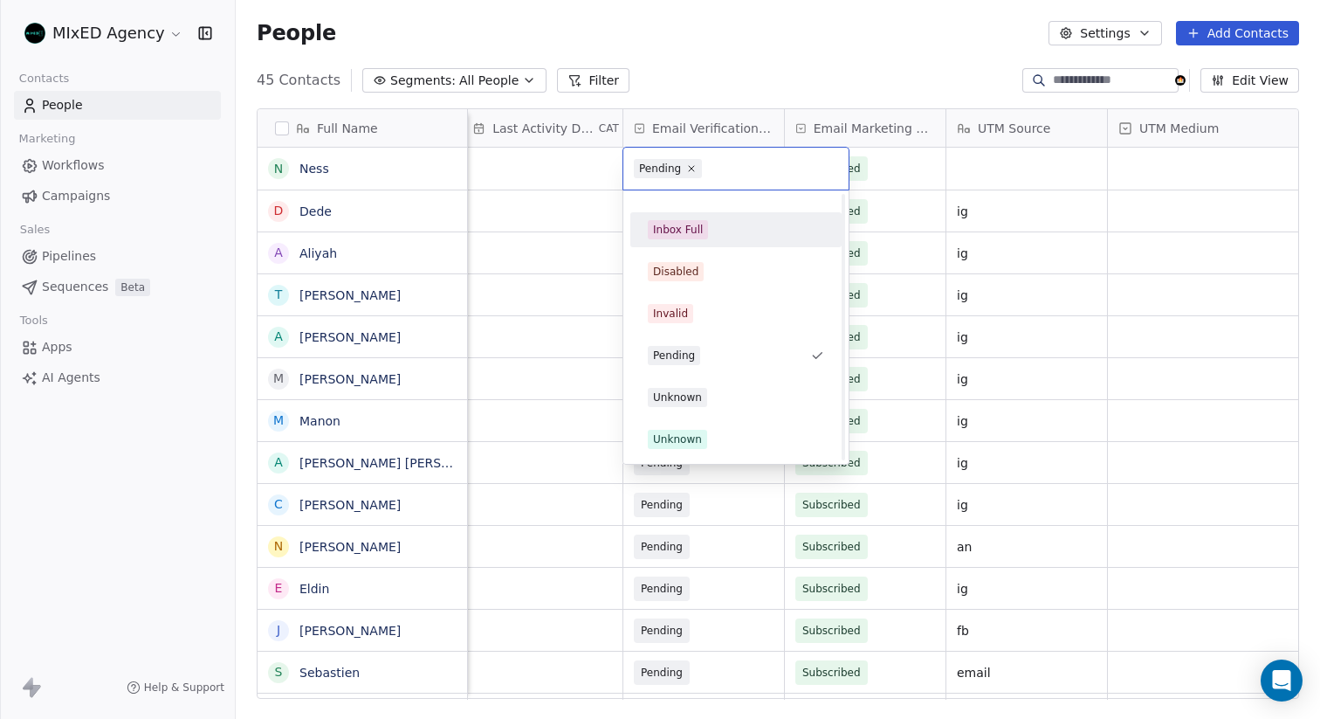
scroll to position [0, 0]
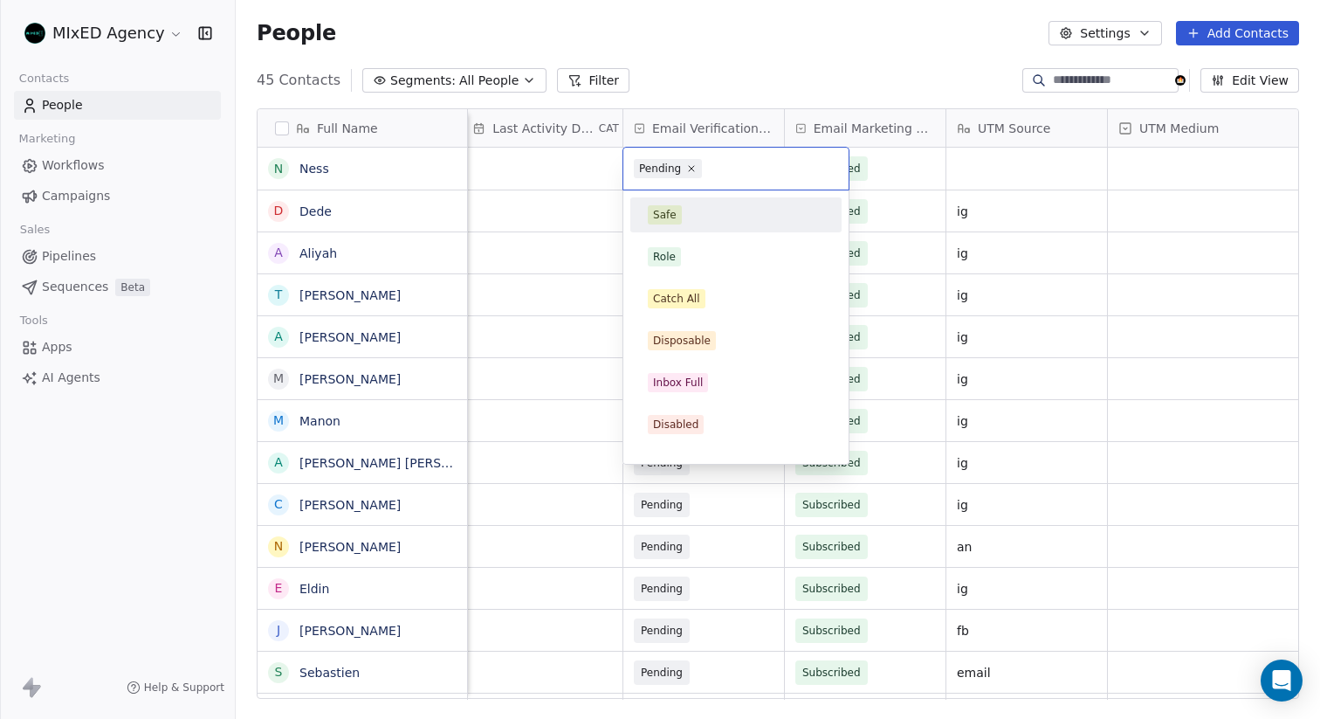
click at [686, 59] on html "MIxED Agency Contacts People Marketing Workflows Campaigns Sales Pipelines Sequ…" at bounding box center [660, 359] width 1320 height 719
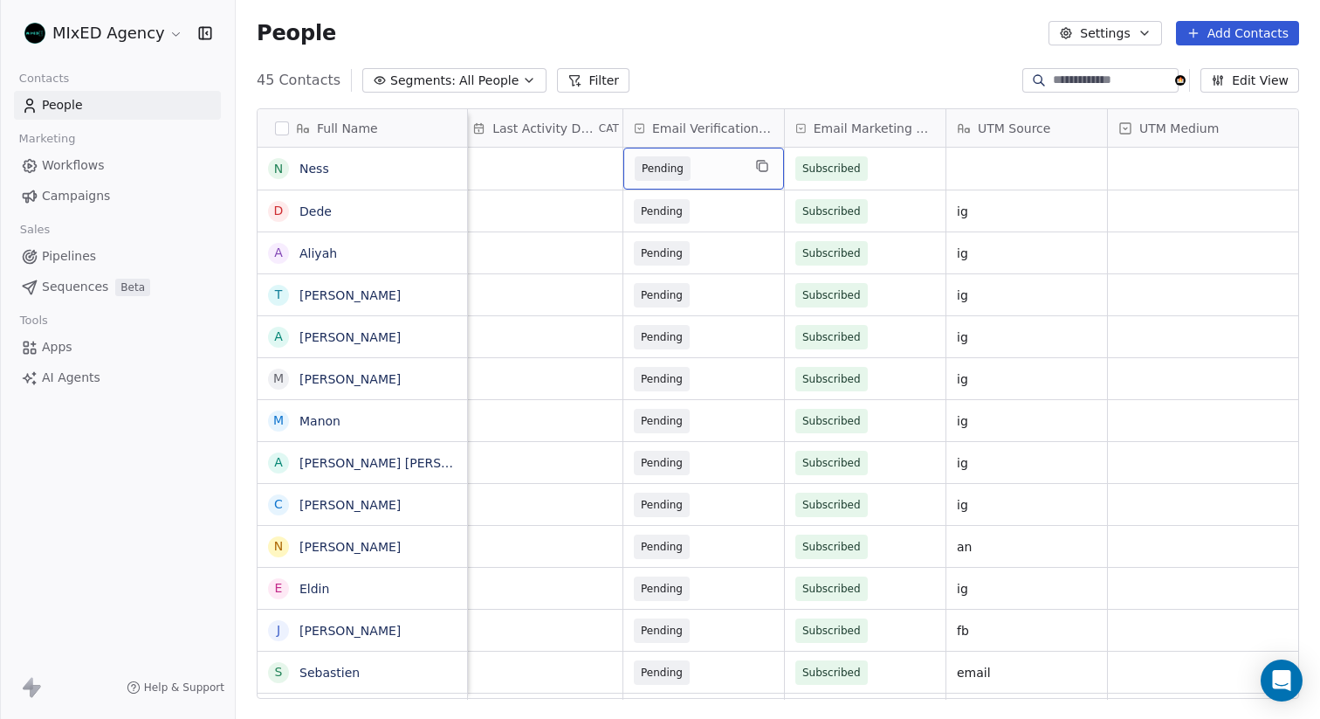
click at [686, 59] on div "People Settings Add Contacts" at bounding box center [778, 33] width 1084 height 66
click at [282, 169] on button "grid" at bounding box center [279, 169] width 14 height 14
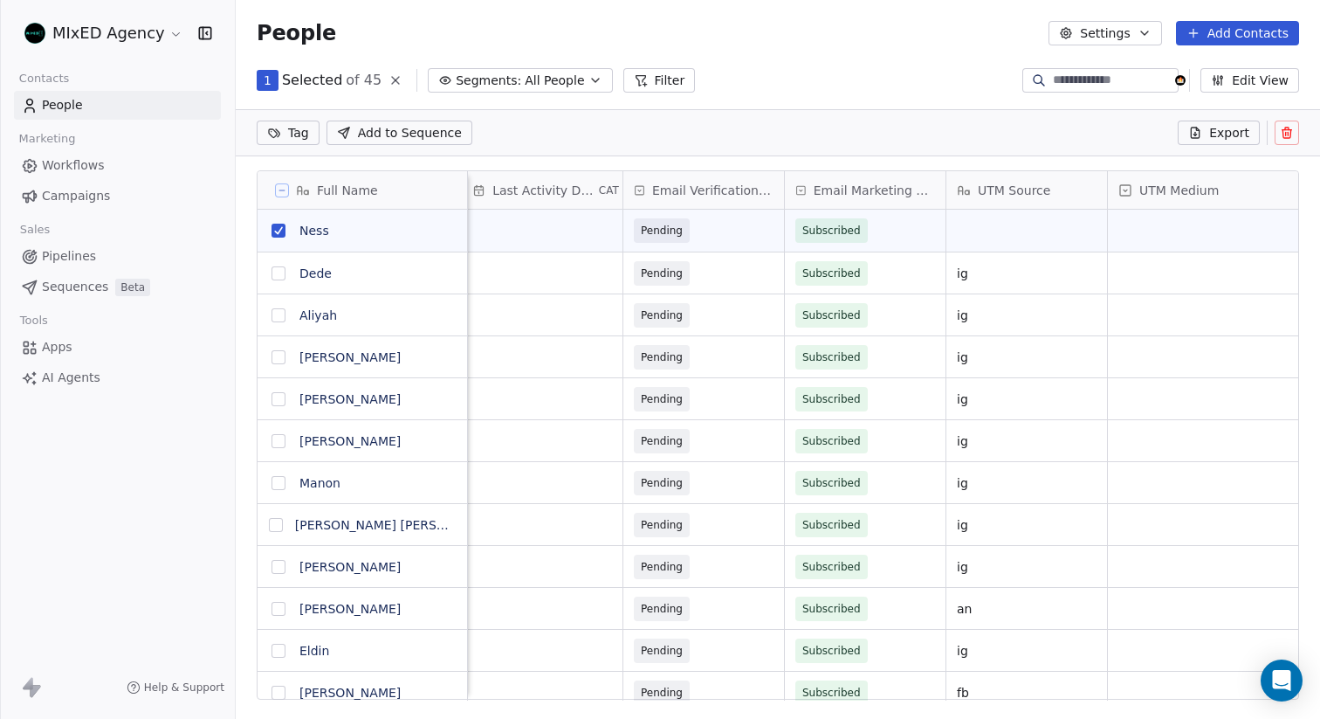
scroll to position [571, 1084]
click at [902, 47] on div "People Settings Add Contacts" at bounding box center [778, 33] width 1084 height 66
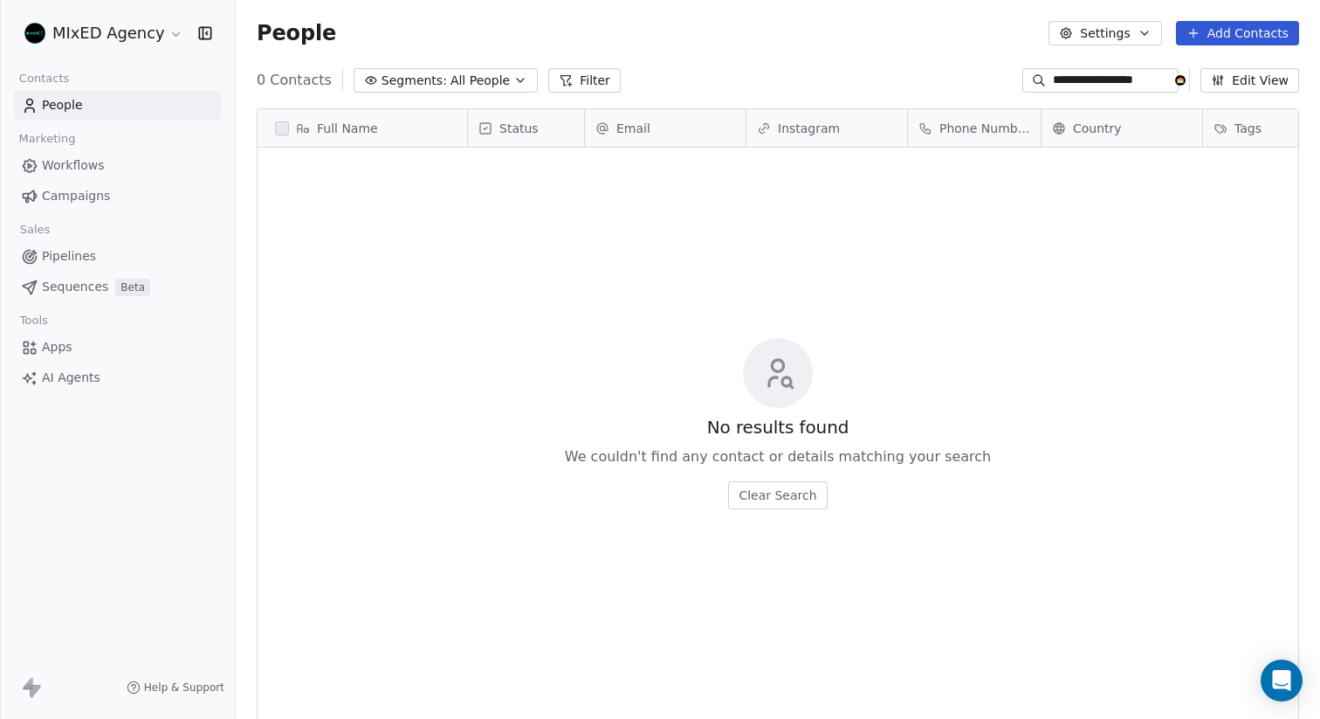
scroll to position [632, 1084]
type input "**********"
click at [884, 55] on div "People Settings Add Contacts" at bounding box center [778, 33] width 1084 height 66
click at [1096, 76] on input "**********" at bounding box center [1114, 80] width 122 height 17
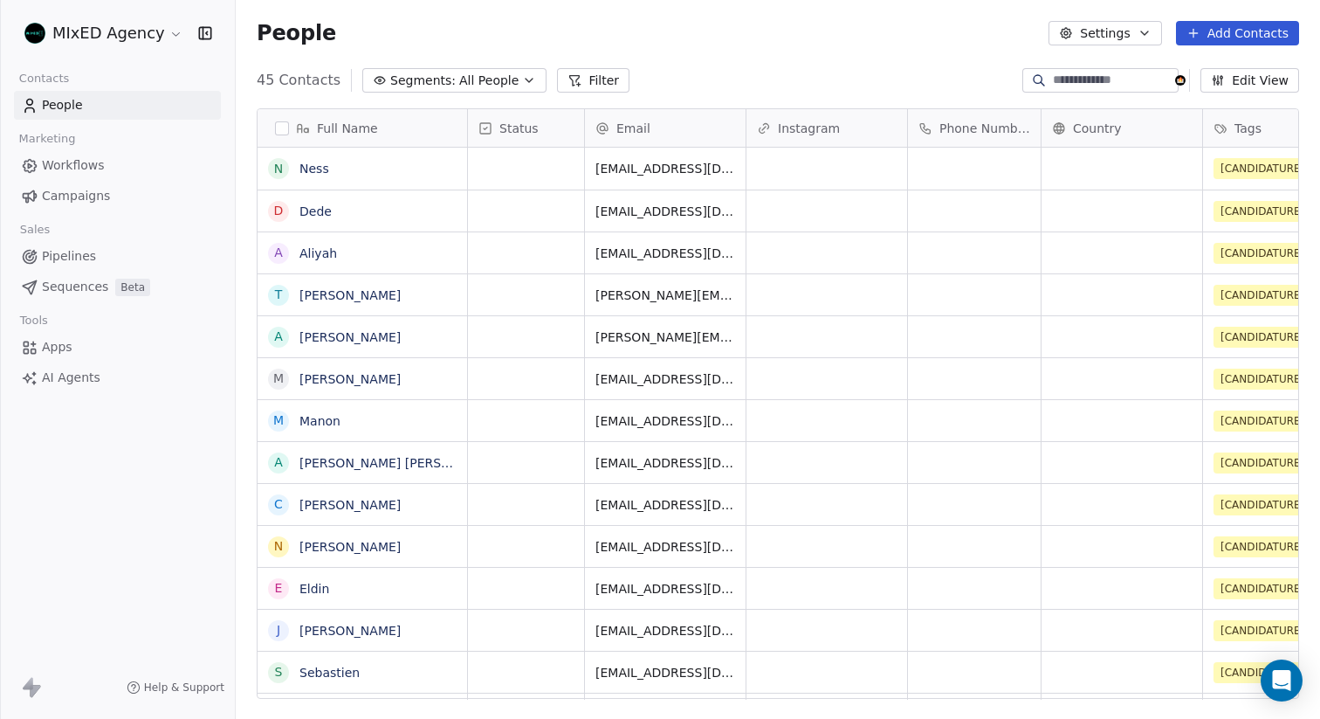
click at [815, 58] on div "People Settings Add Contacts" at bounding box center [778, 33] width 1084 height 66
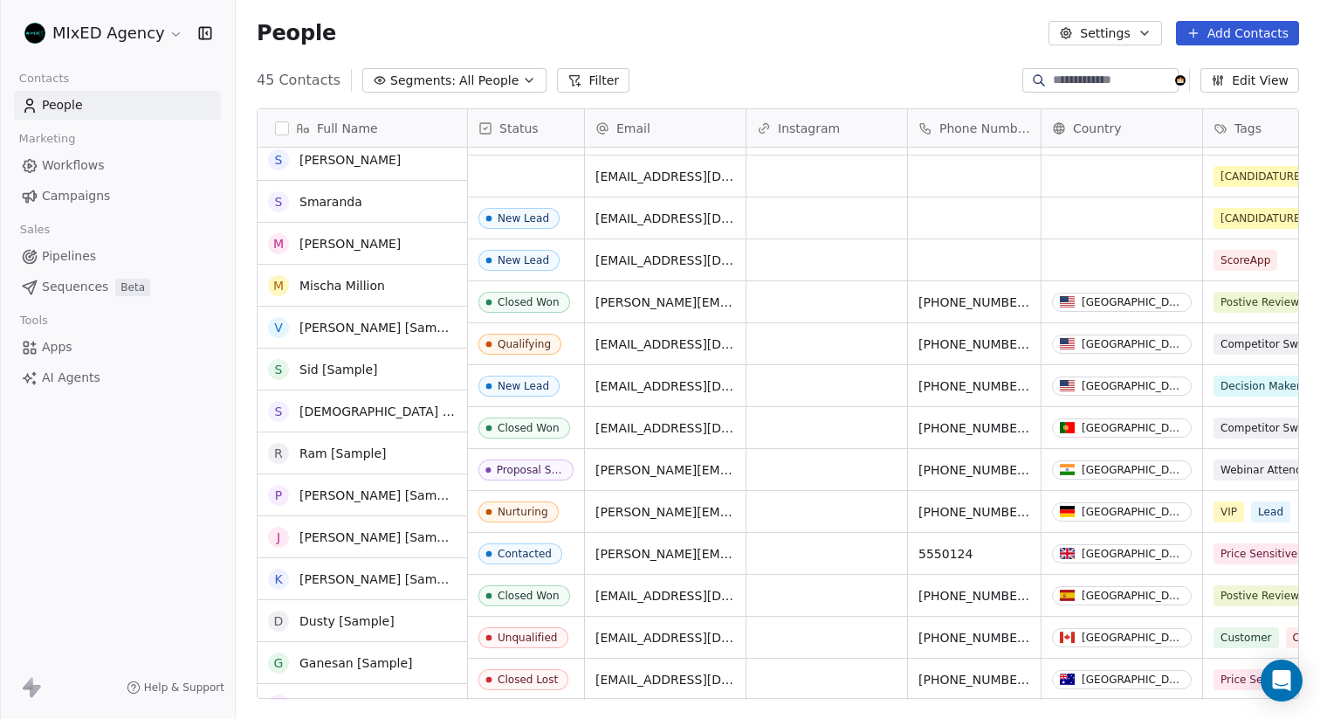
scroll to position [1334, 0]
